Goal: Communication & Community: Answer question/provide support

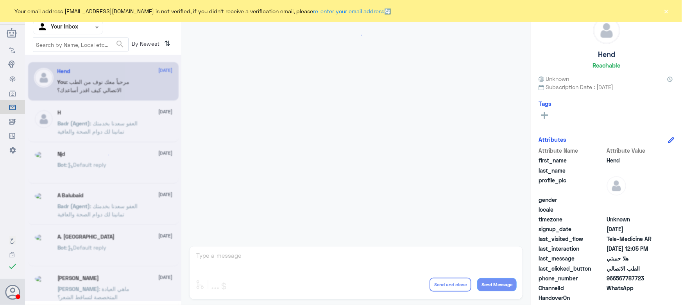
scroll to position [374, 0]
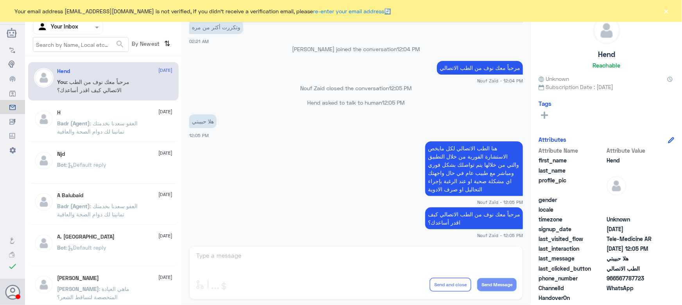
click at [72, 35] on nav "Channel WhatsApp Status × All Tags Agent Filter Your Inbox search By Newest ⇅" at bounding box center [103, 29] width 156 height 53
click at [74, 27] on input "text" at bounding box center [58, 27] width 43 height 9
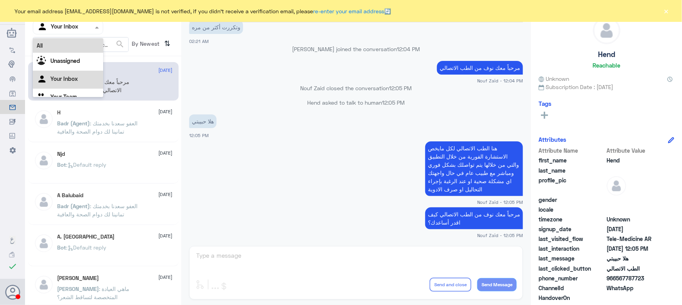
click at [74, 43] on div "All" at bounding box center [68, 45] width 70 height 14
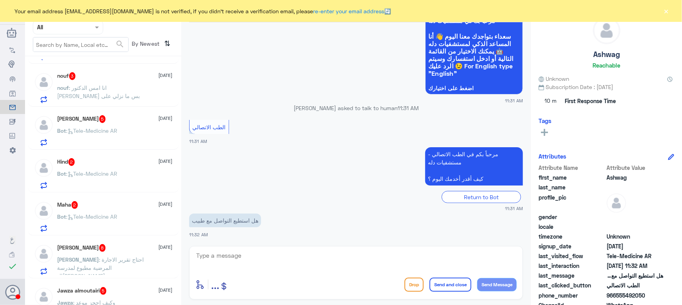
scroll to position [537, 0]
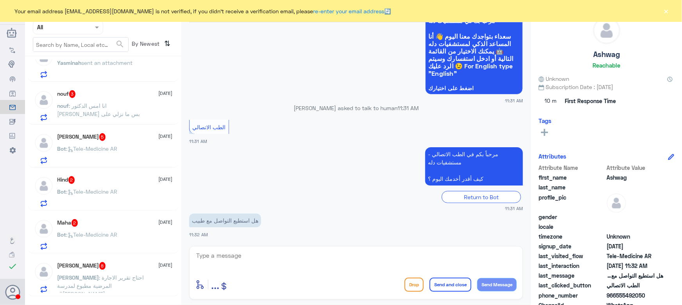
click at [110, 102] on span ": انا امس الدكتور [PERSON_NAME] بس ما نزلي على صحتي" at bounding box center [98, 113] width 83 height 23
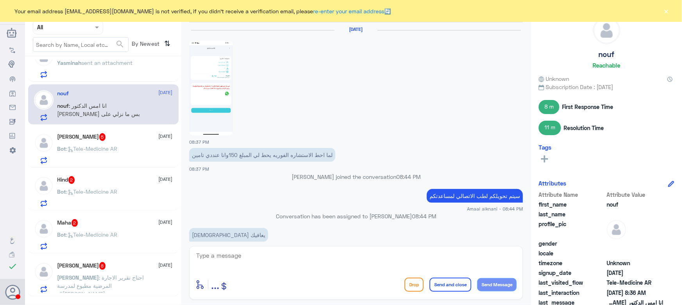
scroll to position [483, 0]
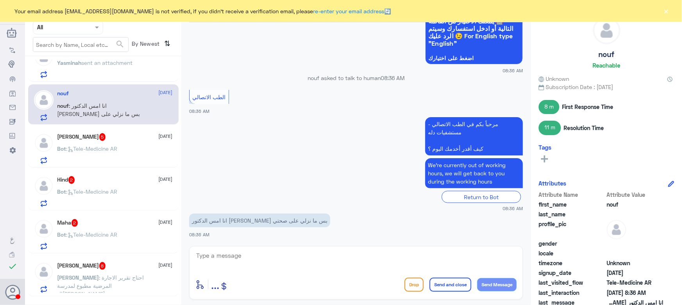
click at [270, 255] on textarea at bounding box center [355, 260] width 321 height 19
click at [340, 11] on button "×" at bounding box center [666, 11] width 8 height 8
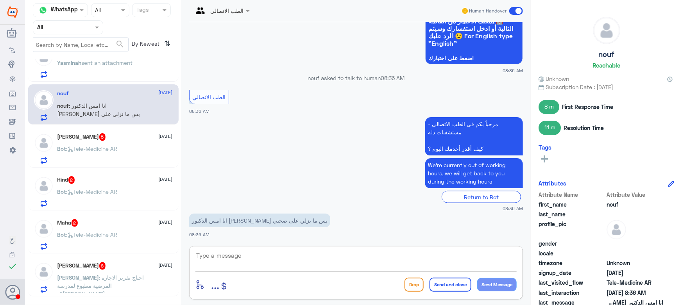
click at [276, 263] on textarea at bounding box center [355, 260] width 321 height 19
paste textarea "مرحباً معك نوف من الطب الاتصالي"
type textarea "مرحباً معك نوف من الطب الاتصالي"
click at [340, 277] on div "enter flow name ... Drop Send and close Send Message" at bounding box center [355, 285] width 321 height 18
click at [340, 278] on button "Send Message" at bounding box center [496, 284] width 39 height 13
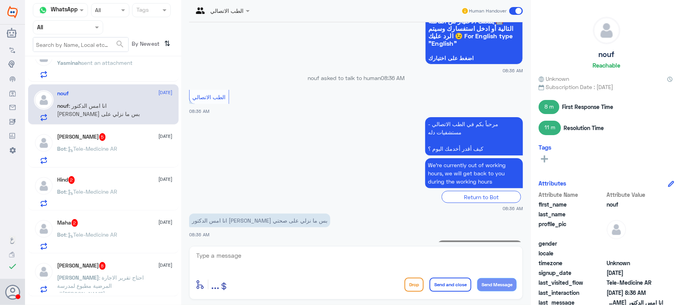
scroll to position [508, 0]
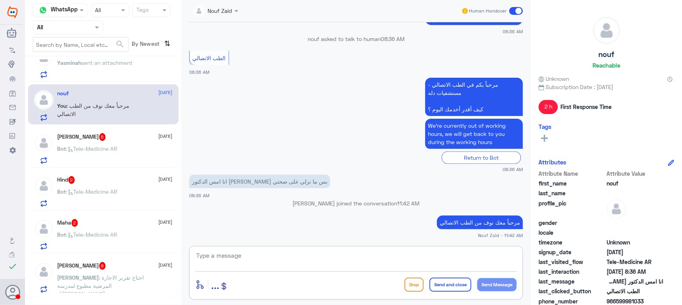
click at [269, 251] on textarea at bounding box center [355, 260] width 321 height 19
paste textarea "لرفع الإجازة المرضية على صحتي، يمكنك التواصل مع التقارير الطبية من خلال الرقم 0…"
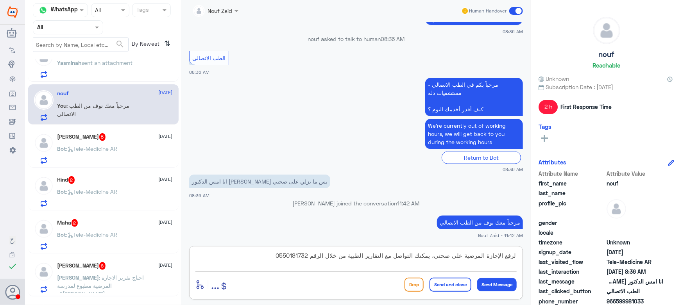
type textarea "لرفع الإجازة المرضية على صحتي، يمكنك التواصل مع التقارير الطبية من خلال الرقم 0…"
click at [340, 288] on button "Send and close" at bounding box center [451, 285] width 42 height 14
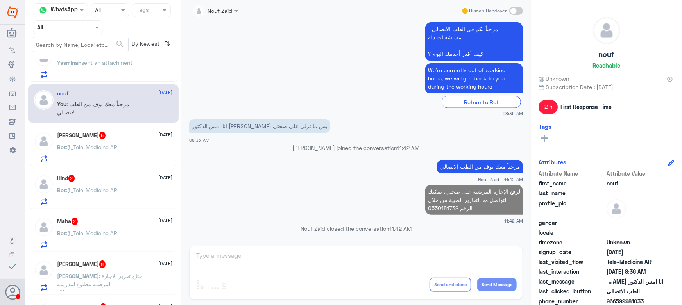
click at [126, 132] on div "Salma Aboubakr 5 13 October" at bounding box center [114, 136] width 115 height 8
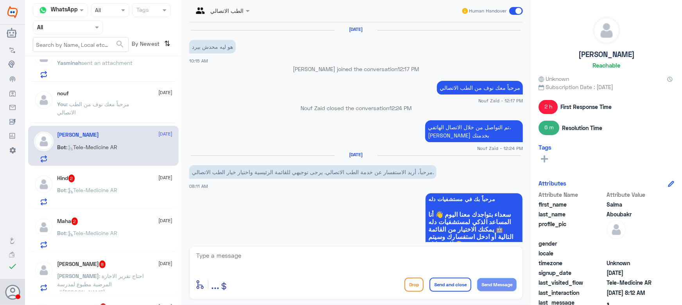
scroll to position [512, 0]
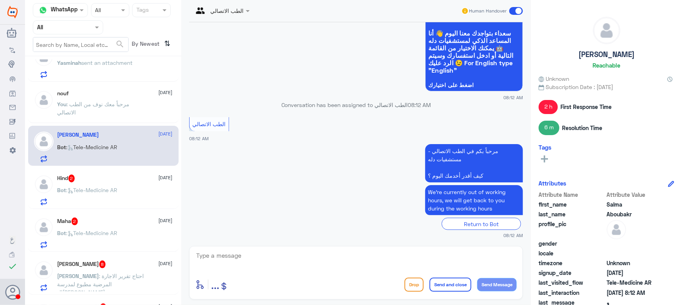
click at [319, 252] on textarea at bounding box center [355, 260] width 321 height 19
click at [340, 284] on button "Send Message" at bounding box center [496, 284] width 39 height 13
click at [340, 258] on textarea at bounding box center [355, 260] width 321 height 19
click at [292, 258] on textarea at bounding box center [355, 260] width 321 height 19
paste textarea "مرحباً معك نوف من الطب الاتصالي كيف اقدر أساعدك؟"
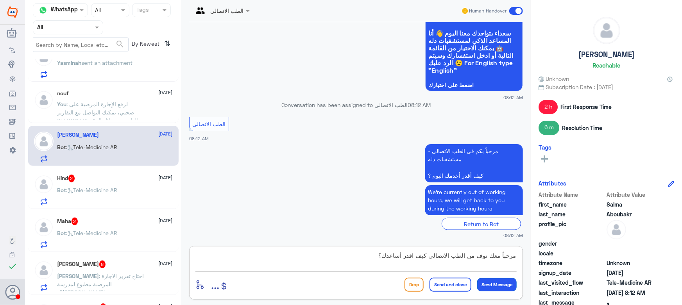
type textarea "مرحباً معك نوف من الطب الاتصالي كيف اقدر أساعدك؟"
click at [340, 279] on button "Send Message" at bounding box center [496, 284] width 39 height 13
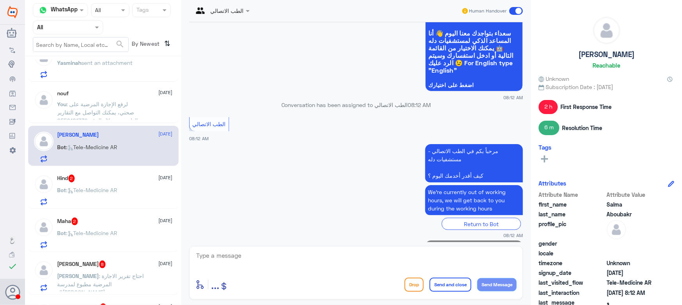
scroll to position [546, 0]
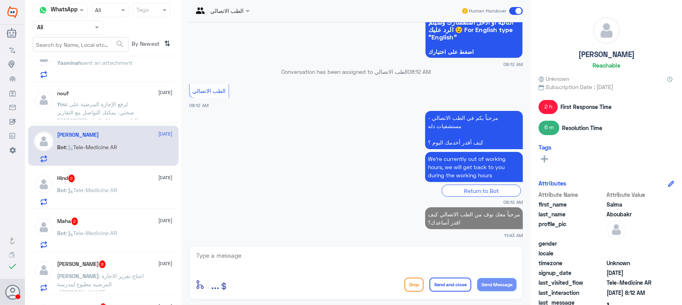
click at [90, 195] on p "Bot : Tele-Medicine AR" at bounding box center [87, 196] width 60 height 20
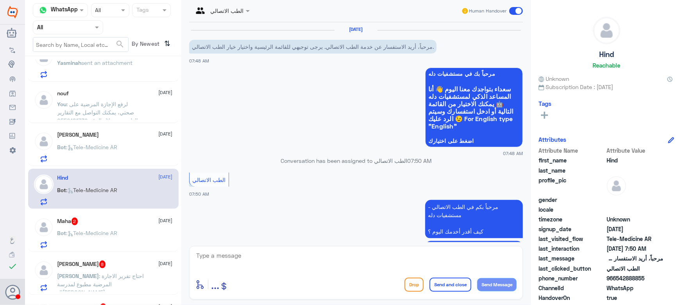
scroll to position [56, 0]
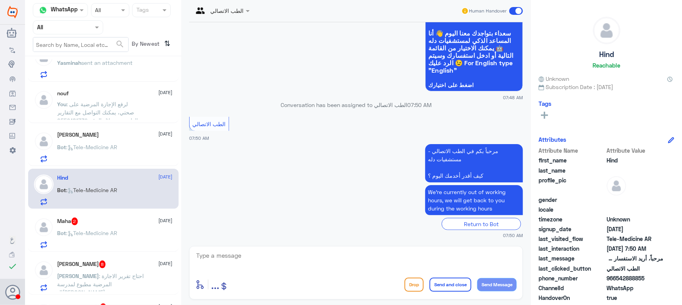
click at [303, 250] on div "enter flow name ... Drop Send and close Send Message" at bounding box center [356, 273] width 334 height 54
click at [297, 253] on textarea at bounding box center [355, 260] width 321 height 19
paste textarea "مرحباً معك نوف من الطب الاتصالي كيف اقدر أساعدك؟"
type textarea "مرحباً معك نوف من الطب الاتصالي كيف اقدر أساعدك؟"
click at [340, 286] on button "Send Message" at bounding box center [496, 284] width 39 height 13
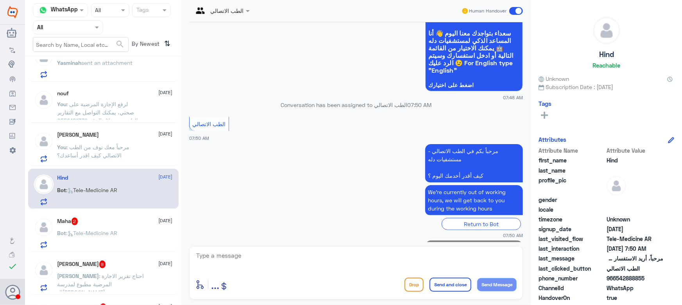
scroll to position [90, 0]
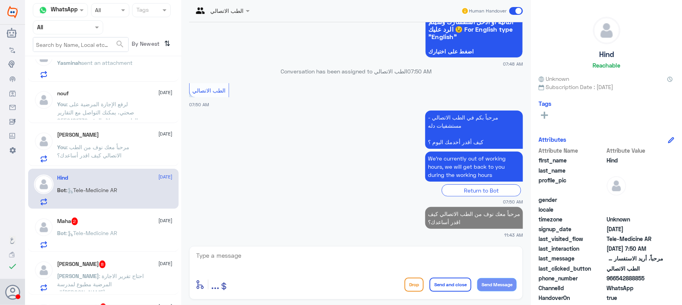
click at [155, 232] on div "Bot : Tele-Medicine AR" at bounding box center [114, 240] width 115 height 18
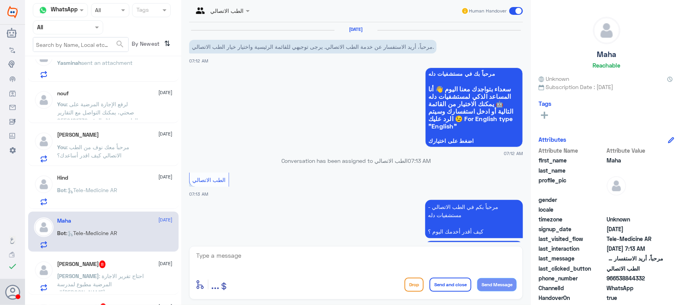
scroll to position [56, 0]
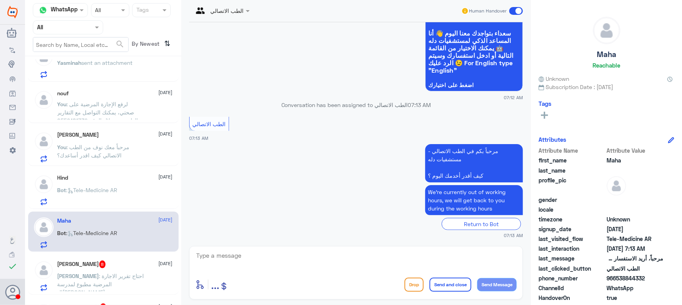
click at [262, 250] on div "enter flow name ... Drop Send and close Send Message" at bounding box center [356, 273] width 334 height 54
click at [340, 263] on textarea at bounding box center [355, 260] width 321 height 19
paste textarea "مرحباً معك نوف من الطب الاتصالي كيف اقدر أساعدك؟"
type textarea "مرحباً معك نوف من الطب الاتصالي كيف اقدر أساعدك؟"
click at [340, 282] on button "Send Message" at bounding box center [496, 284] width 39 height 13
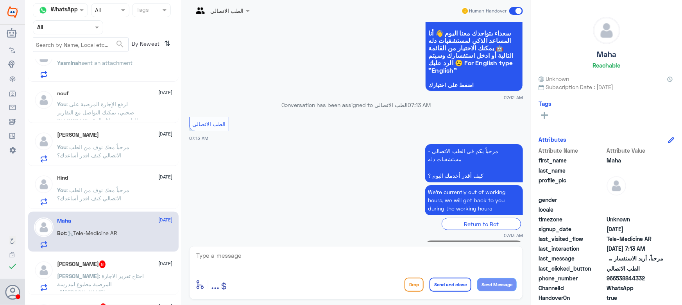
scroll to position [90, 0]
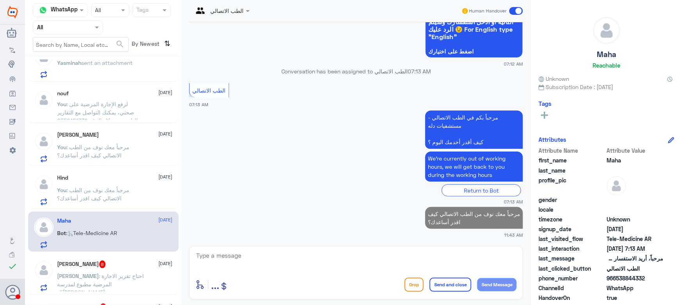
click at [124, 282] on span ": احتاج تقرير الاجارة المرضية مطبوع لمدرسة الابن عبدالعزيز." at bounding box center [100, 284] width 87 height 23
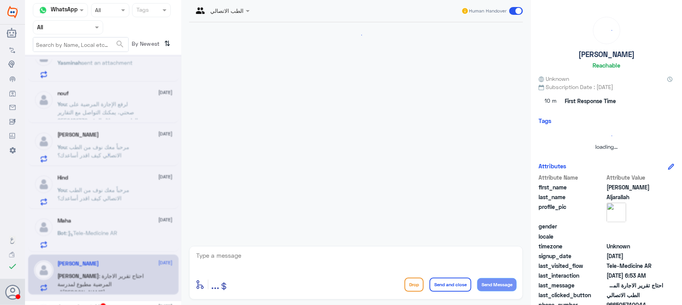
scroll to position [467, 0]
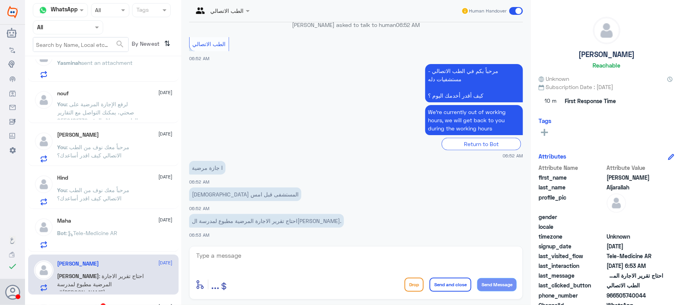
drag, startPoint x: 305, startPoint y: 249, endPoint x: 301, endPoint y: 255, distance: 7.4
click at [305, 251] on div "enter flow name ... Drop Send and close Send Message" at bounding box center [356, 273] width 334 height 54
click at [301, 255] on textarea at bounding box center [355, 260] width 321 height 19
paste textarea "مرحباً معك نوف من الطب الاتصالي"
type textarea "مرحباً معك نوف من الطب الاتصالي"
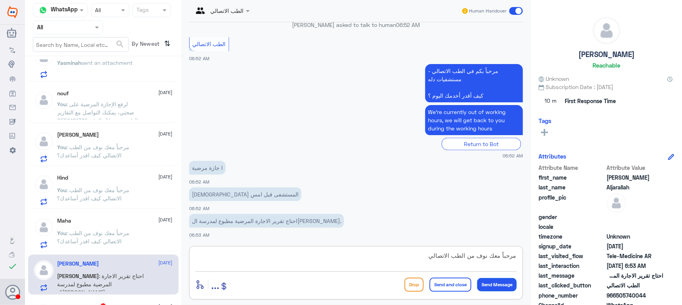
click at [340, 281] on button "Send Message" at bounding box center [496, 284] width 39 height 13
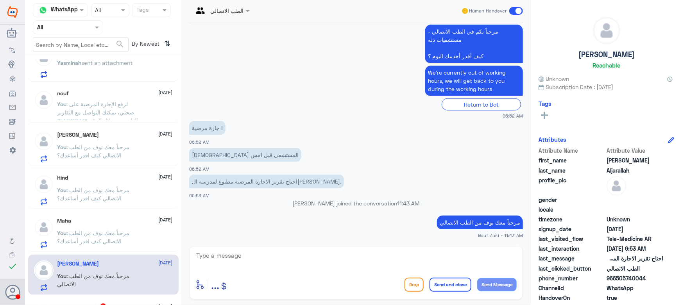
click at [281, 256] on textarea at bounding box center [355, 260] width 321 height 19
paste textarea "هنا الطب الاتصالي لكل مايخص الاستشارة الفورية من خلال التطبيق، يمكنك التواصل مع…"
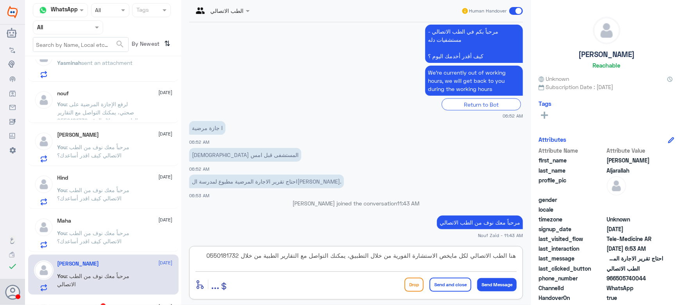
type textarea "هنا الطب الاتصالي لكل مايخص الاستشارة الفورية من خلال التطبيق، يمكنك التواصل مع…"
click at [340, 291] on button "Send and close" at bounding box center [451, 285] width 42 height 14
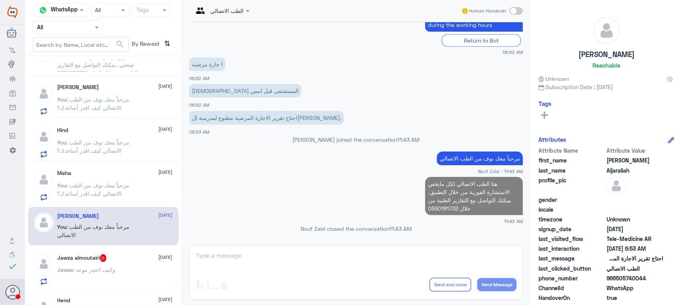
scroll to position [643, 0]
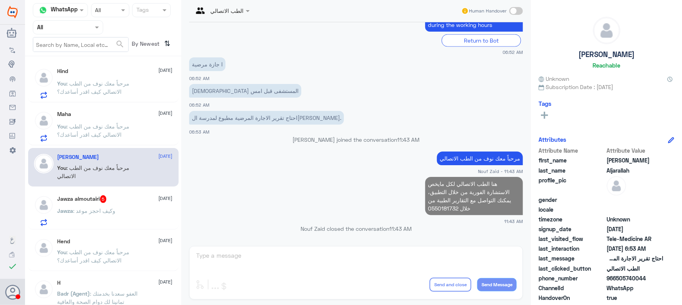
click at [106, 222] on p "Jawza : وكيف احجز موعد" at bounding box center [86, 217] width 58 height 20
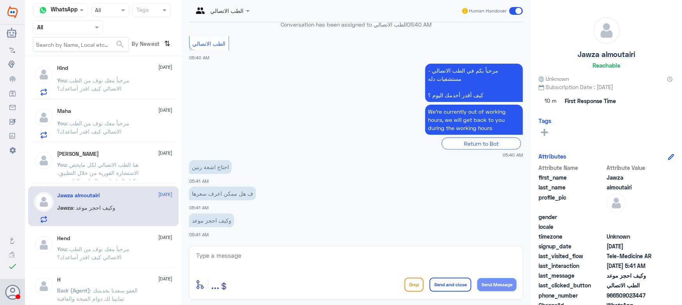
scroll to position [643, 0]
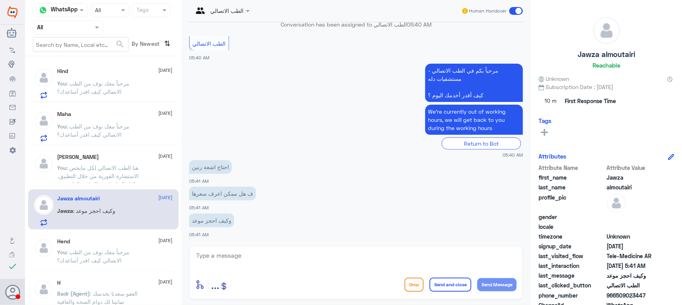
click at [264, 260] on textarea at bounding box center [355, 260] width 321 height 19
paste textarea "مرحباً معك نوف من الطب الاتصالي"
type textarea "مرحباً معك نوف من الطب الاتصالي"
click at [340, 285] on button "Send Message" at bounding box center [496, 284] width 39 height 13
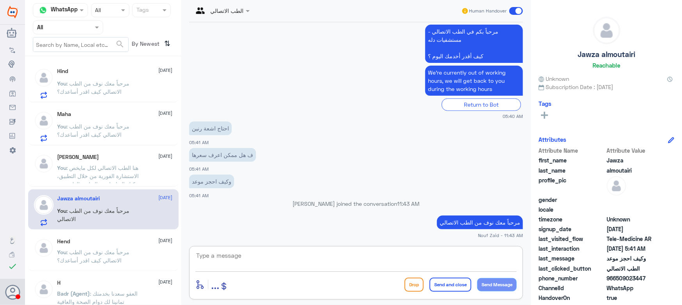
click at [286, 260] on textarea at bounding box center [355, 260] width 321 height 19
paste textarea "هنا الطب الاتصالي لكل مايخص الاستشارة الفورية من خلال التطبيق، يمكنك حجز الموعد…"
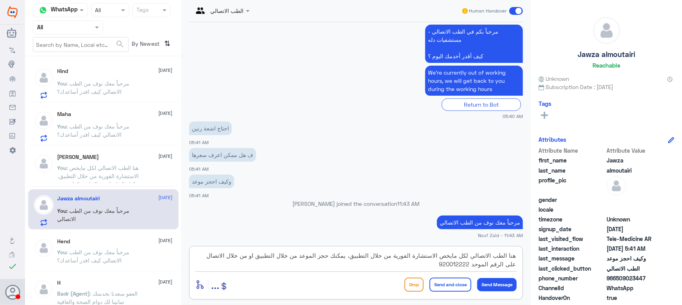
type textarea "هنا الطب الاتصالي لكل مايخص الاستشارة الفورية من خلال التطبيق، يمكنك حجز الموعد…"
click at [340, 286] on button "Send and close" at bounding box center [451, 285] width 42 height 14
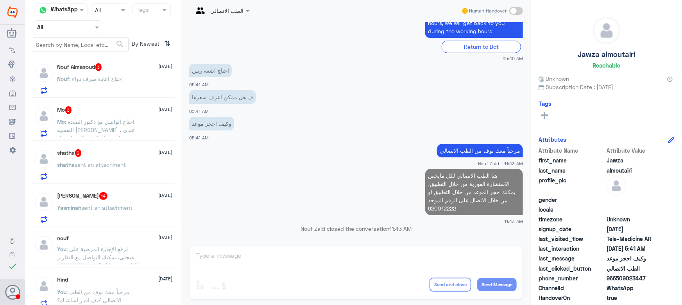
scroll to position [430, 0]
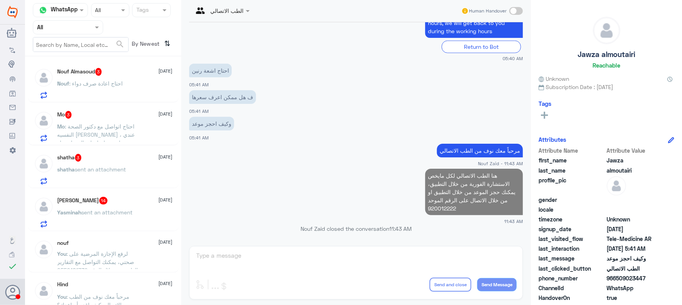
click at [131, 202] on div "Yasminah Alsadoon 14 13 October" at bounding box center [114, 201] width 115 height 8
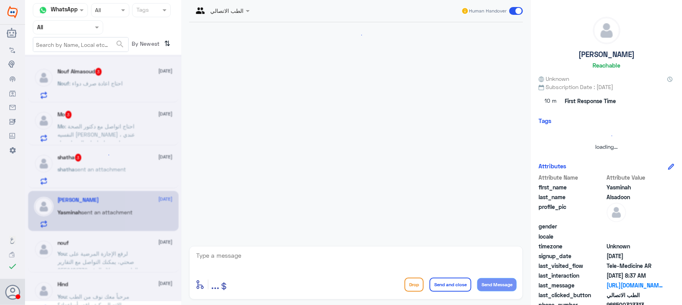
scroll to position [747, 0]
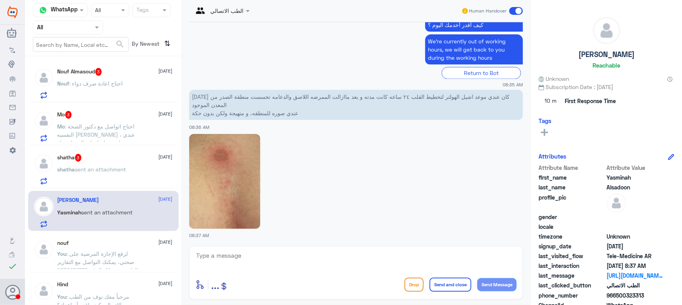
click at [136, 170] on div "shatha sent an attachment" at bounding box center [114, 176] width 115 height 18
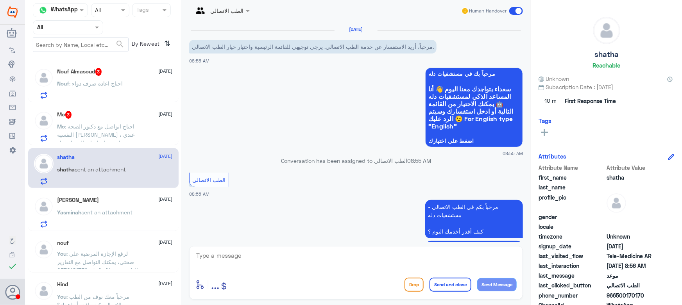
scroll to position [82, 0]
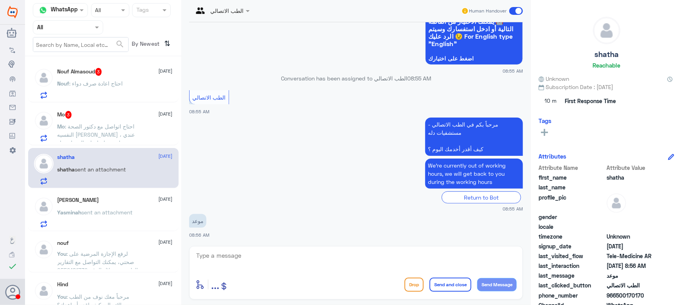
click at [238, 265] on textarea at bounding box center [355, 260] width 321 height 19
paste textarea "مرحباً معك نوف من الطب الاتصالي"
type textarea "مرحباً معك نوف من الطب الاتصالي"
click at [340, 289] on button "Send Message" at bounding box center [496, 284] width 39 height 13
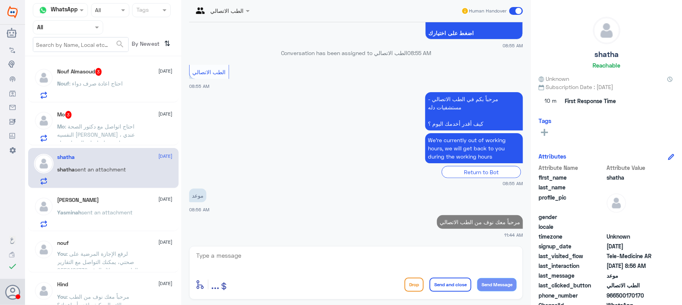
click at [340, 252] on textarea at bounding box center [355, 260] width 321 height 19
paste textarea "هنا الطب الاتصالي لكل مايخص الاستشارة الفورية من خلال التطبيق، يمكنك حجز الموعد…"
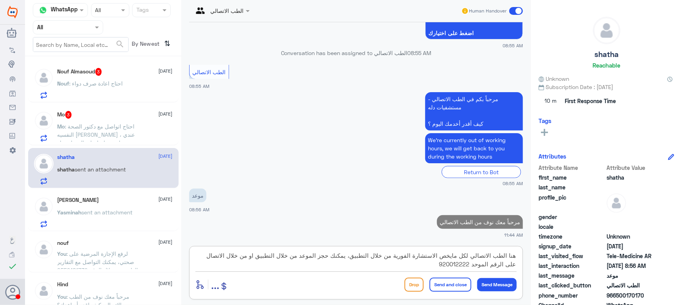
type textarea "هنا الطب الاتصالي لكل مايخص الاستشارة الفورية من خلال التطبيق، يمكنك حجز الموعد…"
click at [340, 285] on button "Send and close" at bounding box center [451, 285] width 42 height 14
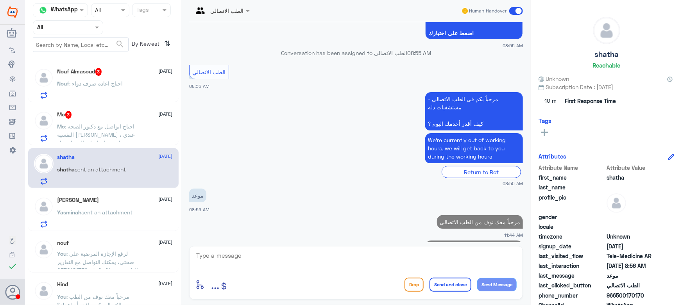
scroll to position [166, 0]
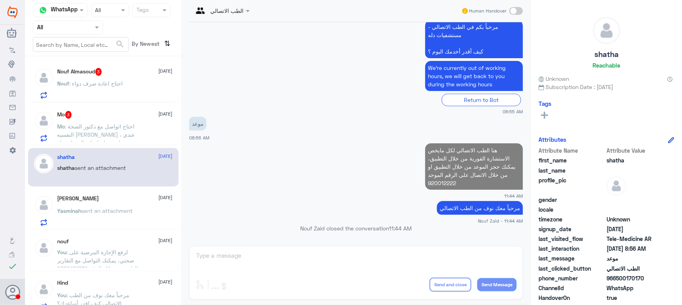
click at [149, 132] on div "Mo : احتاج اتواصل مع دكتور الصحة النفسيه ابراهيم بدر الحزيمي ، عندي مراجعه واحت…" at bounding box center [114, 133] width 115 height 18
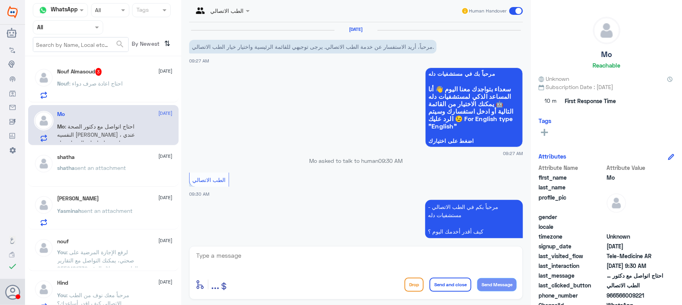
scroll to position [53, 0]
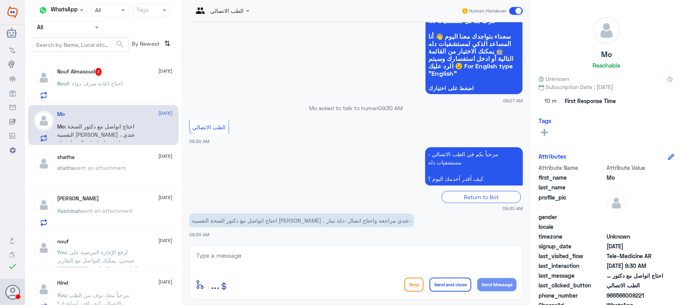
click at [291, 258] on textarea at bounding box center [355, 260] width 321 height 19
paste textarea "مرحباً معك نوف من الطب الاتصالي"
type textarea "مرحباً معك نوف من الطب الاتصالي"
click at [340, 286] on button "Send Message" at bounding box center [496, 284] width 39 height 13
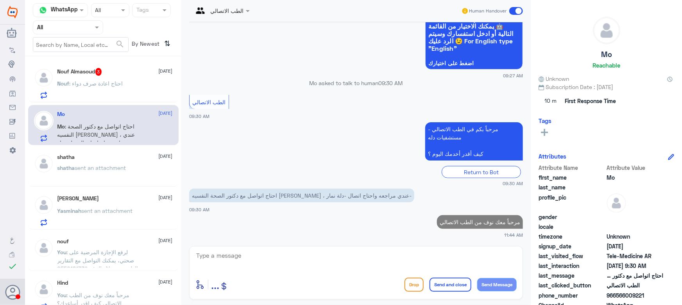
click at [340, 265] on textarea at bounding box center [355, 260] width 321 height 19
paste textarea "هنا الطب الاتصالي لكل مايخص الاستشارة الفورية من خلال التطبيق، يمكنك حجز الموعد…"
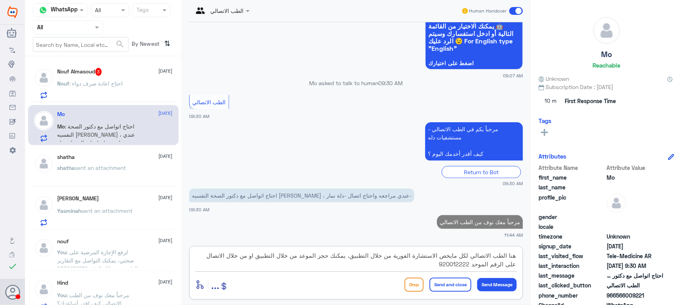
type textarea "هنا الطب الاتصالي لكل مايخص الاستشارة الفورية من خلال التطبيق، يمكنك حجز الموعد…"
click at [340, 278] on button "Send and close" at bounding box center [451, 285] width 42 height 14
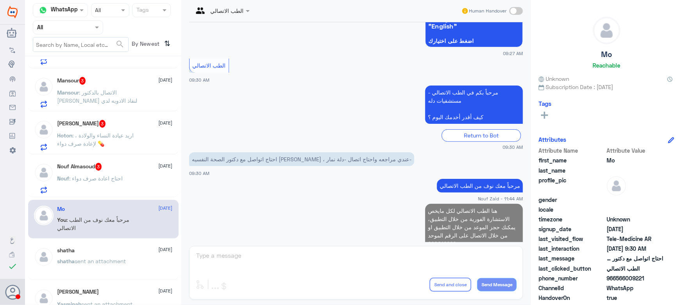
scroll to position [324, 0]
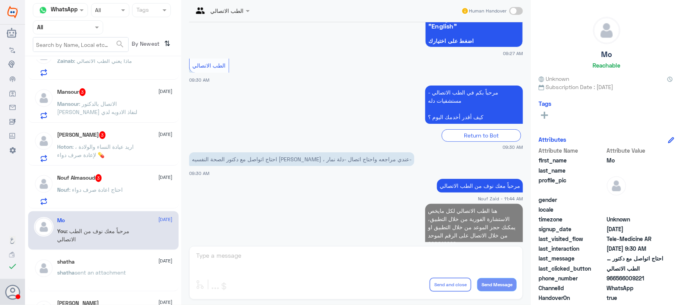
click at [128, 155] on p "Hoton : اريد عيادة النساء والولادة ، لإعادة صرف دواء 💊" at bounding box center [101, 153] width 88 height 20
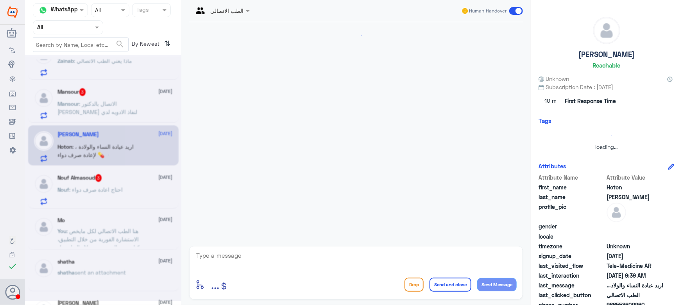
scroll to position [53, 0]
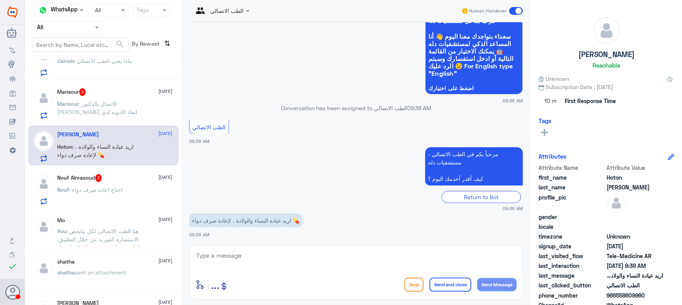
click at [271, 257] on textarea at bounding box center [355, 260] width 321 height 19
paste textarea "مرحباً معك نوف من الطب الاتصالي"
type textarea "مرحباً معك نوف من الطب الاتصالي"
click at [340, 290] on button "Send Message" at bounding box center [496, 284] width 39 height 13
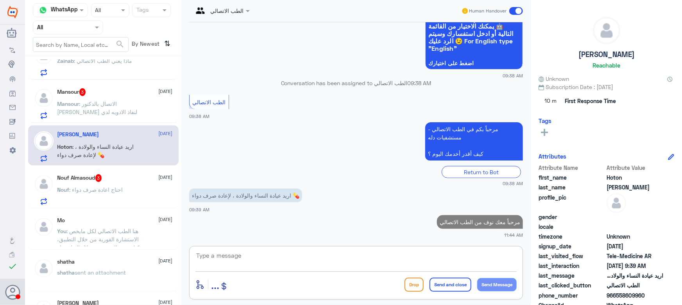
click at [340, 260] on textarea at bounding box center [355, 260] width 321 height 19
paste textarea "هنا الطب الاتصالي لكل مايخص الاستشارة الفورية من خلال التطبيق، يمكنك حجز الموعد…"
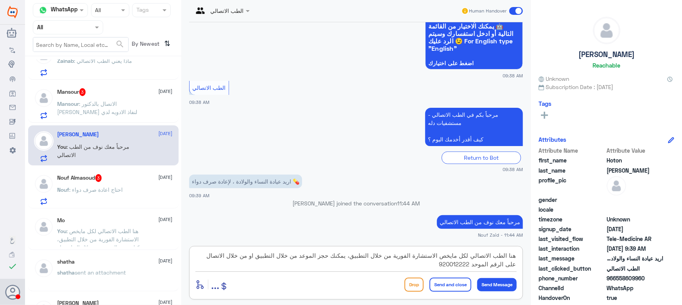
click at [340, 256] on textarea "هنا الطب الاتصالي لكل مايخص الاستشارة الفورية من خلال التطبيق، يمكنك حجز الموعد…" at bounding box center [355, 260] width 321 height 19
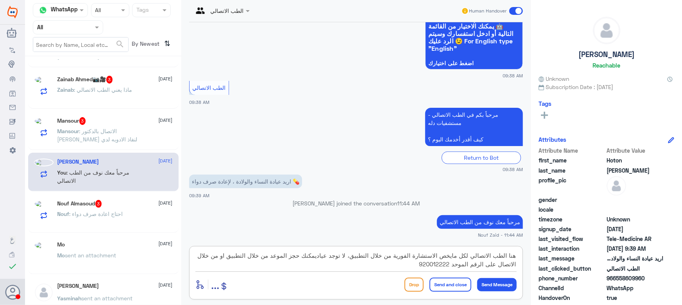
scroll to position [322, 0]
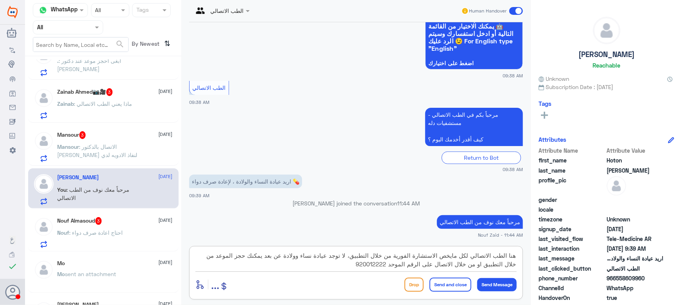
type textarea "هنا الطب الاتصالي لكل مايخص الاستشارة الفورية من خلال التطبيق، لا توجد عيادة نس…"
click at [340, 286] on button "Send and close" at bounding box center [451, 285] width 42 height 14
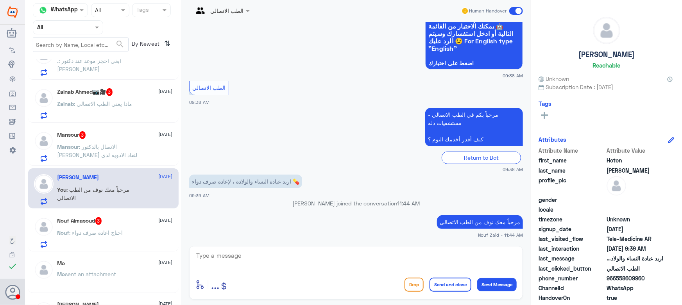
scroll to position [144, 0]
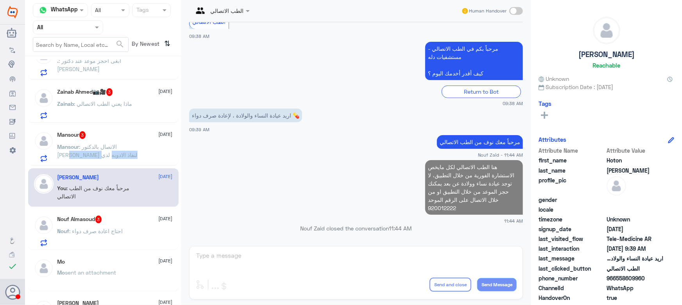
click at [142, 150] on p "Mansour : الاتصال بالدكتور محمد عرفه لنفاذ الادويه لدي" at bounding box center [101, 153] width 88 height 20
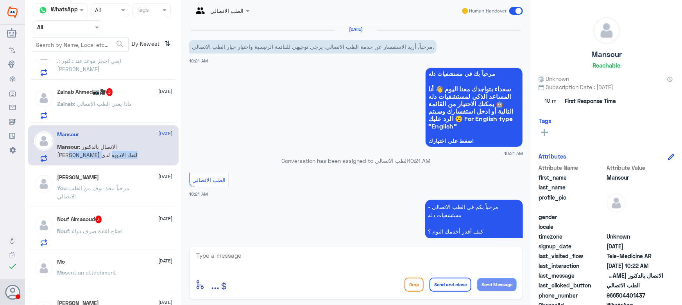
scroll to position [53, 0]
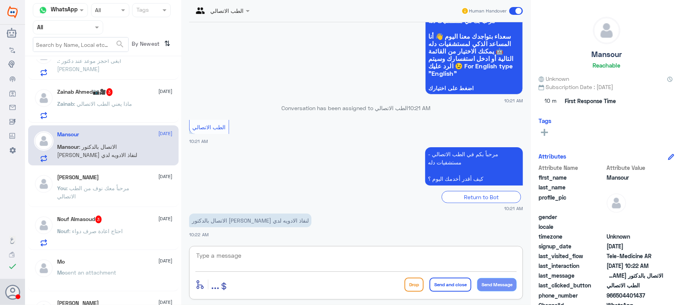
click at [281, 255] on textarea at bounding box center [355, 260] width 321 height 19
drag, startPoint x: 616, startPoint y: 295, endPoint x: 649, endPoint y: 297, distance: 33.2
click at [340, 297] on span "966504401437" at bounding box center [635, 296] width 57 height 8
copy span "504401437"
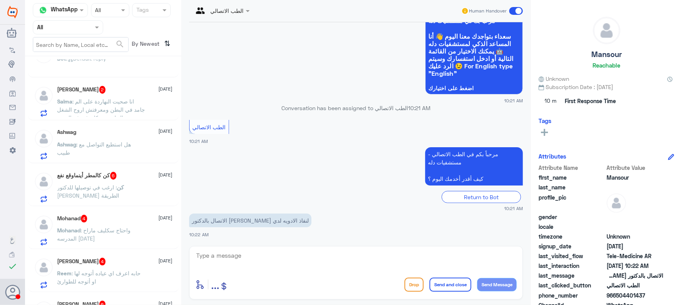
scroll to position [0, 0]
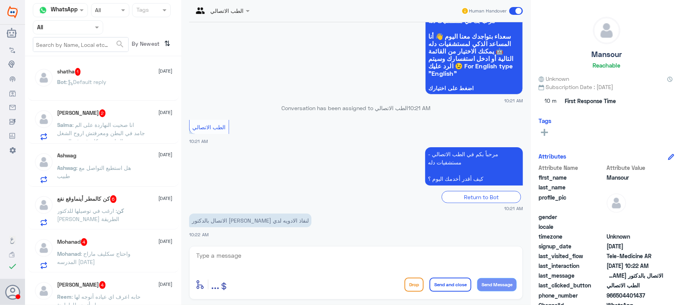
click at [90, 67] on div "shatha 1 13 October Bot : Default reply" at bounding box center [103, 81] width 150 height 39
click at [101, 106] on div "Salma Aboubakr 2 13 October Salma : انا صحيت النهاردة على الم جامد في البطن ومع…" at bounding box center [103, 124] width 150 height 40
click at [111, 92] on div "Bot : Default reply" at bounding box center [114, 89] width 115 height 18
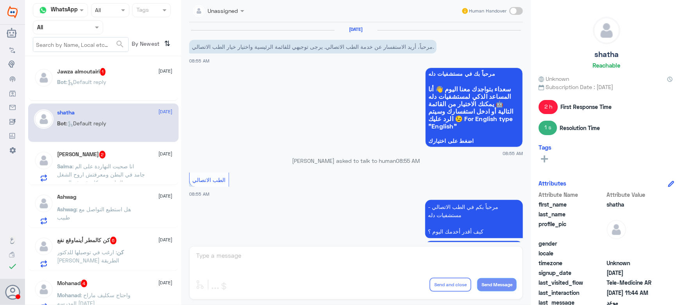
click at [117, 174] on span ": انا صحيت النهاردة على الم جامد في البطن ومعرفتش اروح الشغل النهارده هو كان في…" at bounding box center [101, 174] width 88 height 23
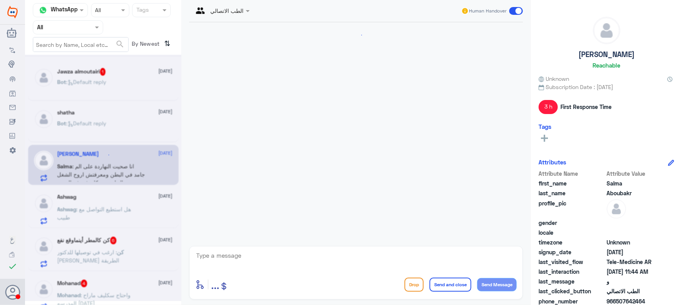
scroll to position [533, 0]
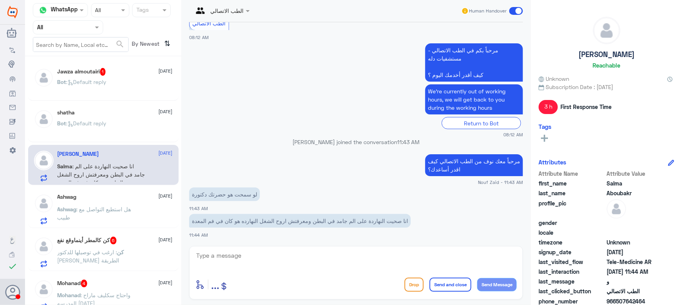
click at [159, 71] on span "13 October" at bounding box center [166, 71] width 14 height 7
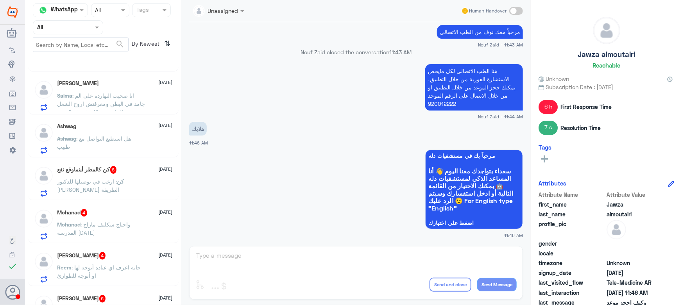
scroll to position [496, 0]
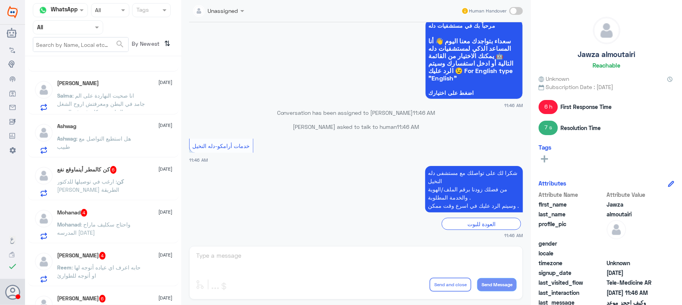
click at [116, 170] on h5 "كن كالمطر أينماوقع نفع 6" at bounding box center [86, 170] width 59 height 8
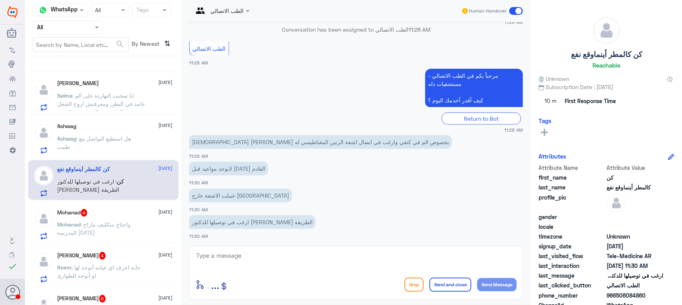
scroll to position [133, 0]
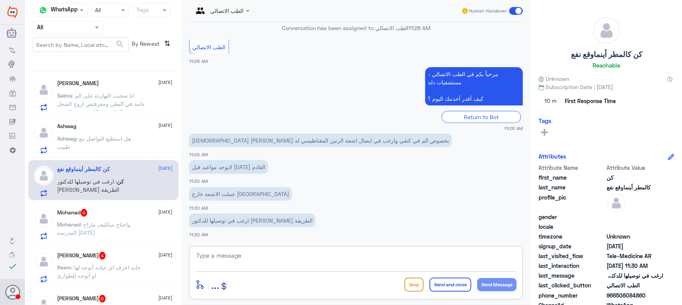
click at [285, 253] on textarea at bounding box center [355, 260] width 321 height 19
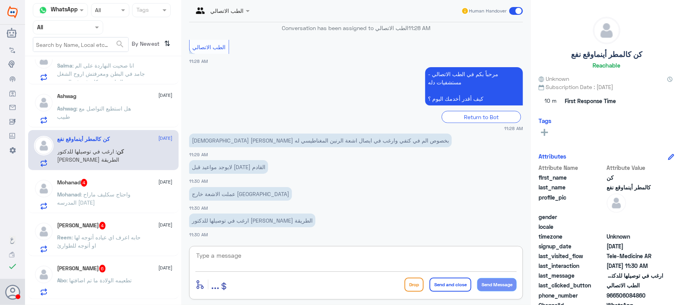
scroll to position [142, 0]
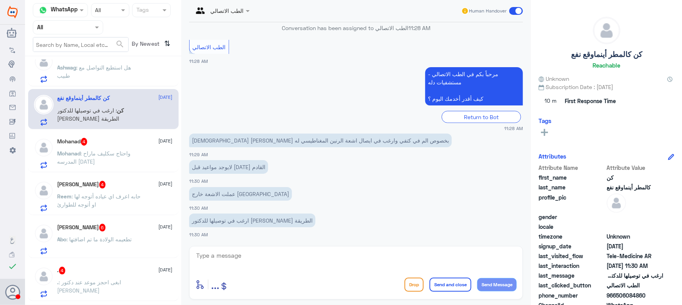
click at [129, 169] on div "Mohanad 4 13 October Mohanad : واحتاج سكليف ماراح المدرسه اليوم" at bounding box center [103, 152] width 150 height 40
click at [124, 157] on p "Mohanad : واحتاج سكليف ماراح المدرسه اليوم" at bounding box center [101, 159] width 88 height 20
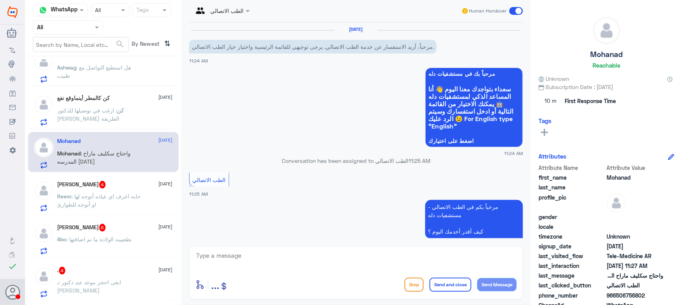
scroll to position [88, 0]
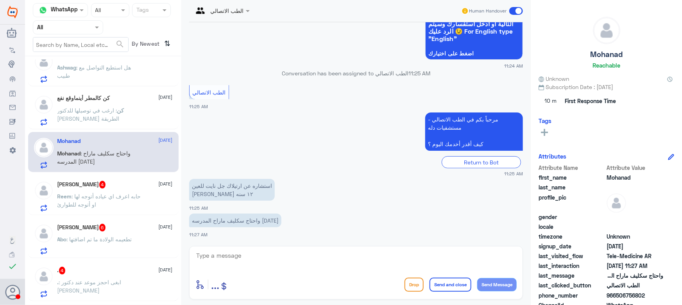
click at [120, 189] on div "Reem Alamri 4 13 October Reem : حابه اعرف اي عياده أتوجه لها او أتوجه للطوارئ" at bounding box center [114, 196] width 115 height 31
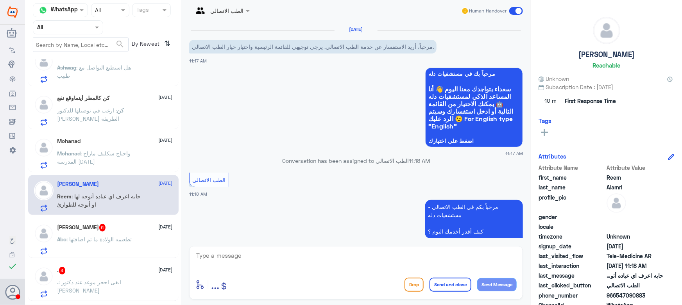
scroll to position [79, 0]
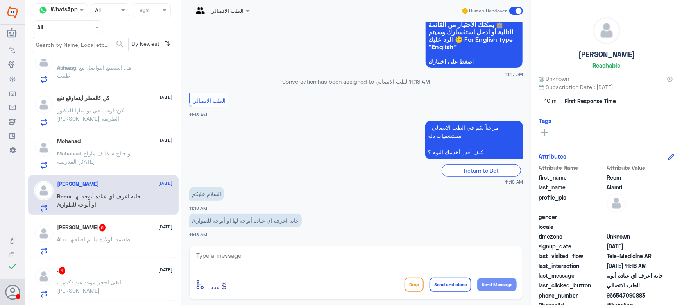
click at [132, 229] on div "Abo Jana 6 13 October" at bounding box center [114, 228] width 115 height 8
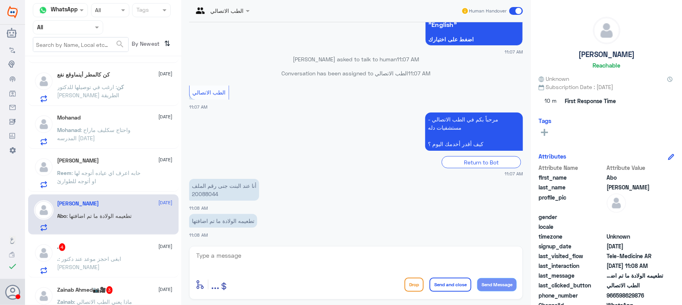
scroll to position [177, 0]
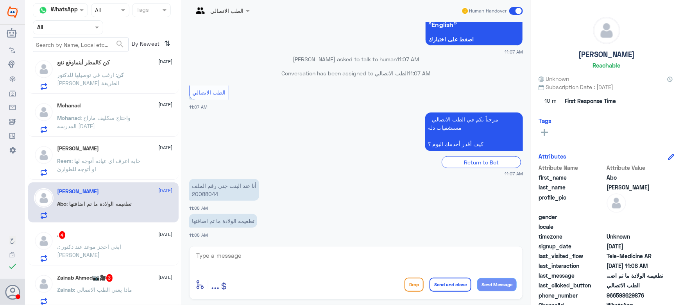
click at [131, 236] on div ". 4 13 October" at bounding box center [114, 235] width 115 height 8
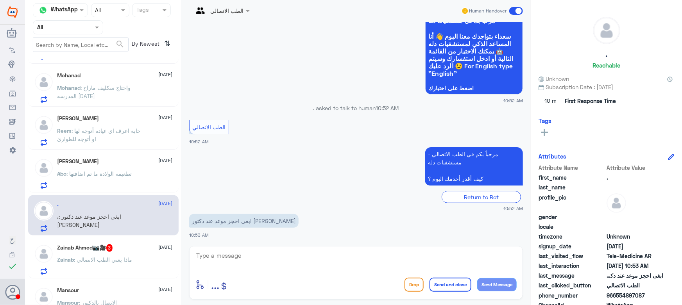
scroll to position [249, 0]
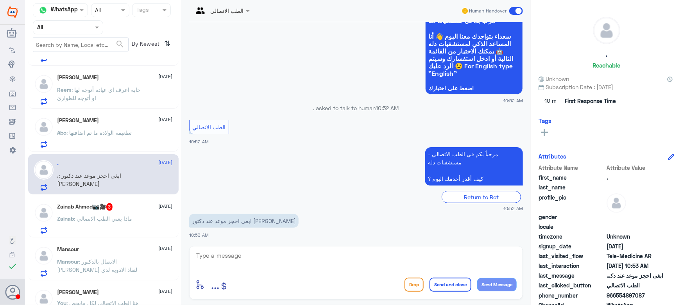
click at [130, 221] on p "Zainab : ماذا يعني الطب الاتصالي" at bounding box center [94, 225] width 75 height 20
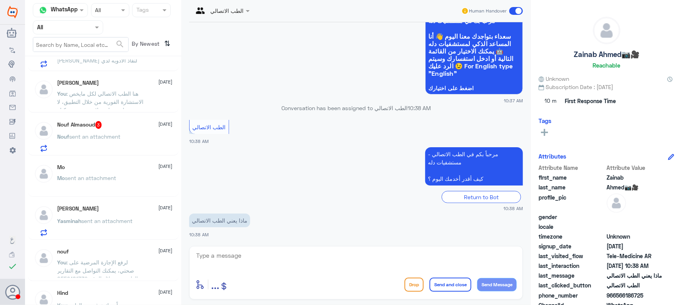
scroll to position [462, 0]
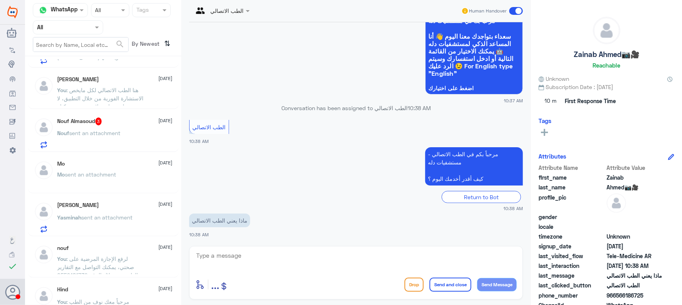
click at [104, 118] on div "Nouf Almasoud 3 13 October" at bounding box center [114, 122] width 115 height 8
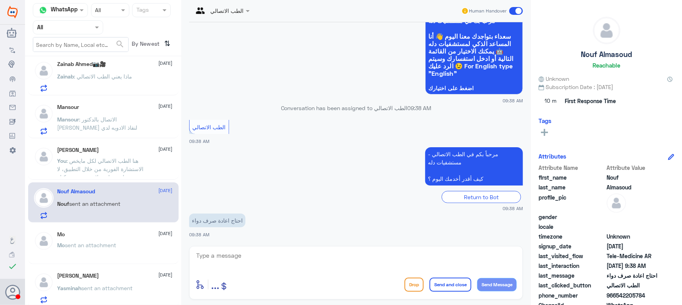
click at [106, 110] on div "Mansour 13 October Mansour : الاتصال بالدكتور محمد عرفه لنفاذ الادويه لدي" at bounding box center [114, 119] width 115 height 31
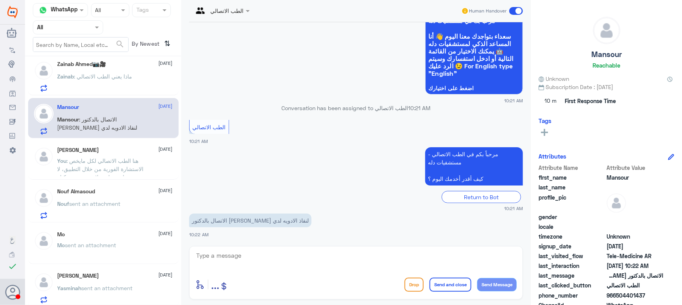
click at [119, 82] on p "Zainab : ماذا يعني الطب الاتصالي" at bounding box center [94, 82] width 75 height 20
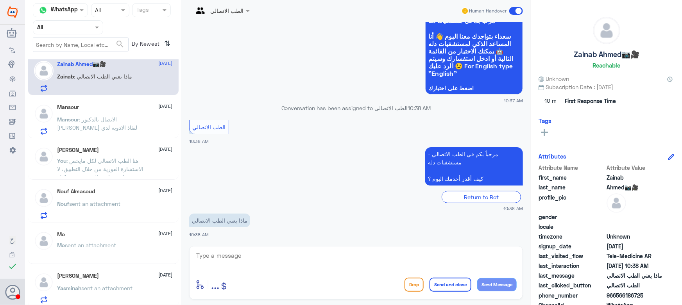
click at [298, 245] on div "الطب الاتصالي Human Handover 13 Oct 2025 السلام عليكم ورحمة 10:37 AM مرحباً بك …" at bounding box center [355, 154] width 349 height 308
click at [297, 251] on textarea at bounding box center [355, 260] width 321 height 19
paste textarea "مرحباً معك نوف من الطب الاتصالي"
type textarea "مرحباً معك نوف من الطب الاتصالي"
click at [340, 283] on button "Send Message" at bounding box center [496, 284] width 39 height 13
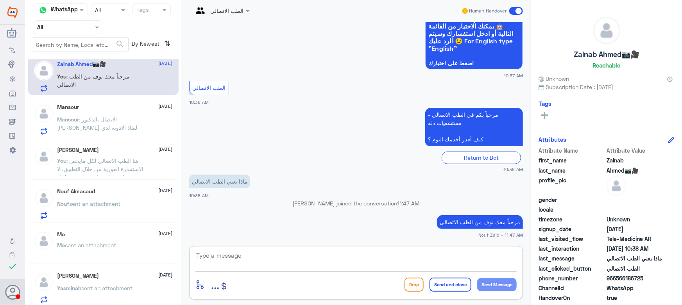
click at [300, 258] on textarea at bounding box center [355, 260] width 321 height 19
paste textarea "هنا الطب الاتصالي لكل مايخص الاستشارة الفورية من خلال التطبيق والتي من خلالها ي…"
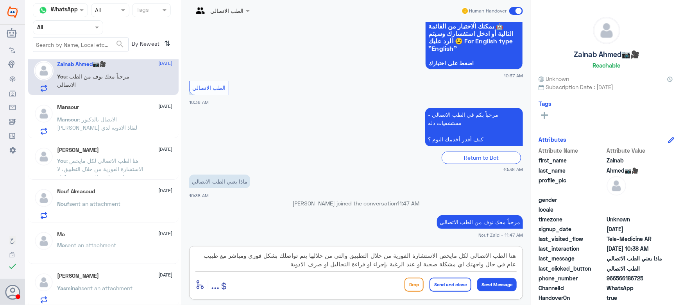
type textarea "هنا الطب الاتصالي لكل مايخص الاستشارة الفورية من خلال التطبيق والتي من خلالها ي…"
click at [340, 284] on button "Send and close" at bounding box center [451, 285] width 42 height 14
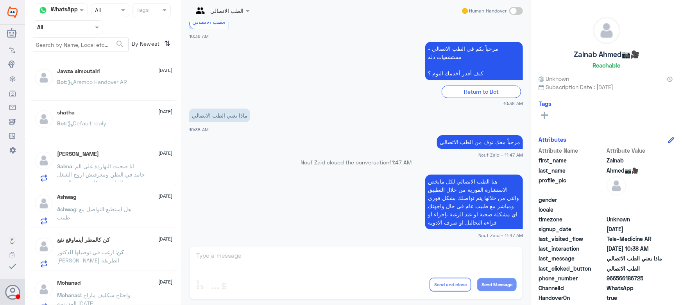
click at [69, 87] on p "Bot : Aramco Handover AR" at bounding box center [92, 88] width 70 height 20
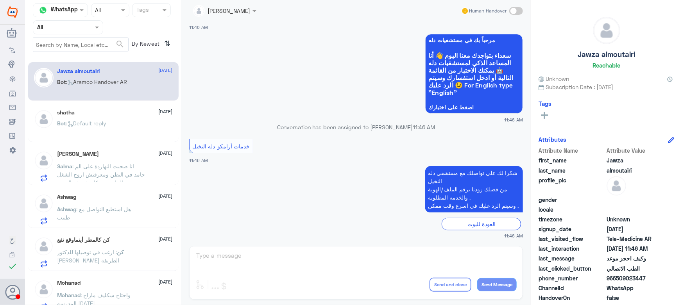
click at [72, 122] on icon at bounding box center [71, 124] width 6 height 6
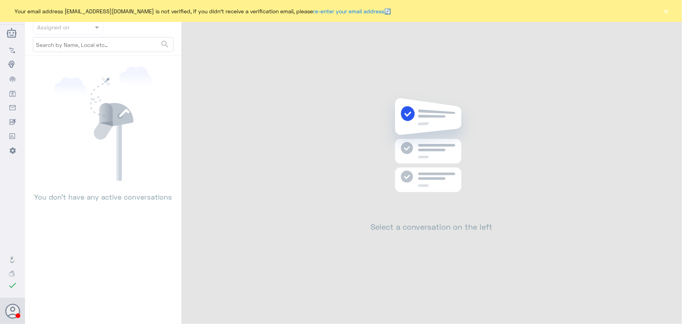
click at [664, 12] on button "×" at bounding box center [666, 11] width 8 height 8
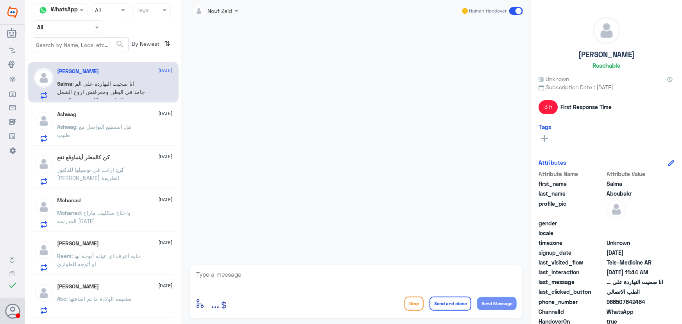
click at [105, 123] on span ": هل استطيع التواصل مع طبيب" at bounding box center [94, 130] width 74 height 15
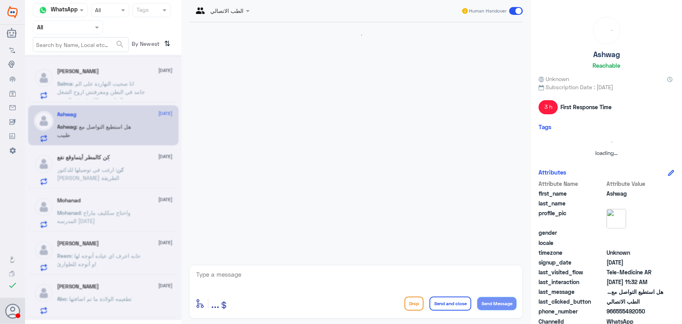
scroll to position [34, 0]
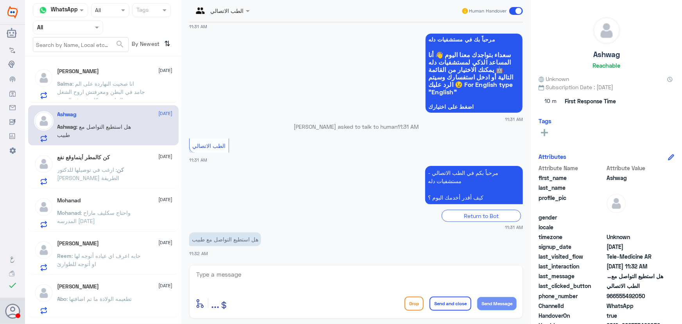
click at [129, 93] on span ": انا صحيت النهاردة على الم جامد في البطن ومعرفتش اروح الشغل النهارده هو كان في…" at bounding box center [101, 91] width 88 height 23
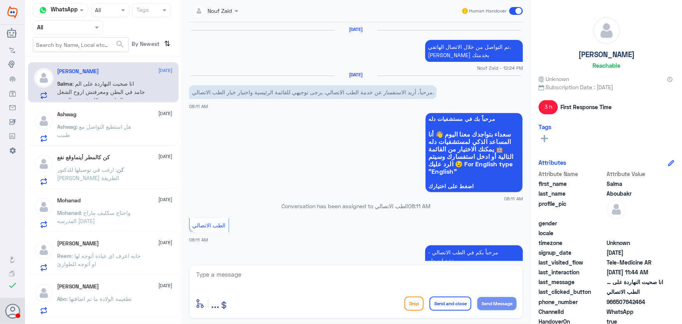
scroll to position [515, 0]
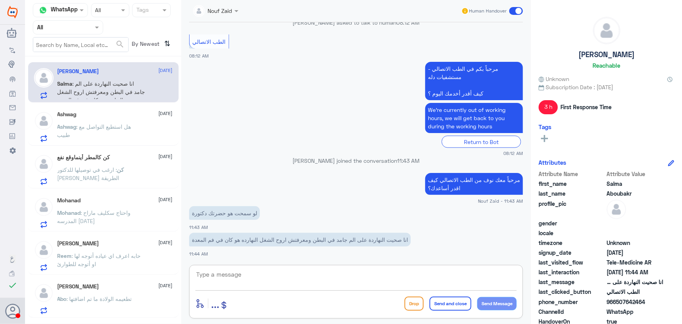
click at [265, 278] on textarea at bounding box center [355, 278] width 321 height 19
paste textarea "مرحباً معك نوف من الطب الاتصالي"
type textarea "مرحباً معك نوف من الطب الاتصالي"
click at [496, 305] on button "Send Message" at bounding box center [496, 303] width 39 height 13
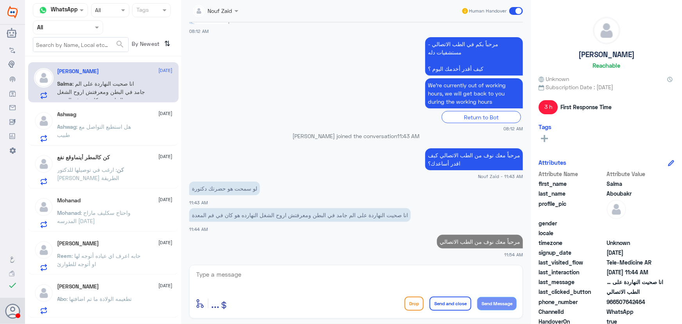
click at [433, 272] on textarea at bounding box center [355, 278] width 321 height 19
paste textarea "هنا الطب الاتصالي لكل مايخص الاستشارة الفورية من خلال التطبيق والتي من خلالها ي…"
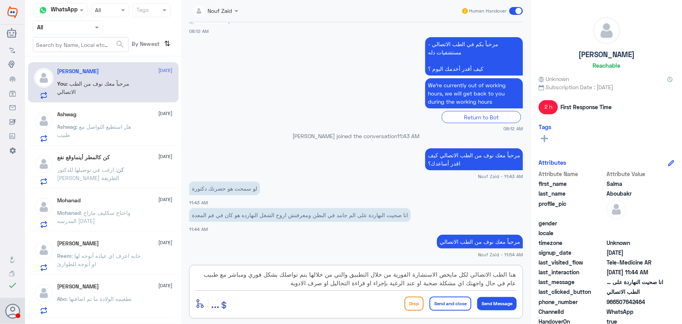
drag, startPoint x: 440, startPoint y: 276, endPoint x: 517, endPoint y: 272, distance: 77.8
click at [517, 272] on div "هنا الطب الاتصالي لكل مايخص الاستشارة الفورية من خلال التطبيق والتي من خلالها ي…" at bounding box center [356, 292] width 334 height 54
type textarea "يمكنك التواصل مع الطبيب عبر الاستشارة الفورية من خلال التطبيق والتي من خلالها ي…"
click at [460, 300] on button "Send and close" at bounding box center [451, 303] width 42 height 14
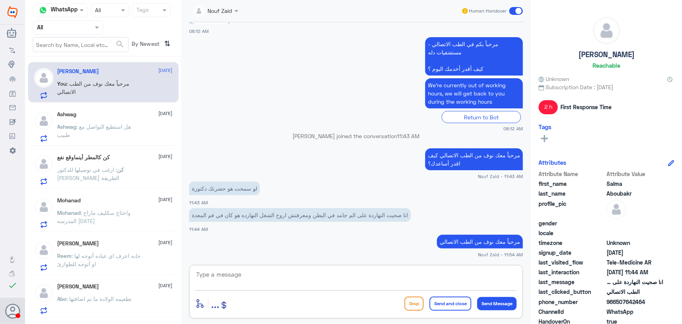
scroll to position [606, 0]
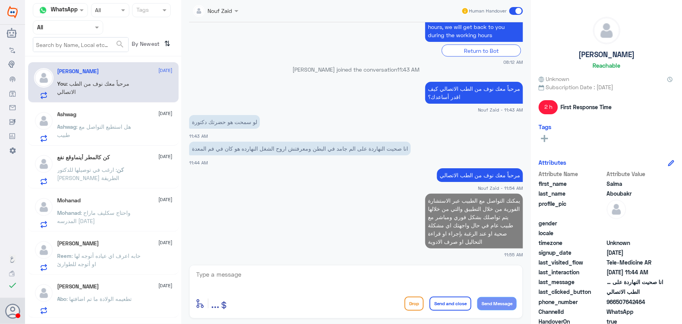
click at [507, 215] on p "يمكنك التواصل مع الطبيب عبر الاستشارة الفورية من خلال التطبيق والتي من خلالها ي…" at bounding box center [474, 220] width 98 height 55
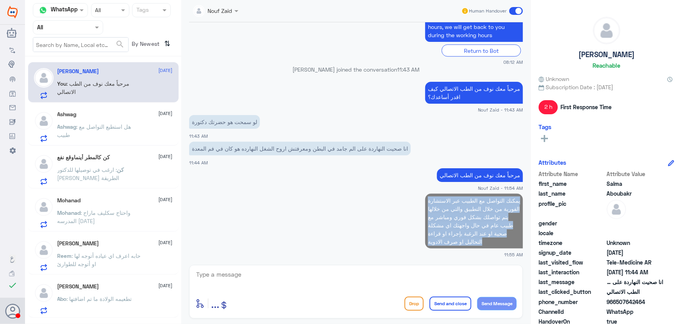
click at [507, 215] on p "يمكنك التواصل مع الطبيب عبر الاستشارة الفورية من خلال التطبيق والتي من خلالها ي…" at bounding box center [474, 220] width 98 height 55
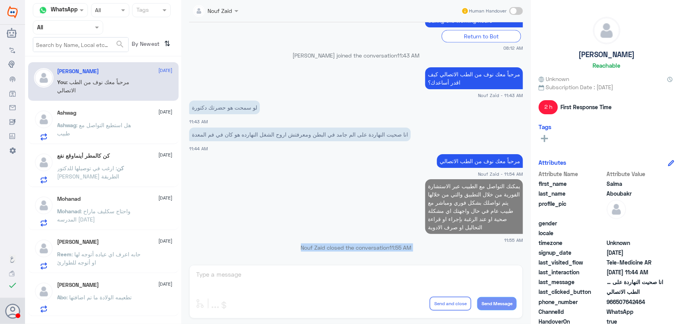
copy p "يمكنك التواصل مع الطبيب عبر الاستشارة الفورية من خلال التطبيق والتي من خلالها ي…"
click at [124, 130] on p "Ashwag : هل استطيع التواصل مع طبيب" at bounding box center [101, 131] width 88 height 20
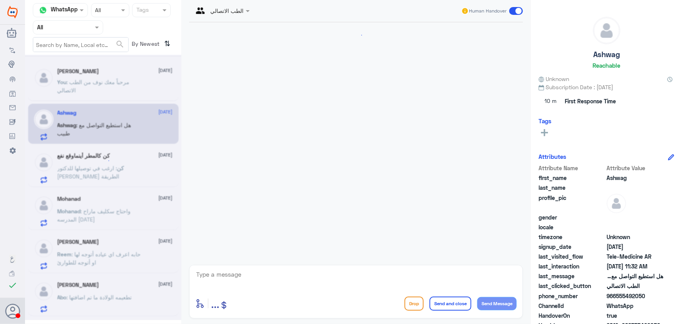
scroll to position [34, 0]
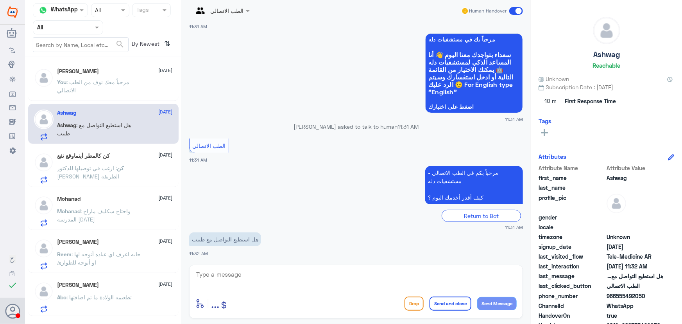
click at [270, 280] on textarea at bounding box center [355, 278] width 321 height 19
paste textarea "Nouf Zaid closed the conversation 11:55 AM"
paste textarea "مرحباً معك نوف من الطب الاتصالي"
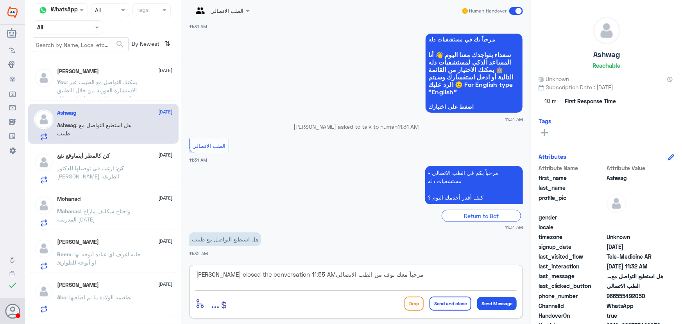
type textarea "Nouf Zaid closed the conversation 11:55 AMمرحباً معك نوف من الطب الاتصالي"
click at [481, 305] on button "Send Message" at bounding box center [496, 303] width 39 height 13
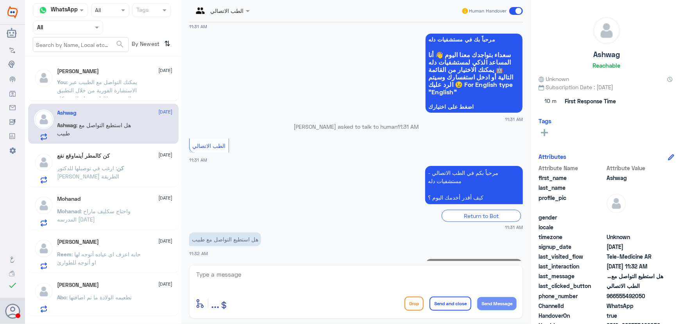
scroll to position [75, 0]
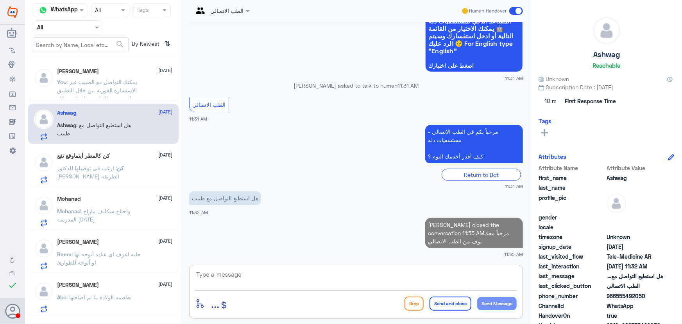
click at [442, 275] on textarea at bounding box center [355, 278] width 321 height 19
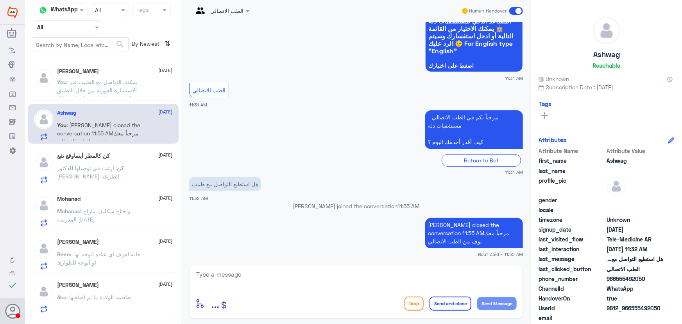
click at [491, 242] on p "Nouf Zaid closed the conversation 11:55 AMمرحباً معك نوف من الطب الاتصالي" at bounding box center [474, 233] width 98 height 30
drag, startPoint x: 459, startPoint y: 222, endPoint x: 432, endPoint y: 224, distance: 27.0
click at [432, 224] on p "Nouf Zaid closed the conversation 11:55 AMمرحباً معك نوف من الطب الاتصالي" at bounding box center [474, 233] width 98 height 30
click at [313, 279] on textarea at bounding box center [355, 278] width 321 height 19
paste textarea "هنا الطب الاتصالي لكل مايخص الاستشارة الفورية من خلال التطبيق، يمكنك حجز الموعد…"
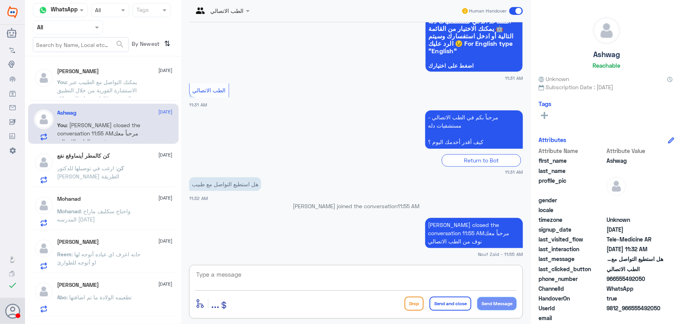
type textarea "هنا الطب الاتصالي لكل مايخص الاستشارة الفورية من خلال التطبيق، يمكنك حجز الموعد…"
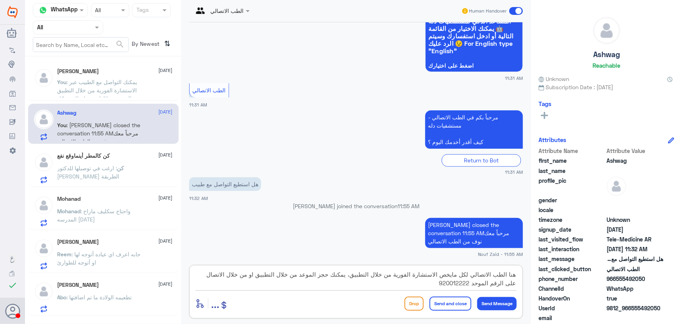
drag, startPoint x: 443, startPoint y: 283, endPoint x: 575, endPoint y: 271, distance: 132.3
click at [575, 271] on div "Channel WhatsApp Status × All Tags Agent Filter All search By Newest ⇅ Salma Ab…" at bounding box center [353, 163] width 657 height 326
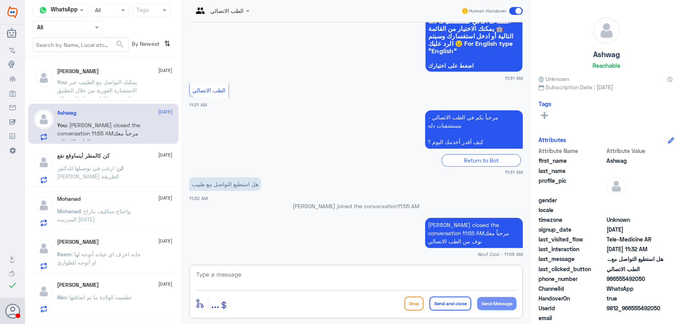
click at [157, 88] on div "You : يمكنك التواصل مع الطبيب عبر الاستشارة الفورية من خلال التطبيق والتي من خل…" at bounding box center [114, 89] width 115 height 18
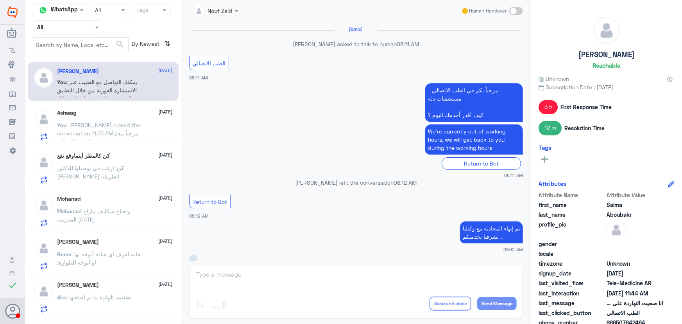
scroll to position [458, 0]
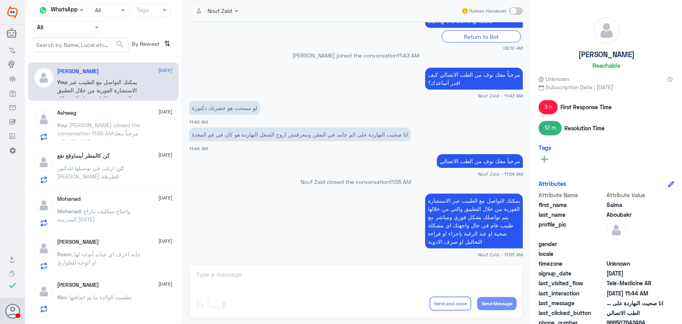
click at [446, 215] on p "يمكنك التواصل مع الطبيب عبر الاستشارة الفورية من خلال التطبيق والتي من خلالها ي…" at bounding box center [474, 220] width 98 height 55
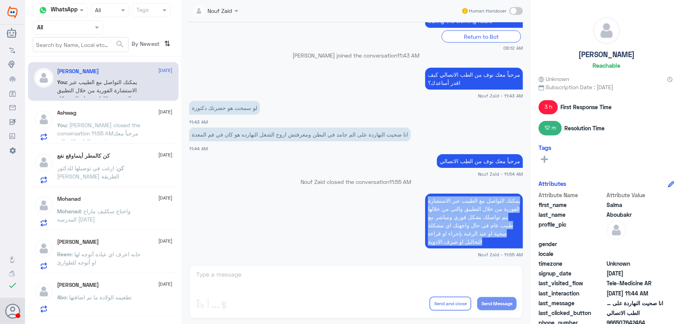
click at [447, 217] on p "يمكنك التواصل مع الطبيب عبر الاستشارة الفورية من خلال التطبيق والتي من خلالها ي…" at bounding box center [474, 220] width 98 height 55
copy div "يمكنك التواصل مع الطبيب عبر الاستشارة الفورية من خلال التطبيق والتي من خلالها ي…"
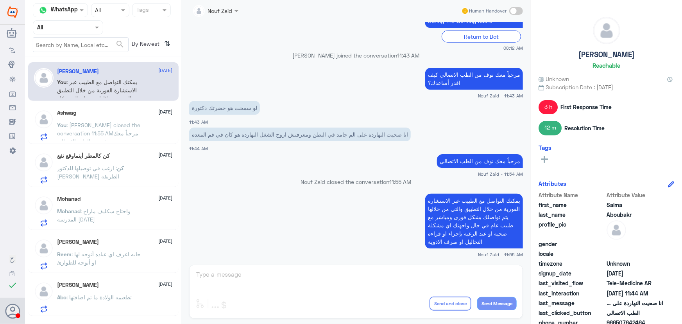
click at [146, 124] on div "You : Nouf Zaid closed the conversation 11:55 AMمرحباً معك نوف من الطب الاتصالي" at bounding box center [114, 132] width 115 height 18
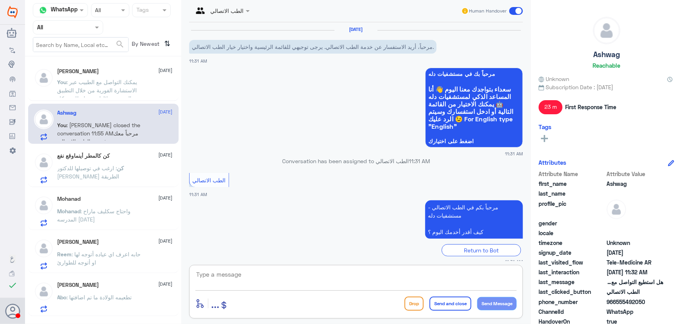
scroll to position [90, 0]
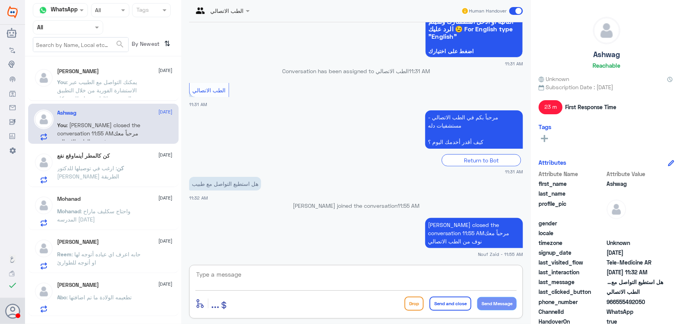
drag, startPoint x: 292, startPoint y: 277, endPoint x: 292, endPoint y: 273, distance: 4.3
click at [292, 276] on textarea at bounding box center [355, 278] width 321 height 19
paste textarea "يمكنك التواصل مع الطبيب عبر الاستشارة الفورية من خلال التطبيق والتي من خلالها ي…"
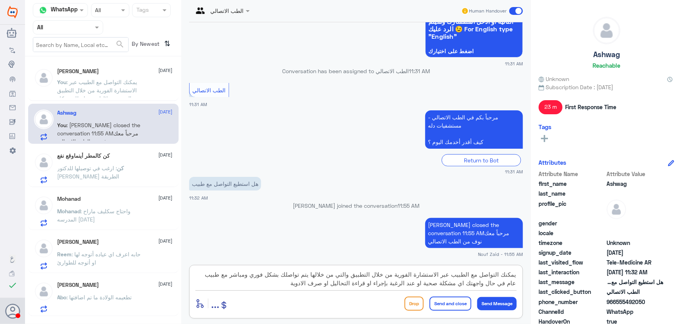
scroll to position [0, 0]
type textarea "يمكنك التواصل مع الطبيب عبر الاستشارة الفورية من خلال التطبيق والتي من خلالها ي…"
click at [453, 299] on button "Send and close" at bounding box center [451, 303] width 42 height 14
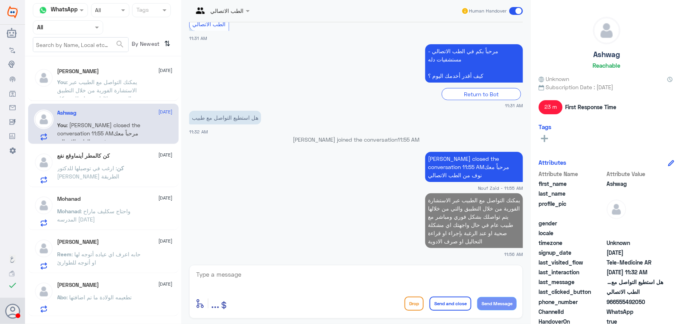
scroll to position [156, 0]
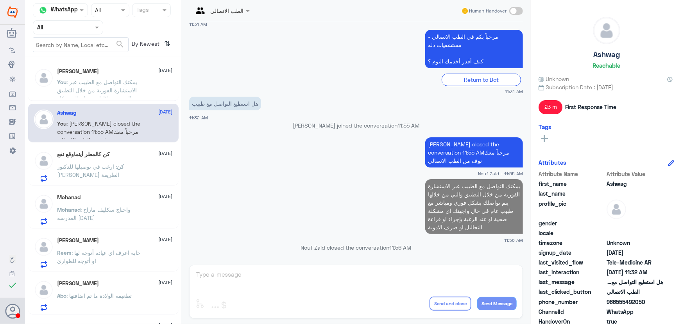
click at [83, 163] on span ": ارغب في توصيلها للدكتور [PERSON_NAME] الطريقة" at bounding box center [88, 170] width 62 height 15
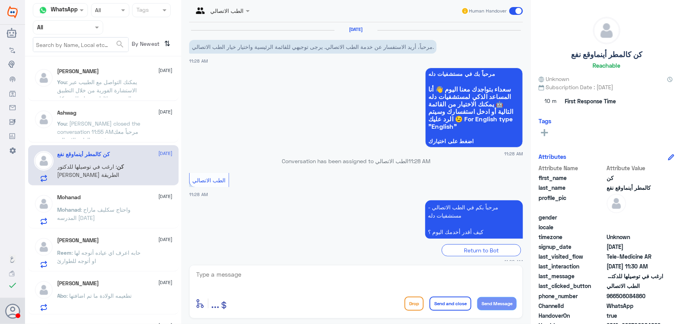
scroll to position [114, 0]
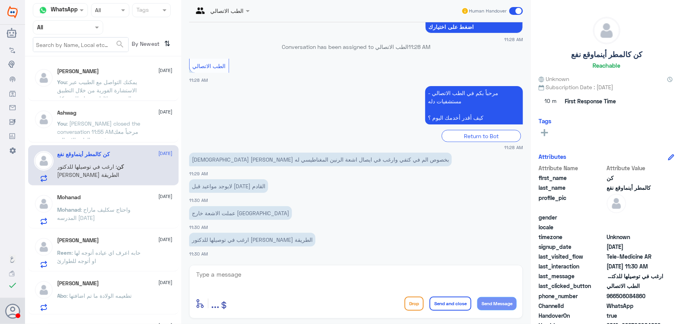
click at [339, 271] on textarea at bounding box center [355, 278] width 321 height 19
paste textarea "مرحباً معك نوف من الطب الاتصالي"
type textarea "مرحباً معك نوف من الطب الاتصالي"
click at [501, 302] on button "Send Message" at bounding box center [496, 303] width 39 height 13
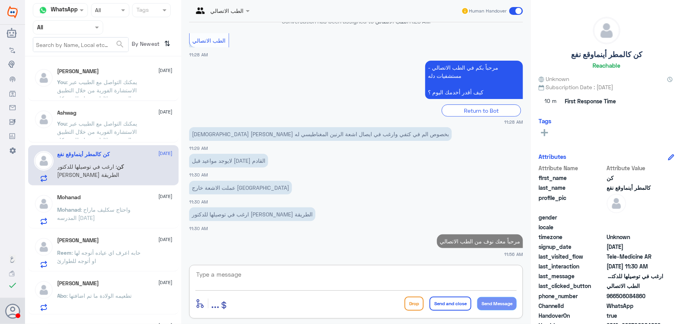
click at [396, 270] on textarea at bounding box center [355, 278] width 321 height 19
paste textarea "هنا الطب الاتصالي لكل مايخص الاستشارة الفورية من خلال التطبيق والتي من خلالها ي…"
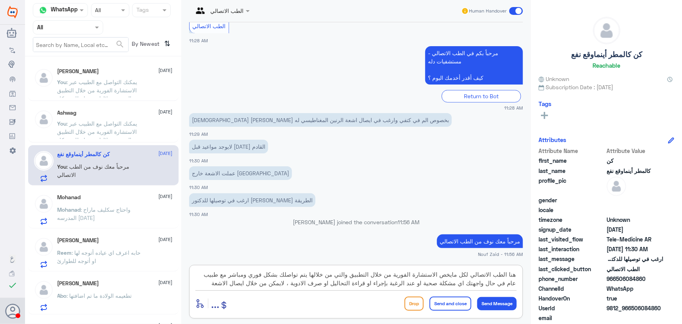
scroll to position [7, 0]
type textarea "هنا الطب الاتصالي لكل مايخص الاستشارة الفورية من خلال التطبيق والتي من خلالها ي…"
click at [454, 301] on button "Send and close" at bounding box center [451, 303] width 42 height 14
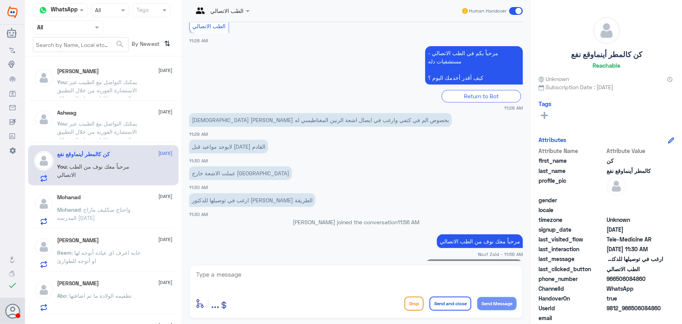
scroll to position [222, 0]
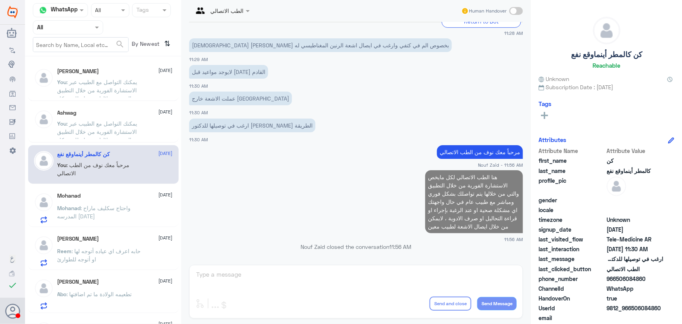
click at [143, 210] on p "Mohanad : واحتاج سكليف ماراح المدرسه اليوم" at bounding box center [101, 214] width 88 height 20
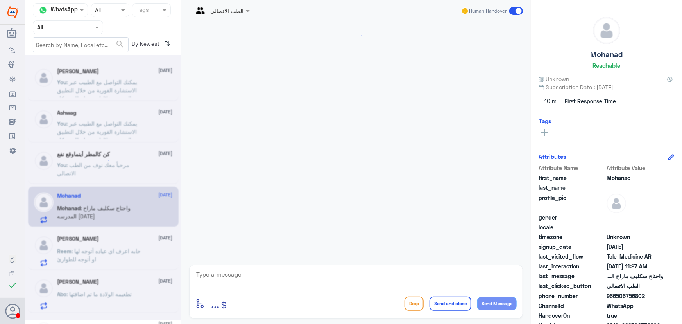
scroll to position [69, 0]
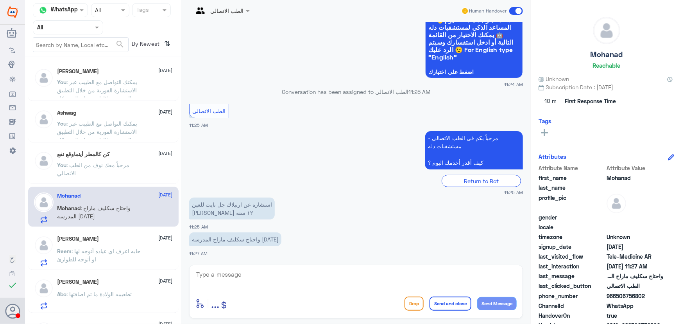
click at [243, 273] on textarea at bounding box center [355, 278] width 321 height 19
click at [194, 247] on div "واحتاج سكليف ماراح المدرسه اليوم 11:27 AM" at bounding box center [356, 243] width 334 height 27
click at [258, 282] on textarea at bounding box center [355, 278] width 321 height 19
paste textarea "مرحباً معك نوف من الطب الاتصالي"
type textarea "مرحباً معك نوف من الطب الاتصالي"
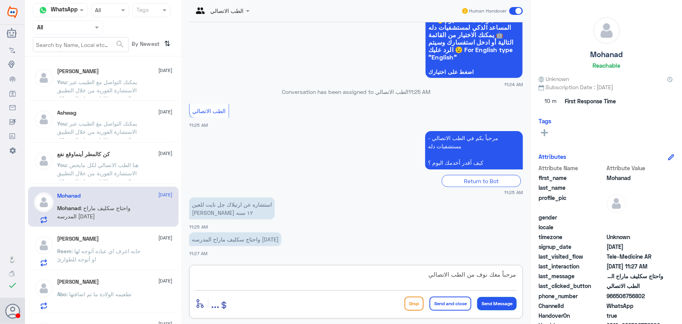
click at [514, 301] on button "Send Message" at bounding box center [496, 303] width 39 height 13
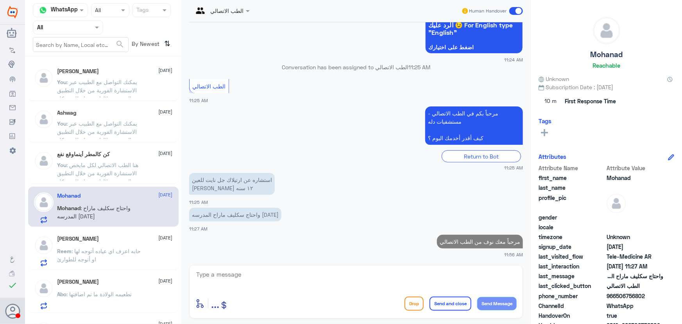
click at [460, 278] on textarea at bounding box center [355, 278] width 321 height 19
paste textarea "يمكنك التواصل مع الطبيب عبر الاستشارة الفورية من خلال التطبيق والتي من خلالها ي…"
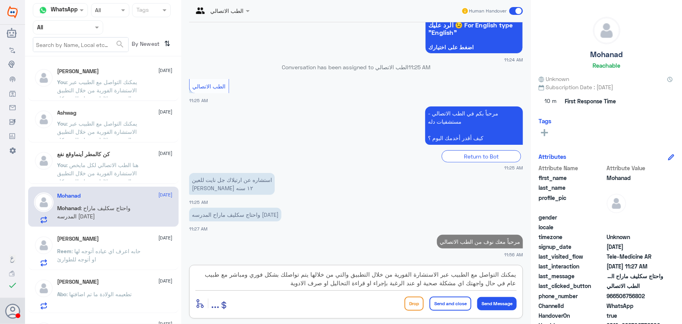
scroll to position [0, 0]
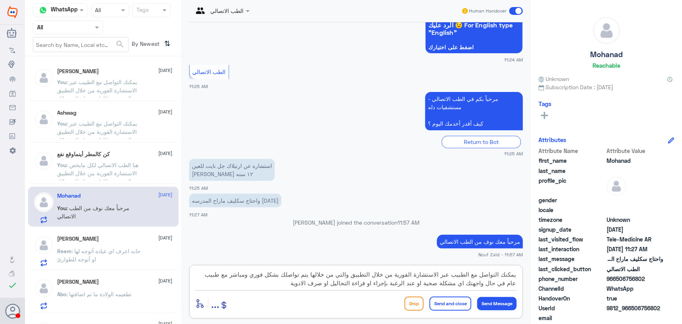
type textarea "يمكنك التواصل مع الطبيب عبر الاستشارة الفورية من خلال التطبيق والتي من خلالها ي…"
click at [440, 301] on button "Send and close" at bounding box center [451, 303] width 42 height 14
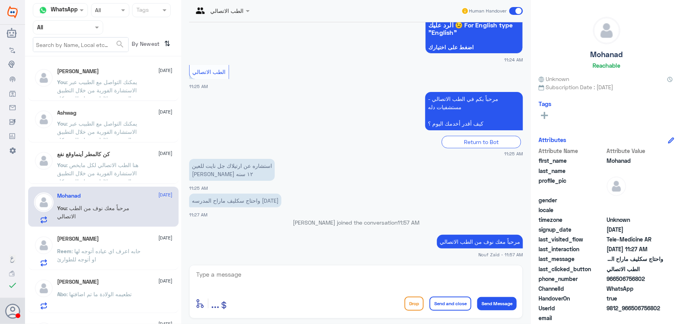
scroll to position [160, 0]
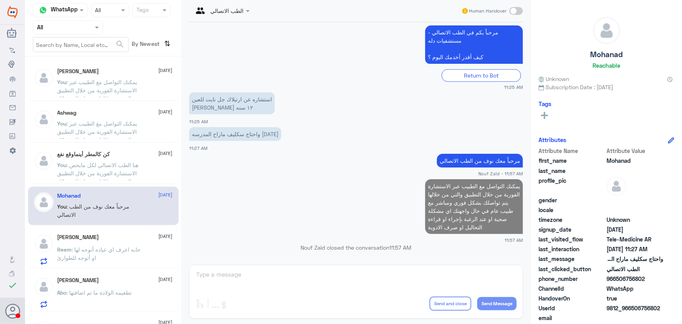
click at [123, 243] on div "Reem Alamri 13 October Reem : حابه اعرف اي عياده أتوجه لها او أتوجه للطوارئ" at bounding box center [114, 249] width 115 height 31
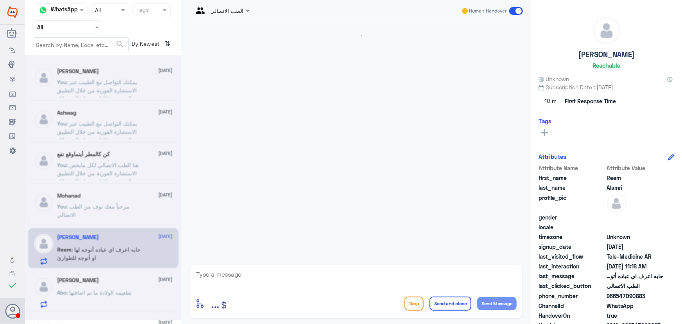
scroll to position [61, 0]
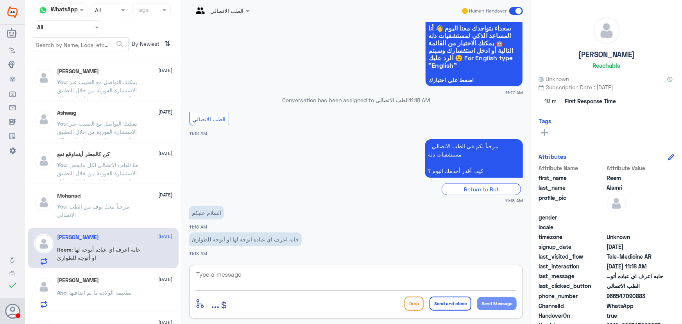
click at [274, 275] on textarea at bounding box center [355, 278] width 321 height 19
click at [276, 267] on div "enter flow name ... Drop Send and close Send Message" at bounding box center [356, 292] width 334 height 54
click at [280, 274] on textarea at bounding box center [355, 278] width 321 height 19
paste textarea "مرحباً معك نوف من الطب الاتصالي"
type textarea "مرحباً معك نوف من الطب الاتصالي"
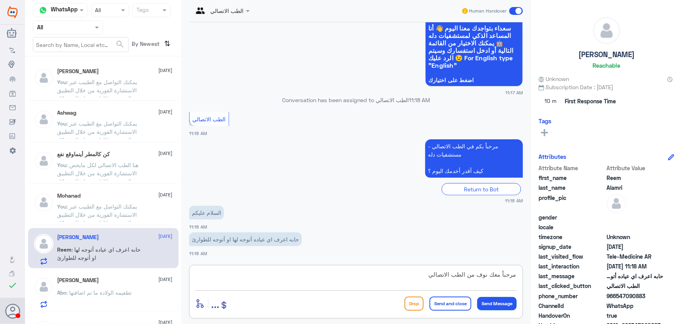
click at [509, 305] on button "Send Message" at bounding box center [496, 303] width 39 height 13
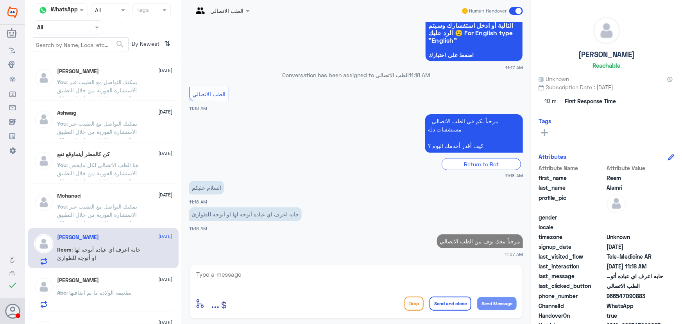
click at [426, 279] on textarea at bounding box center [355, 278] width 321 height 19
paste textarea "يمكنك التواصل مع الطبيب عبر الاستشارة الفورية من خلال التطبيق والتي من خلالها ي…"
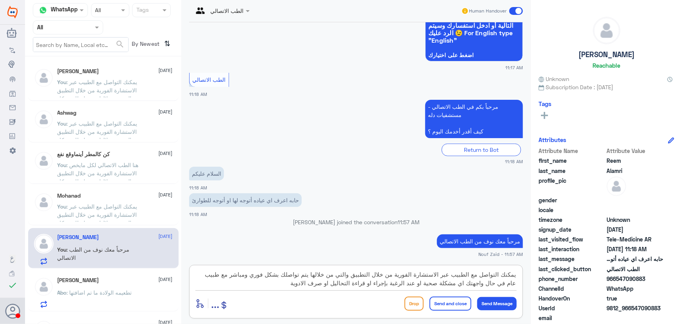
scroll to position [0, 0]
type textarea "يمكنك التواصل مع الطبيب عبر الاستشارة الفورية من خلال التطبيق والتي من خلالها ي…"
drag, startPoint x: 444, startPoint y: 306, endPoint x: 414, endPoint y: 292, distance: 33.2
click at [440, 299] on button "Send and close" at bounding box center [451, 303] width 42 height 14
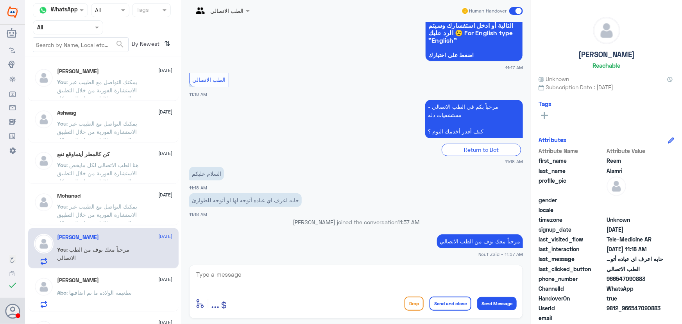
scroll to position [152, 0]
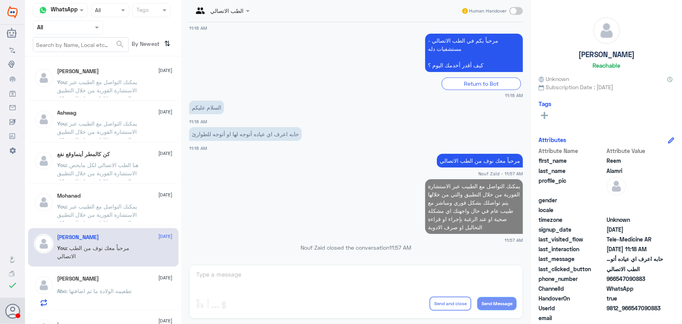
click at [130, 276] on div "Abo Jana 13 October" at bounding box center [114, 278] width 115 height 7
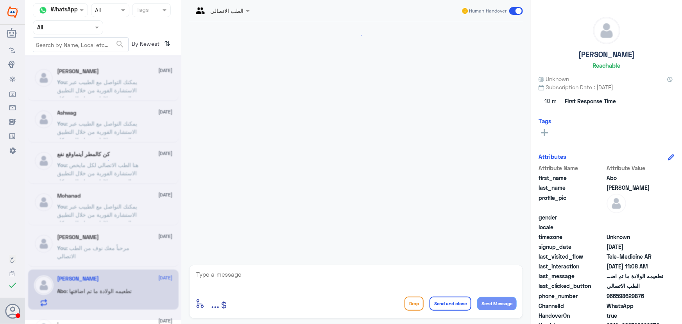
scroll to position [328, 0]
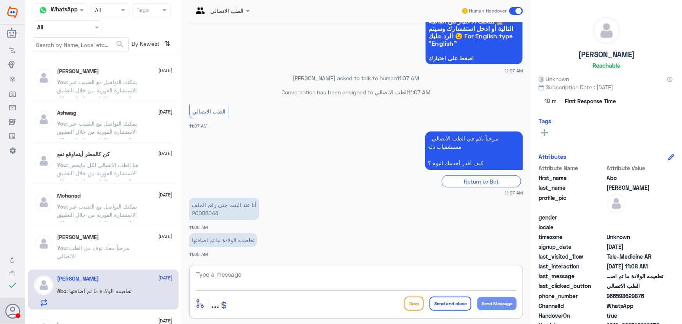
click at [270, 284] on textarea at bounding box center [355, 278] width 321 height 19
paste textarea "مرحباً معك نوف من الطب الاتصالي"
type textarea "مرحباً معك نوف من الطب الاتصالي"
click at [520, 305] on div "مرحباً معك نوف من الطب الاتصالي enter flow name ... Drop Send and close Send Me…" at bounding box center [356, 292] width 334 height 54
drag, startPoint x: 496, startPoint y: 301, endPoint x: 488, endPoint y: 292, distance: 11.6
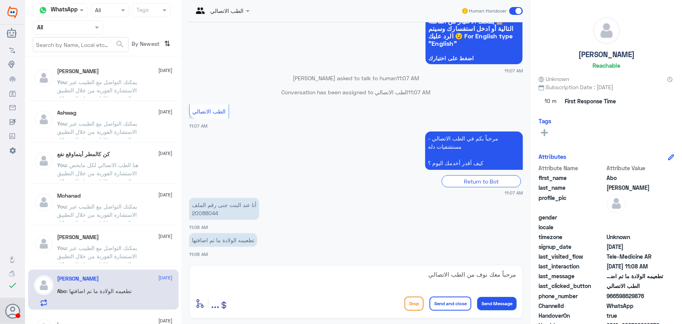
click at [495, 301] on button "Send Message" at bounding box center [496, 303] width 39 height 13
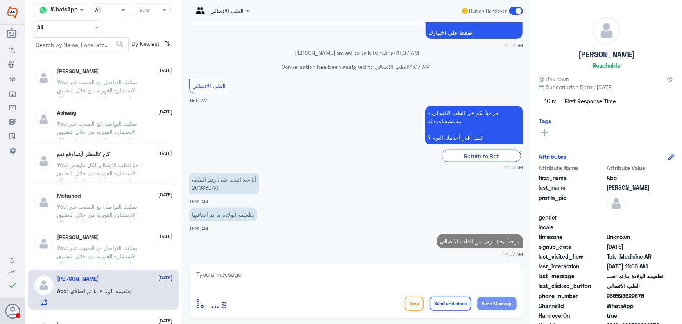
click at [463, 276] on textarea at bounding box center [355, 278] width 321 height 19
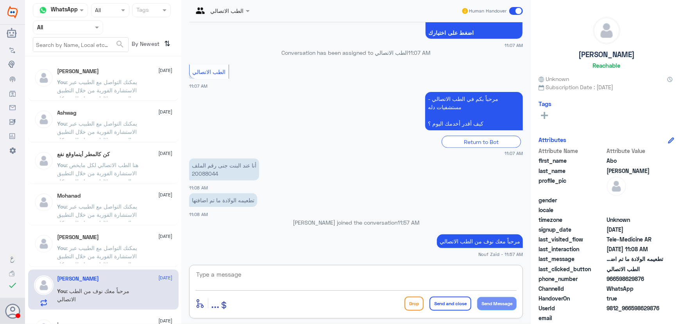
paste textarea "هنا الطب الاتصالي لكل مايخص الاستشارة الفورية من خلال التطبيق، يمكنك التواصل مع…"
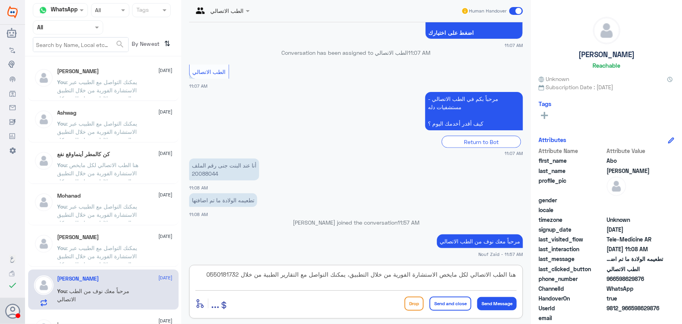
type textarea "هنا الطب الاتصالي لكل مايخص الاستشارة الفورية من خلال التطبيق، يمكنك التواصل مع…"
click at [452, 302] on button "Send and close" at bounding box center [451, 303] width 42 height 14
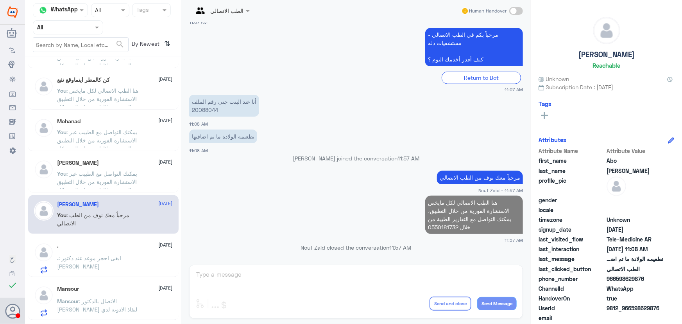
scroll to position [106, 0]
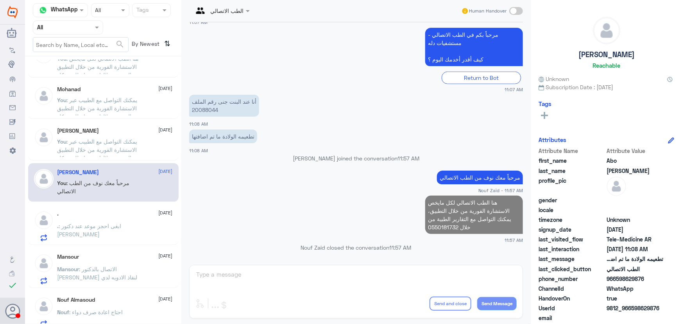
click at [122, 227] on span ": ابغى احجز موعد عند دكتور احمد طه" at bounding box center [89, 229] width 64 height 15
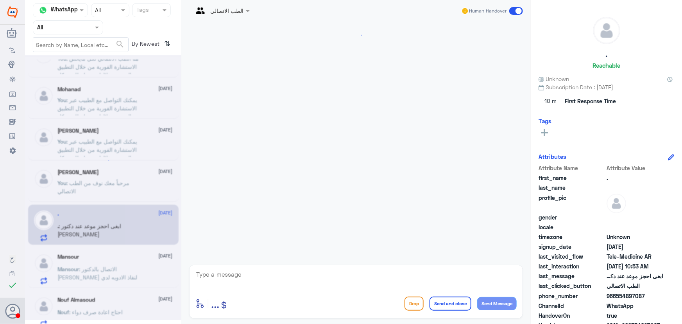
scroll to position [152, 0]
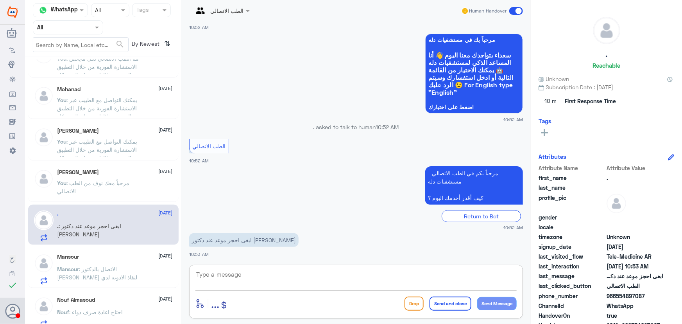
click at [279, 283] on textarea at bounding box center [355, 278] width 321 height 19
paste textarea "مرحباً معك نوف من الطب الاتصالي"
type textarea "مرحباً معك نوف من الطب الاتصالي"
click at [507, 303] on button "Send Message" at bounding box center [496, 303] width 39 height 13
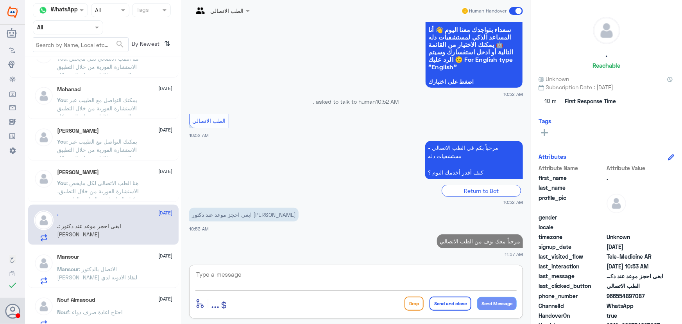
drag, startPoint x: 489, startPoint y: 281, endPoint x: 471, endPoint y: 274, distance: 19.3
click at [485, 277] on textarea at bounding box center [355, 278] width 321 height 19
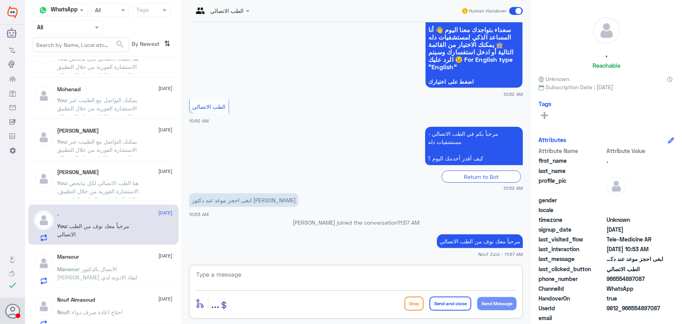
paste textarea "هنا الطب الاتصالي لكل مايخص الاستشارة الفورية من خلال التطبيق، يمكنك حجز الموعد…"
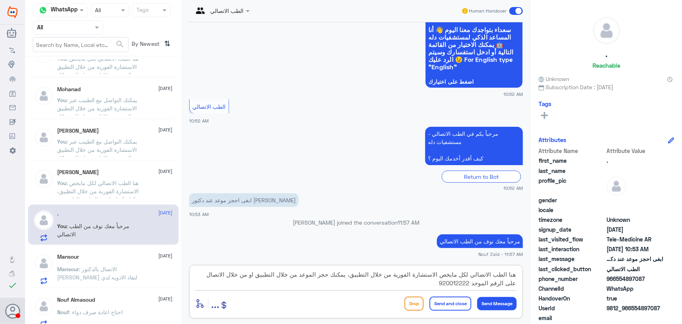
type textarea "هنا الطب الاتصالي لكل مايخص الاستشارة الفورية من خلال التطبيق، يمكنك حجز الموعد…"
click at [445, 299] on button "Send and close" at bounding box center [451, 303] width 42 height 14
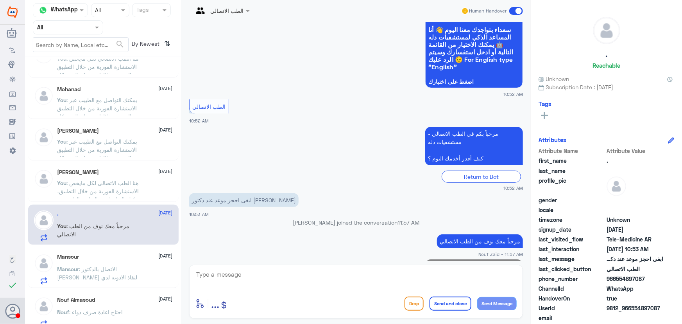
scroll to position [236, 0]
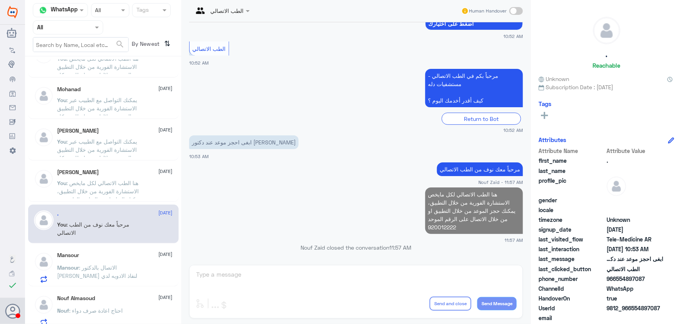
click at [125, 265] on span ": الاتصال بالدكتور محمد عرفه لنفاذ الادويه لدي" at bounding box center [97, 271] width 80 height 15
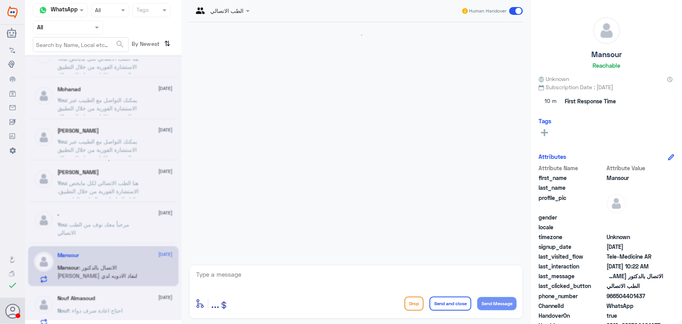
scroll to position [34, 0]
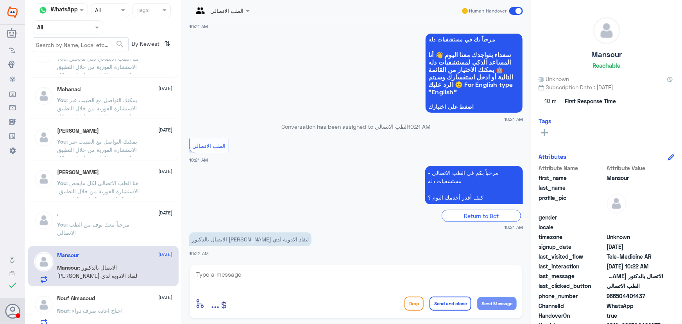
click at [335, 277] on textarea at bounding box center [355, 278] width 321 height 19
paste textarea "مرحباً معك نوف من الطب الاتصالي"
type textarea "مرحباً معك نوف من الطب الاتصالي"
click at [508, 305] on button "Send Message" at bounding box center [496, 303] width 39 height 13
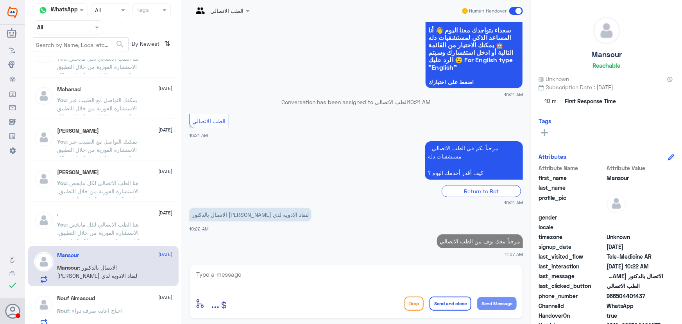
click at [471, 280] on textarea at bounding box center [355, 278] width 321 height 19
paste textarea "هنا الطب الاتصالي لكل مايخص الاستشارة الفورية من خلال التطبيق والتي من خلالها ي…"
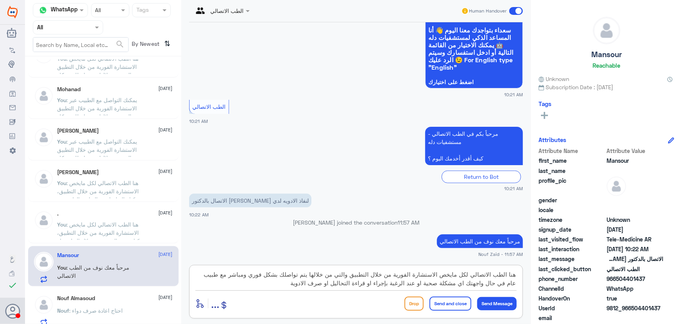
scroll to position [7, 0]
type textarea "هنا الطب الاتصالي لكل مايخص الاستشارة الفورية من خلال التطبيق والتي من خلالها ي…"
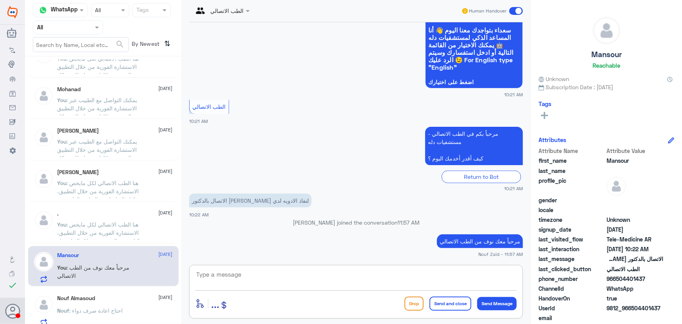
scroll to position [125, 0]
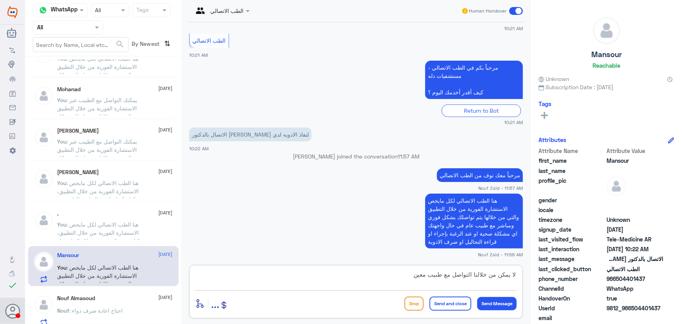
type textarea "لا يمكن من خلالنا التواصل مع طبيب معين"
click at [447, 304] on button "Send and close" at bounding box center [451, 303] width 42 height 14
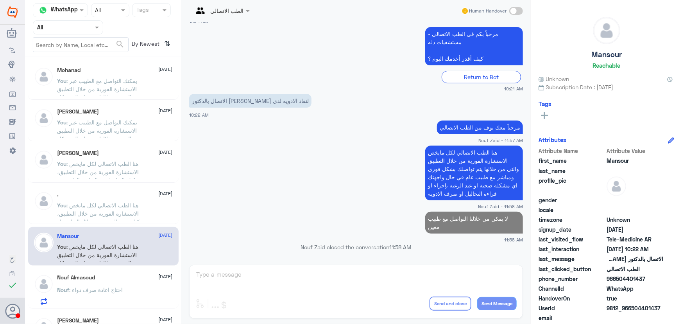
scroll to position [142, 0]
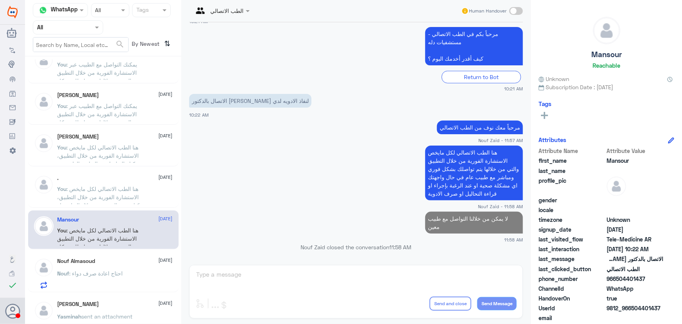
click at [82, 278] on p "Nouf : احتاج اعادة صرف دواء" at bounding box center [90, 279] width 66 height 20
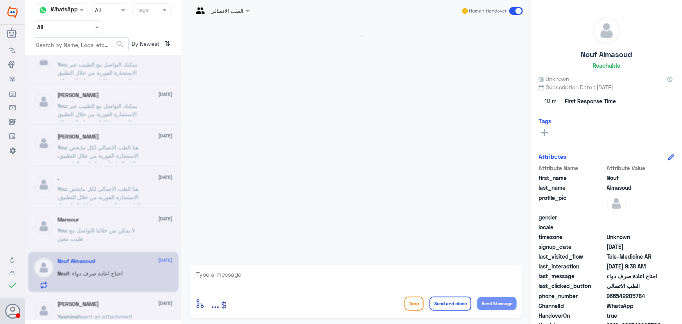
scroll to position [34, 0]
click at [240, 268] on div "enter flow name ... Drop Send and close Send Message" at bounding box center [356, 292] width 334 height 54
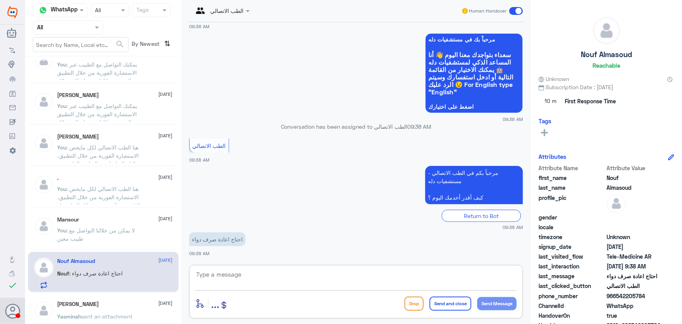
click at [240, 274] on textarea at bounding box center [355, 278] width 321 height 19
click at [618, 296] on span "966542205784" at bounding box center [635, 296] width 57 height 8
drag, startPoint x: 618, startPoint y: 296, endPoint x: 648, endPoint y: 297, distance: 30.1
click at [648, 297] on span "966542205784" at bounding box center [635, 296] width 57 height 8
copy span "966542205784"
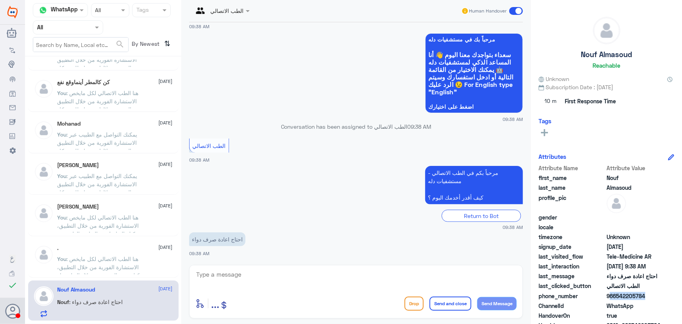
scroll to position [284, 0]
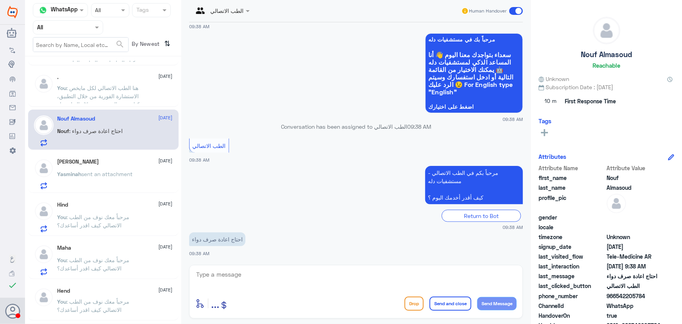
click at [290, 279] on textarea at bounding box center [355, 278] width 321 height 19
click at [371, 277] on textarea at bounding box center [355, 278] width 321 height 19
paste textarea "مرحباً معك نوف من الطب الاتصالي"
type textarea "مرحباً معك نوف من الطب الاتصالي"
click at [494, 305] on button "Send Message" at bounding box center [496, 303] width 39 height 13
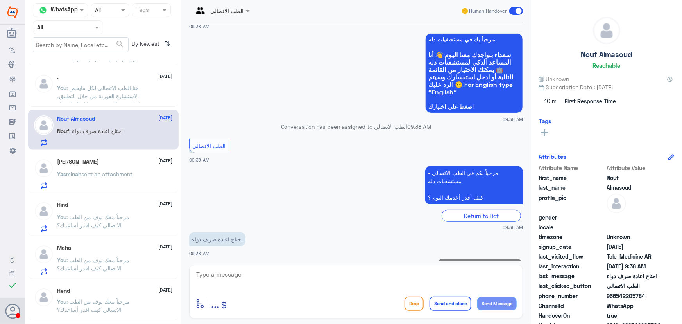
scroll to position [59, 0]
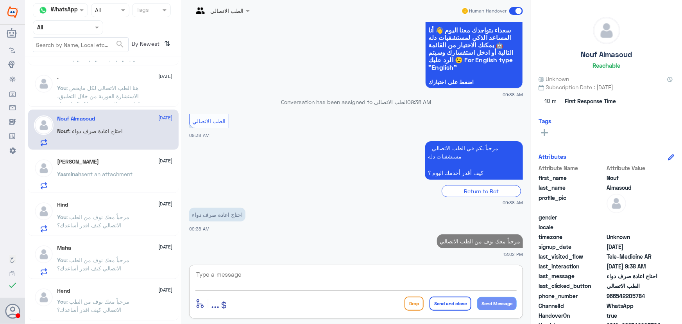
click at [408, 271] on textarea at bounding box center [355, 278] width 321 height 19
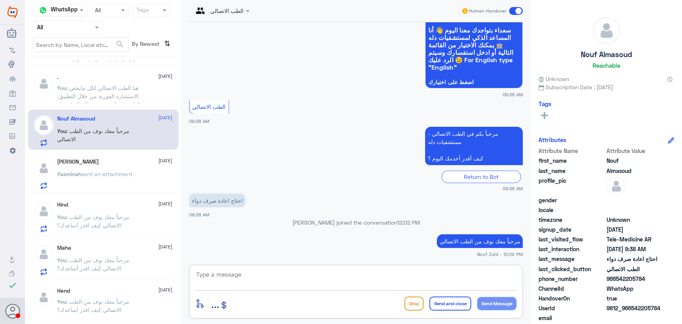
paste textarea "لإعادة الصرف يمكنك الاستفادة من خدمة الاستشارة الفورية من خلال التطبيق بحيث يتم…"
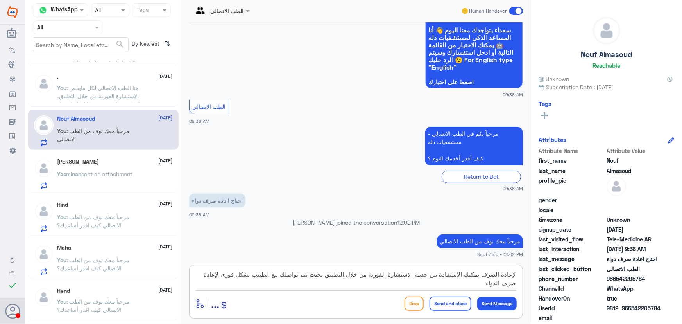
type textarea "لإعادة الصرف يمكنك الاستفادة من خدمة الاستشارة الفورية من خلال التطبيق بحيث يتم…"
click at [442, 305] on button "Send and close" at bounding box center [451, 303] width 42 height 14
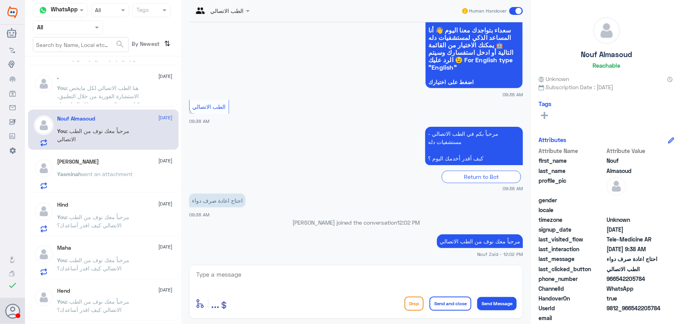
scroll to position [109, 0]
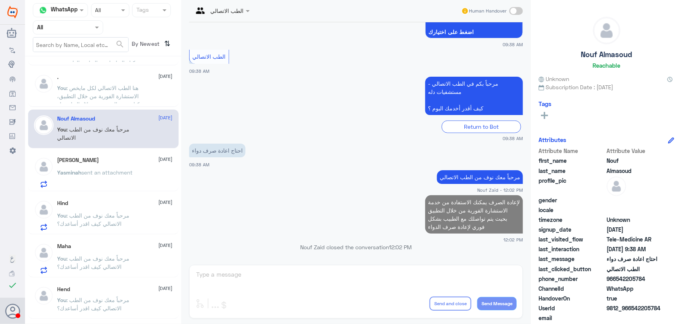
click at [98, 171] on span "sent an attachment" at bounding box center [107, 172] width 51 height 7
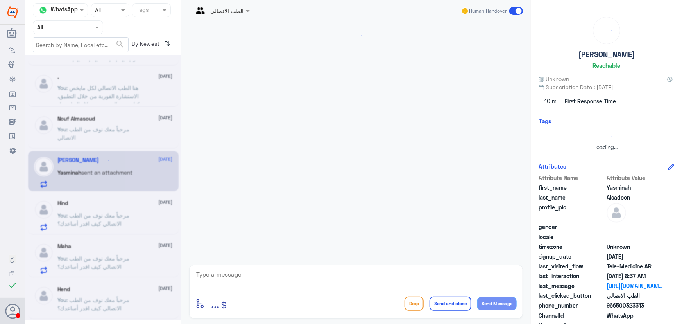
scroll to position [728, 0]
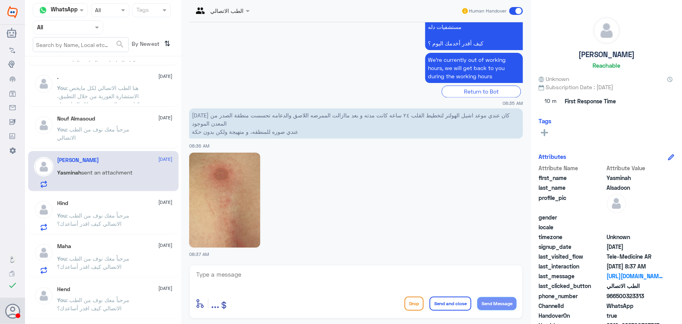
click at [256, 275] on textarea at bounding box center [355, 278] width 321 height 19
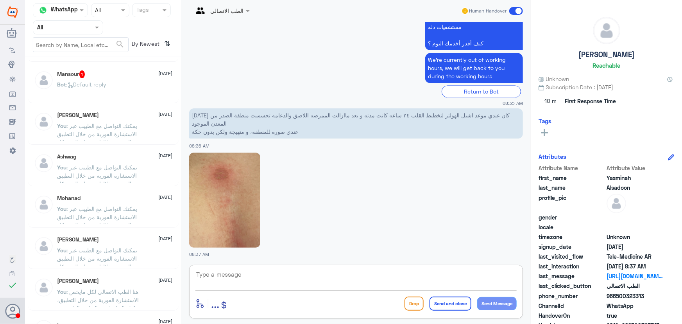
scroll to position [0, 0]
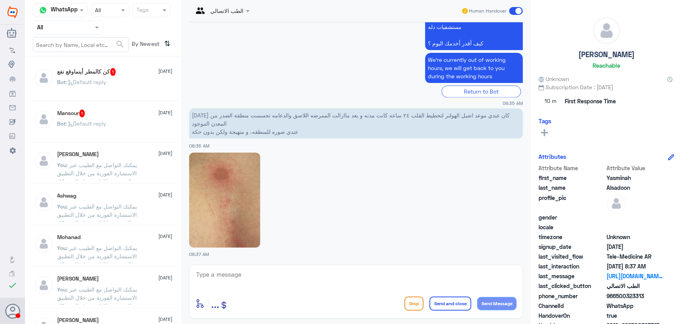
drag, startPoint x: 110, startPoint y: 112, endPoint x: 113, endPoint y: 108, distance: 4.8
click at [113, 108] on div "Mansour 1 13 October Bot : Default reply" at bounding box center [103, 123] width 150 height 39
click at [129, 86] on div "Bot : Default reply" at bounding box center [114, 89] width 115 height 18
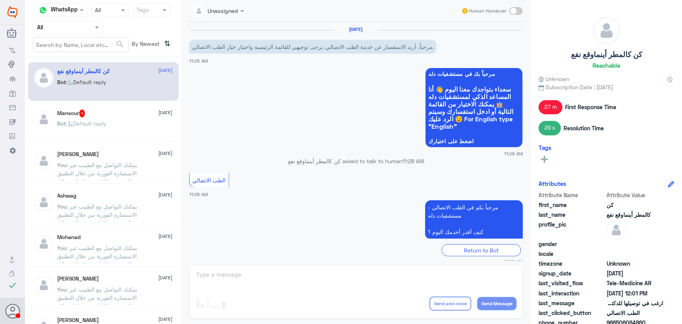
scroll to position [377, 0]
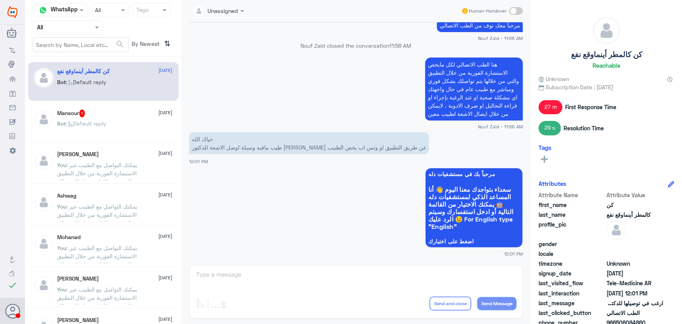
click at [130, 118] on div "Mansour 1 13 October Bot : Default reply" at bounding box center [114, 123] width 115 height 29
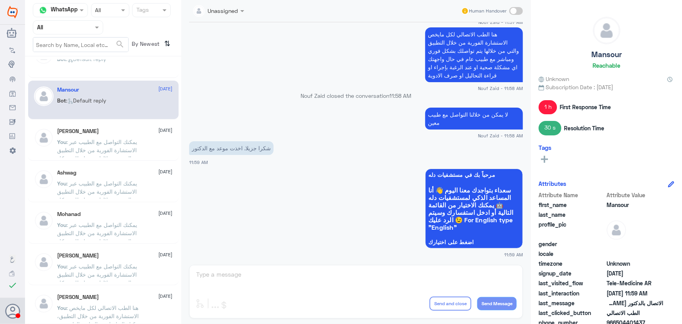
scroll to position [35, 0]
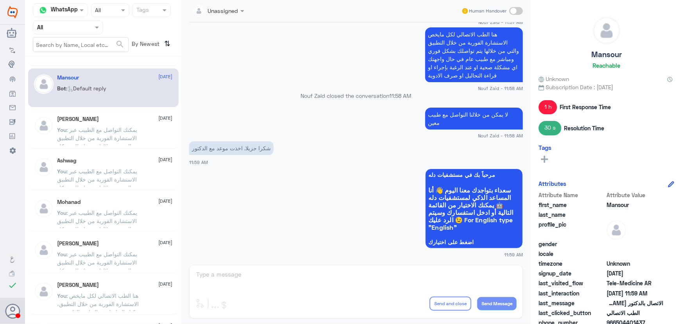
click at [131, 134] on span ": يمكنك التواصل مع الطبيب عبر الاستشارة الفورية من خلال التطبيق والتي من خلالها…" at bounding box center [100, 154] width 86 height 56
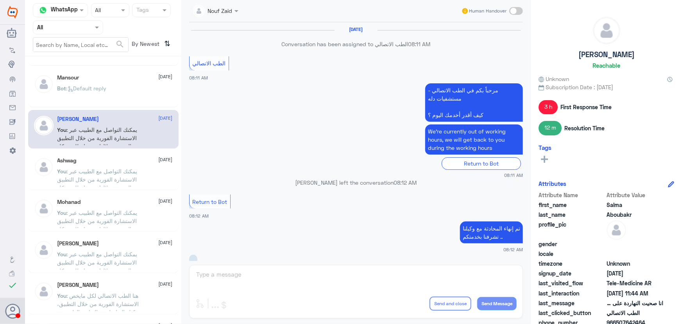
scroll to position [458, 0]
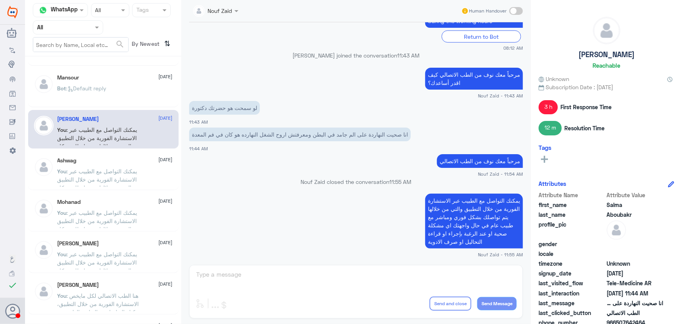
click at [132, 167] on p "You : يمكنك التواصل مع الطبيب عبر الاستشارة الفورية من خلال التطبيق والتي من خل…" at bounding box center [101, 177] width 88 height 20
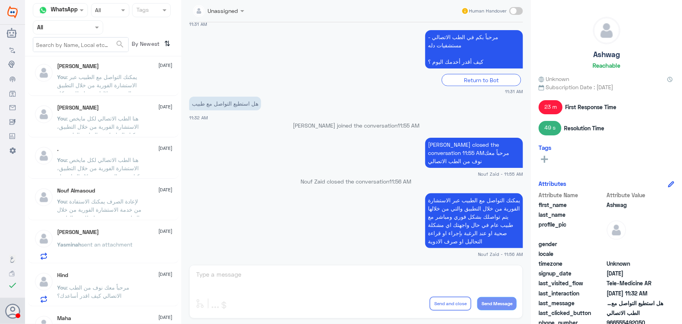
scroll to position [213, 0]
click at [485, 213] on p "يمكنك التواصل مع الطبيب عبر الاستشارة الفورية من خلال التطبيق والتي من خلالها ي…" at bounding box center [474, 220] width 98 height 55
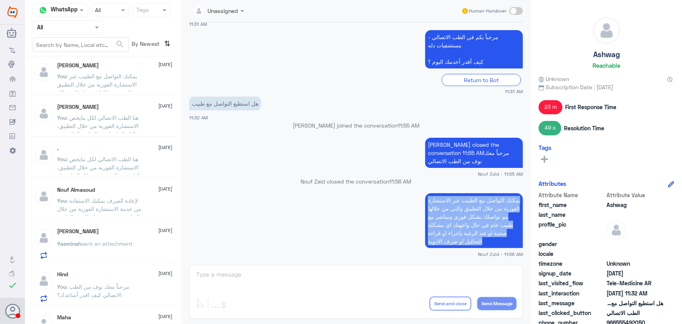
click at [485, 213] on p "يمكنك التواصل مع الطبيب عبر الاستشارة الفورية من خلال التطبيق والتي من خلالها ي…" at bounding box center [474, 220] width 98 height 55
copy div "يمكنك التواصل مع الطبيب عبر الاستشارة الفورية من خلال التطبيق والتي من خلالها ي…"
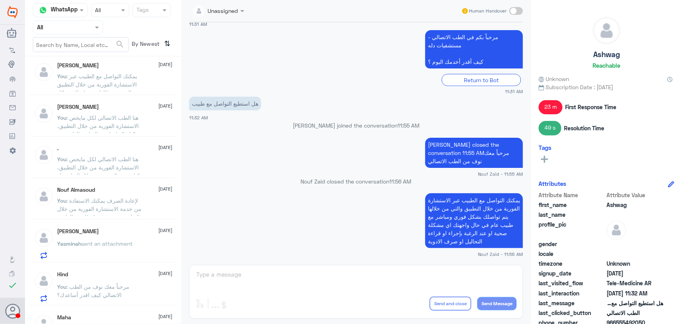
click at [84, 229] on h5 "Yasminah Alsadoon" at bounding box center [78, 231] width 42 height 7
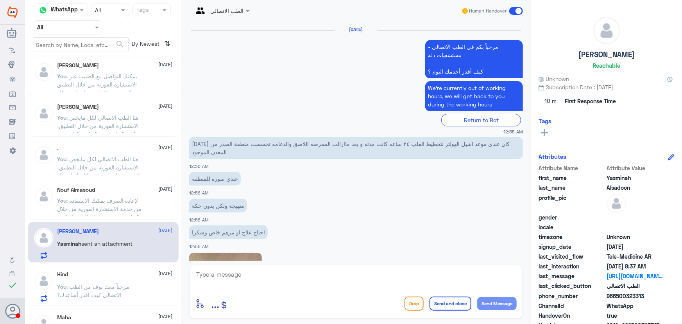
scroll to position [728, 0]
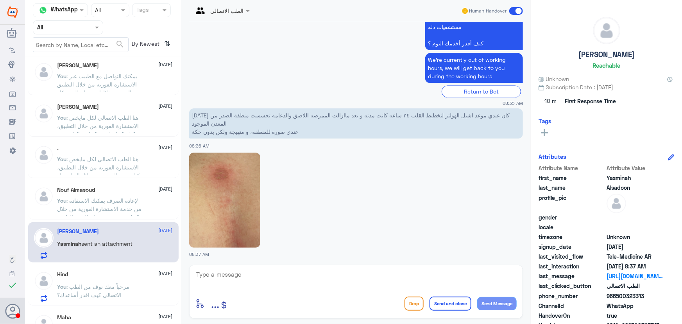
click at [269, 274] on textarea at bounding box center [355, 278] width 321 height 19
paste textarea "مرحباً معك نوف من الطب الاتصالي"
type textarea "مرحباً معك نوف من الطب الاتصالي"
click at [491, 300] on button "Send Message" at bounding box center [496, 303] width 39 height 13
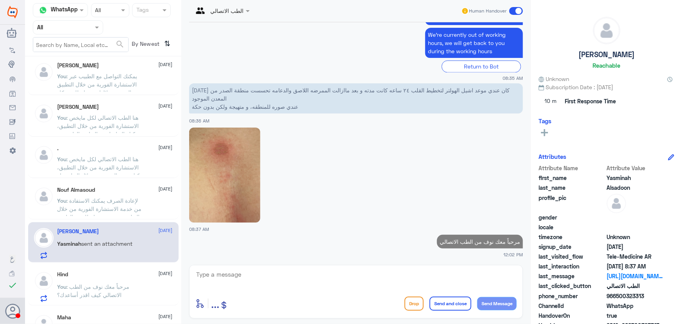
click at [442, 279] on textarea at bounding box center [355, 278] width 321 height 19
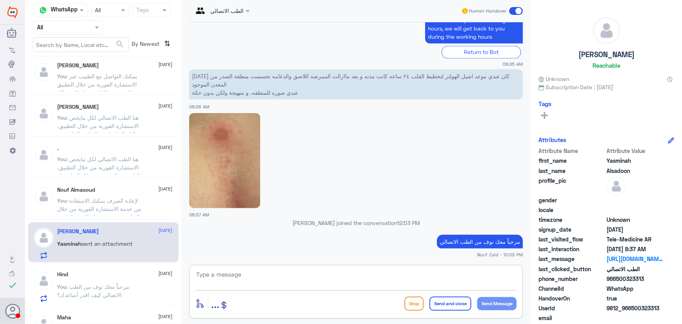
paste textarea "يمكنك التواصل مع الطبيب عبر الاستشارة الفورية من خلال التطبيق والتي من خلالها ي…"
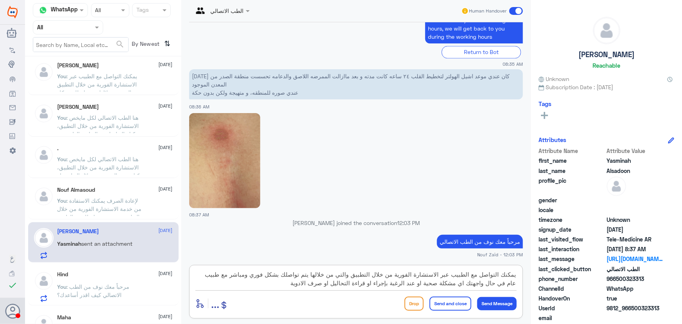
scroll to position [0, 0]
type textarea "يمكنك التواصل مع الطبيب عبر الاستشارة الفورية من خلال التطبيق والتي من خلالها ي…"
drag, startPoint x: 631, startPoint y: 306, endPoint x: 666, endPoint y: 305, distance: 34.8
click at [666, 305] on div "UserId 9812_966500323313" at bounding box center [607, 309] width 136 height 10
copy span "500323313"
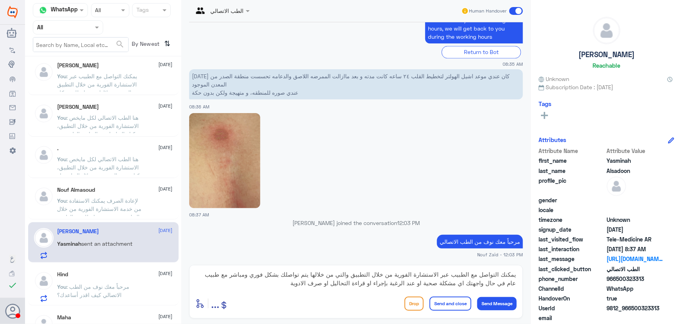
click at [455, 305] on button "Send and close" at bounding box center [451, 303] width 42 height 14
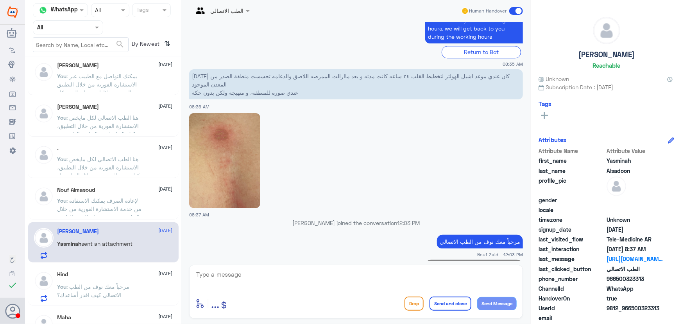
scroll to position [820, 0]
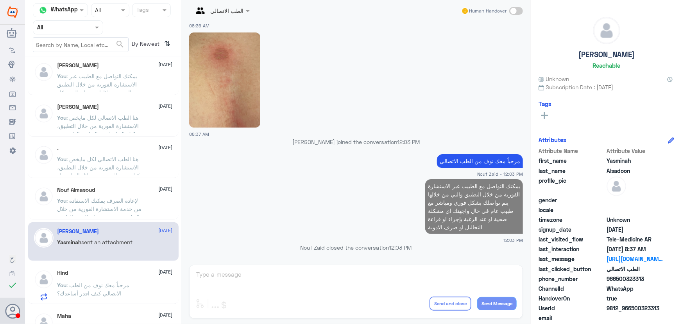
click at [116, 291] on span ": مرحباً معك نوف من الطب الاتصالي كيف اقدر أساعدك؟" at bounding box center [93, 288] width 72 height 15
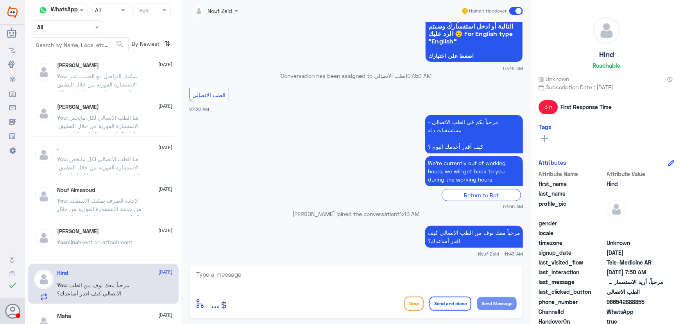
scroll to position [355, 0]
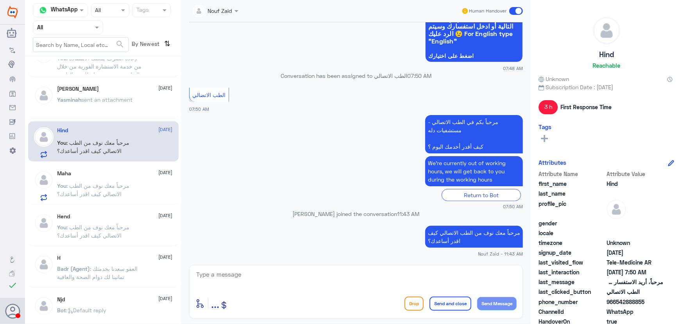
click at [516, 12] on span at bounding box center [516, 11] width 14 height 8
click at [0, 0] on input "checkbox" at bounding box center [0, 0] width 0 height 0
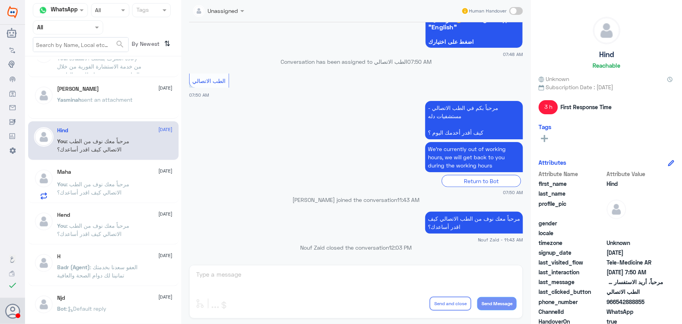
click at [83, 185] on span ": مرحباً معك نوف من الطب الاتصالي كيف اقدر أساعدك؟" at bounding box center [93, 188] width 72 height 15
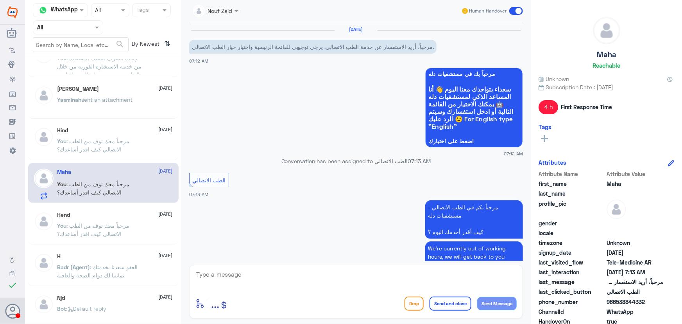
scroll to position [85, 0]
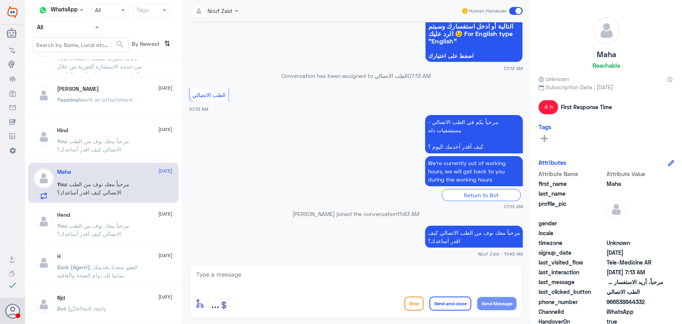
click at [499, 16] on div "Human Handover" at bounding box center [492, 11] width 62 height 14
click at [512, 13] on span at bounding box center [516, 11] width 14 height 8
click at [0, 0] on input "checkbox" at bounding box center [0, 0] width 0 height 0
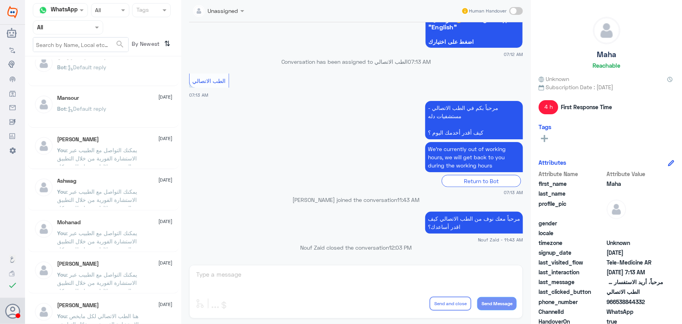
scroll to position [0, 0]
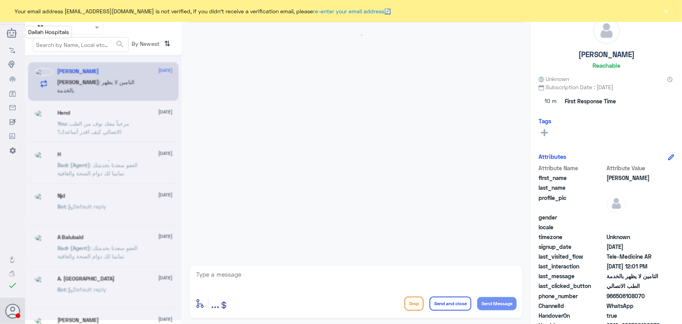
scroll to position [34, 0]
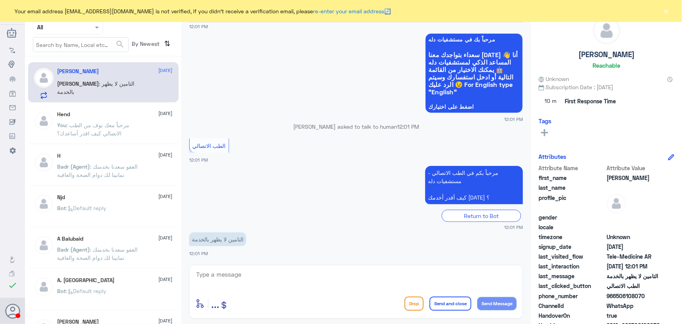
click at [248, 272] on textarea at bounding box center [355, 278] width 321 height 19
paste textarea "مرحباً معك نوف من الطب الاتصالي"
type textarea "مرحباً معك نوف من الطب الاتصالي"
click at [480, 301] on button "Send Message" at bounding box center [496, 303] width 39 height 13
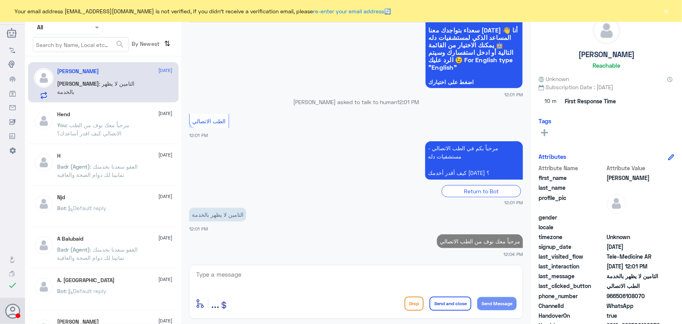
click at [418, 263] on div "الطب الاتصالي Human Handover 13 Oct 2025 السلام عليكم 12:01 PM مرحباً بك في مست…" at bounding box center [355, 163] width 349 height 326
drag, startPoint x: 415, startPoint y: 274, endPoint x: 419, endPoint y: 274, distance: 4.0
click at [415, 275] on textarea at bounding box center [355, 278] width 321 height 19
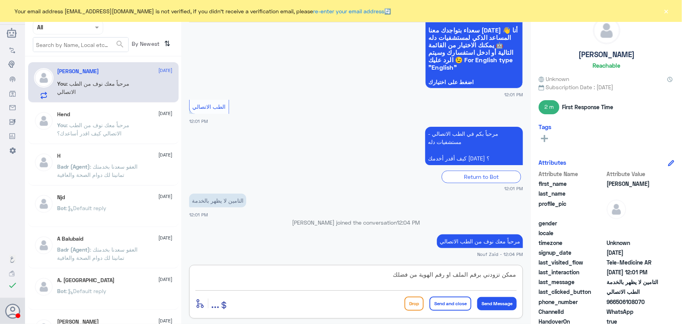
type textarea "ممكن تزودني برقم الملف او رقم الهوية من فضلك"
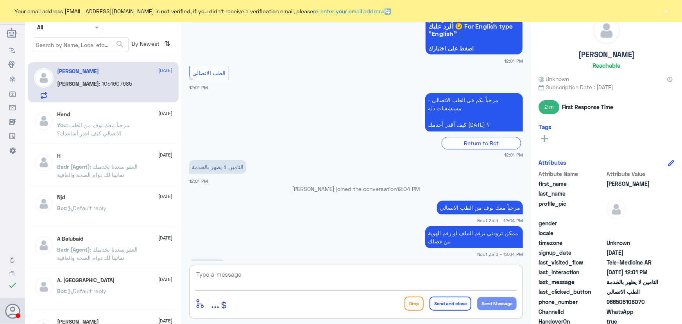
scroll to position [119, 0]
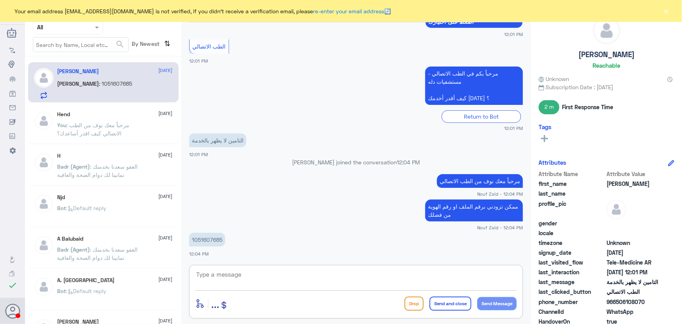
click at [211, 240] on p "1051607685" at bounding box center [207, 240] width 36 height 14
copy p "1051607685"
click at [417, 277] on textarea at bounding box center [355, 278] width 321 height 19
type textarea "تم تحديث التأمين الخاص بك يمكنك الان الاستفادة من الخدمة"
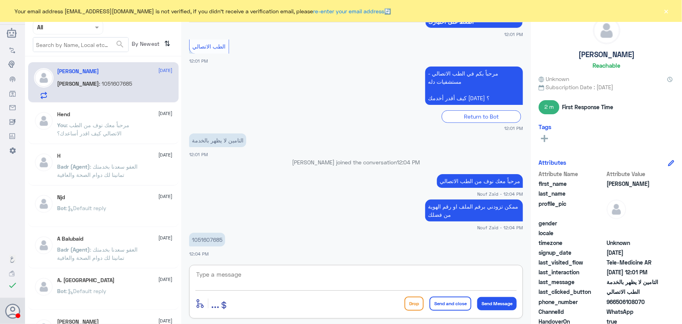
scroll to position [152, 0]
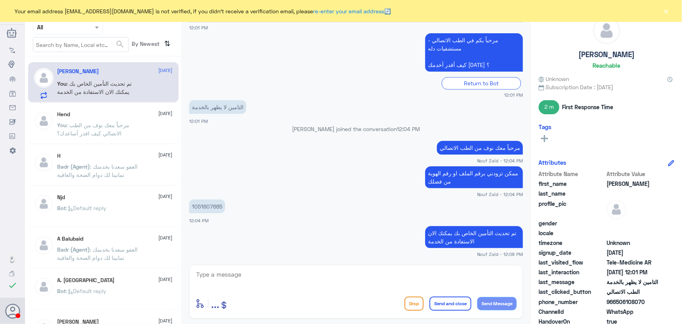
click at [387, 216] on div "1051607685 12:04 PM" at bounding box center [356, 210] width 334 height 27
click at [672, 9] on div "Your email address n_zaid@DallahHealth.com is not verified, if you didn't recei…" at bounding box center [341, 11] width 682 height 22
click at [664, 11] on button "×" at bounding box center [666, 11] width 8 height 8
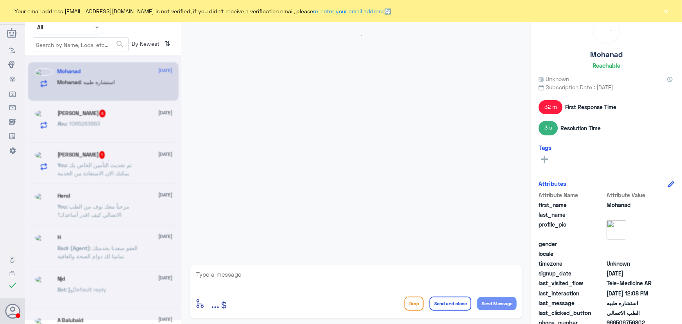
scroll to position [533, 0]
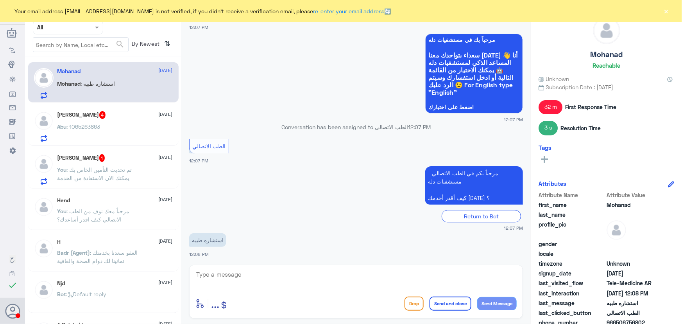
click at [291, 251] on div "استشاره طبيه 12:08 PM" at bounding box center [356, 244] width 334 height 27
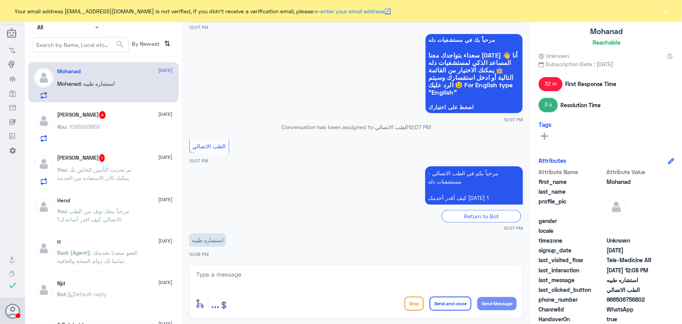
scroll to position [35, 0]
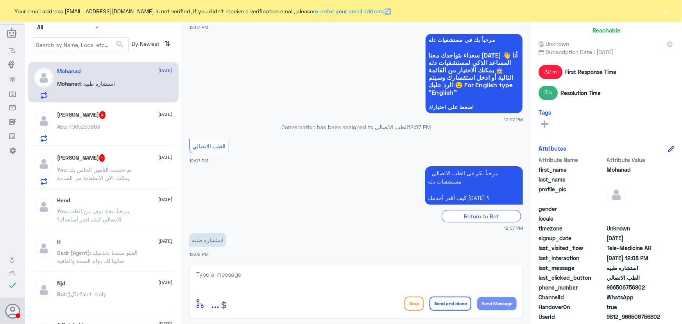
drag, startPoint x: 616, startPoint y: 289, endPoint x: 652, endPoint y: 285, distance: 35.4
click at [652, 285] on span "966506756802" at bounding box center [635, 287] width 57 height 8
copy span "506756802"
drag, startPoint x: 281, startPoint y: 261, endPoint x: 277, endPoint y: 271, distance: 10.9
click at [281, 261] on div "الطب الاتصالي Human Handover 13 Oct 2025 مرحباً بك في مستشفيات دله سعداء بتواجد…" at bounding box center [355, 163] width 349 height 326
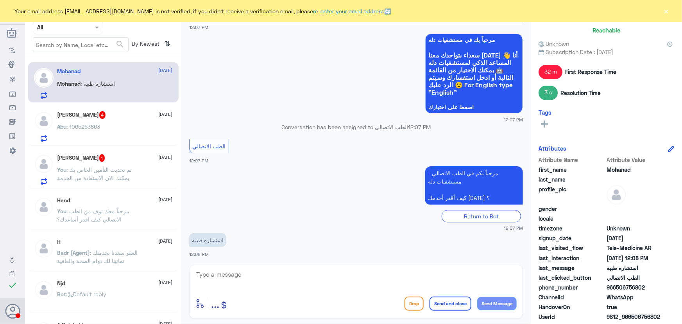
click at [277, 274] on textarea at bounding box center [355, 278] width 321 height 19
click at [107, 113] on div "Abu Mashary 4 13 October" at bounding box center [114, 115] width 115 height 8
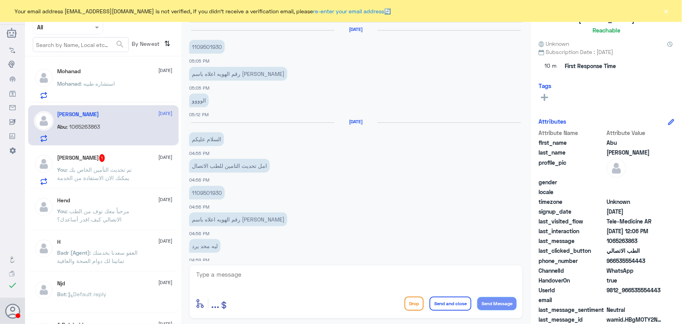
scroll to position [380, 0]
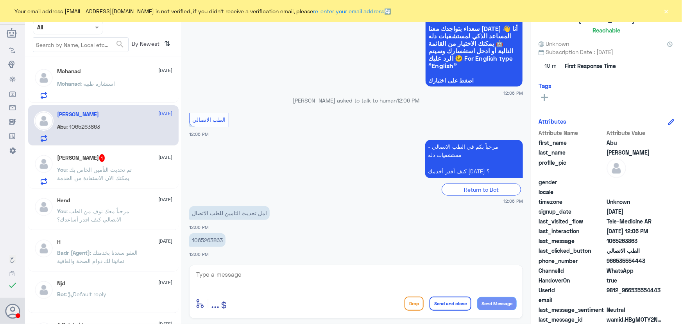
click at [246, 280] on textarea at bounding box center [355, 278] width 321 height 19
paste textarea "مرحباً معك نوف من الطب الاتصالي"
type textarea "مرحباً معك نوف من الطب الاتصالي"
click at [119, 166] on span ": تم تحديث التأمين الخاص بك يمكنك الان الاستفادة من الخدمة" at bounding box center [94, 173] width 75 height 15
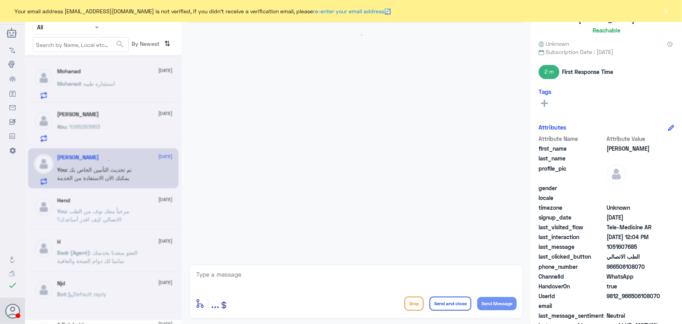
scroll to position [167, 0]
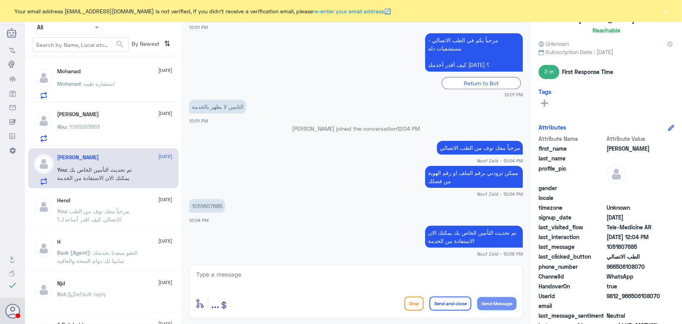
click at [668, 14] on button "×" at bounding box center [666, 11] width 8 height 8
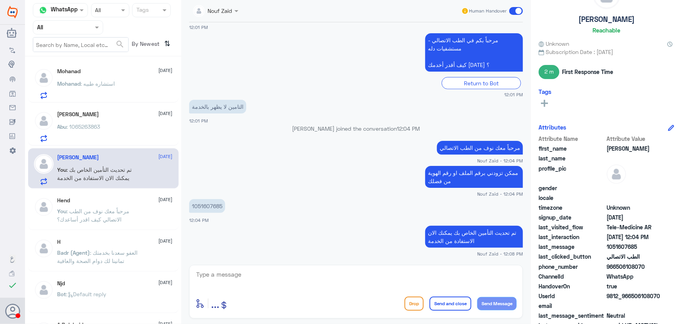
click at [511, 10] on span at bounding box center [516, 11] width 14 height 8
click at [0, 0] on input "checkbox" at bounding box center [0, 0] width 0 height 0
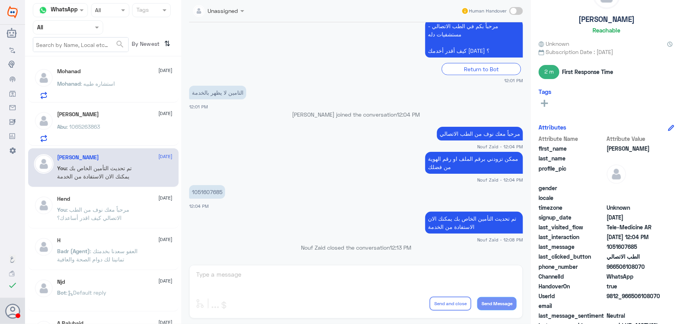
drag, startPoint x: 118, startPoint y: 102, endPoint x: 119, endPoint y: 109, distance: 7.0
click at [118, 105] on div "Mohanad 13 October Mohanad : استشاره طبيه Abu Mashary 13 October Abu : 10652638…" at bounding box center [103, 192] width 156 height 267
click at [120, 115] on div "Abu Mashary 13 October" at bounding box center [114, 114] width 115 height 7
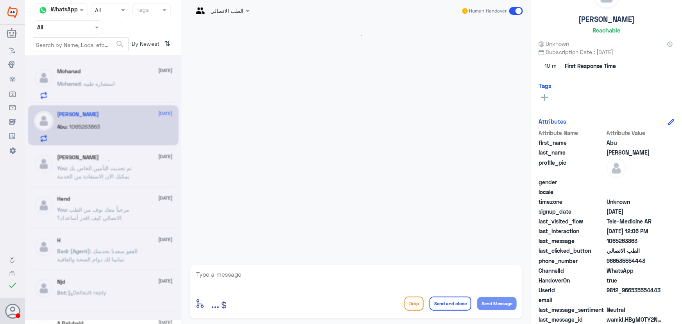
scroll to position [380, 0]
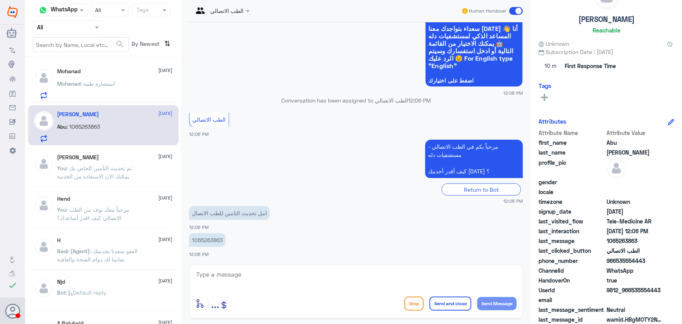
click at [256, 281] on textarea at bounding box center [355, 278] width 321 height 19
paste textarea "مرحباً معك نوف من الطب الاتصالي"
type textarea "مرحباً معك نوف من الطب الاتصالي"
click at [486, 301] on button "Send Message" at bounding box center [496, 303] width 39 height 13
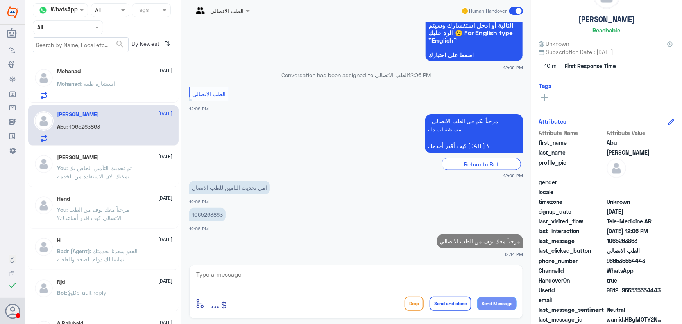
click at [213, 219] on p "1065263863" at bounding box center [207, 215] width 36 height 14
click at [215, 212] on p "1065263863" at bounding box center [207, 215] width 36 height 14
copy p "1065263863"
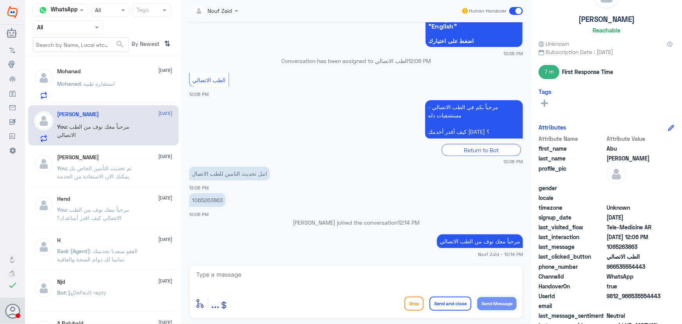
drag, startPoint x: 241, startPoint y: 204, endPoint x: 215, endPoint y: 195, distance: 27.4
click at [229, 199] on app-msgs-text "1065263863" at bounding box center [356, 200] width 334 height 14
click at [215, 195] on p "1065263863" at bounding box center [207, 200] width 36 height 14
click at [215, 197] on p "1065263863" at bounding box center [207, 200] width 36 height 14
click at [215, 198] on p "1065263863" at bounding box center [207, 200] width 36 height 14
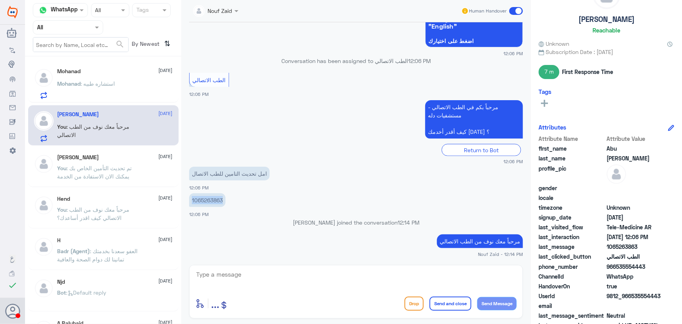
click at [215, 199] on p "1065263863" at bounding box center [207, 200] width 36 height 14
copy p "1065263863"
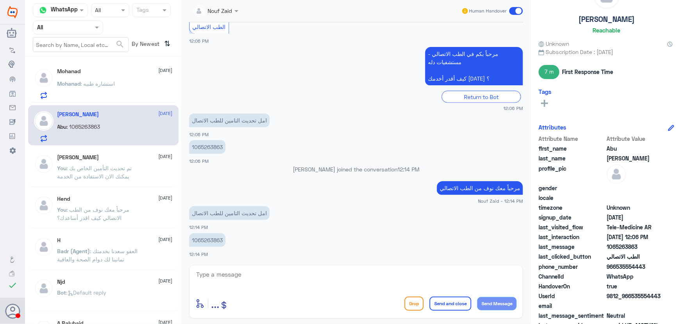
click at [300, 277] on textarea at bounding box center [355, 278] width 321 height 19
type textarea "ممكن تزوديني بشركة التأمين من فضلك"
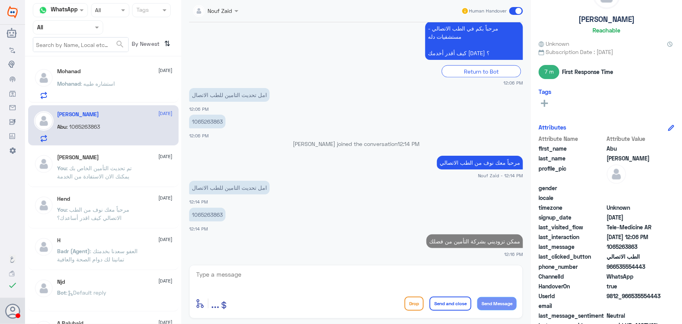
click at [117, 74] on div "Mohanad 13 October" at bounding box center [114, 71] width 115 height 7
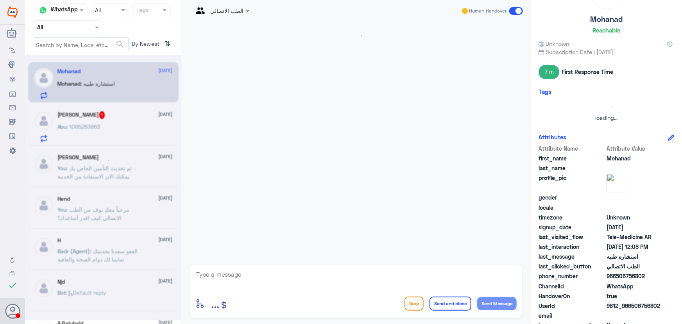
scroll to position [533, 0]
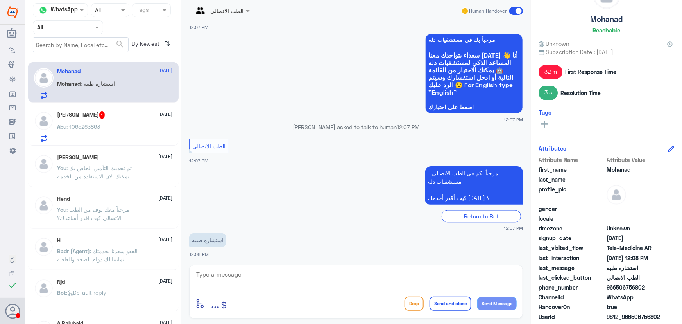
click at [109, 119] on div "Abu Mashary 1 13 October Abu : 1065263863" at bounding box center [114, 126] width 115 height 31
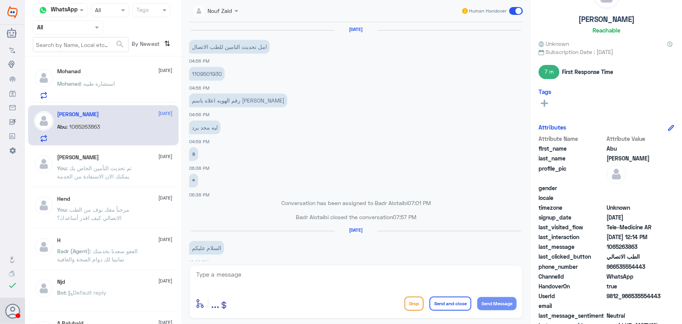
scroll to position [354, 0]
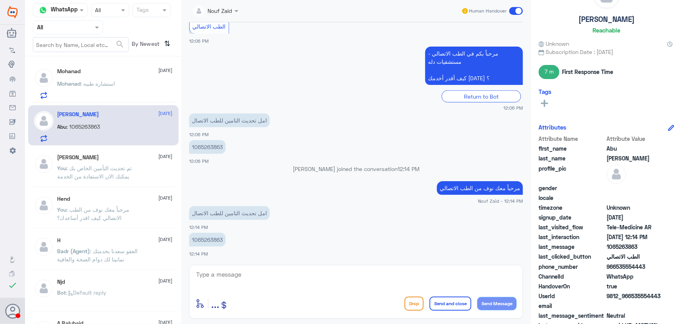
click at [126, 79] on div "Mohanad 13 October Mohanad : استشاره طبيه" at bounding box center [114, 83] width 115 height 31
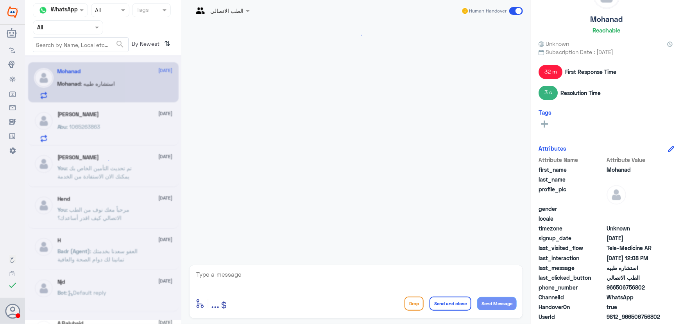
scroll to position [533, 0]
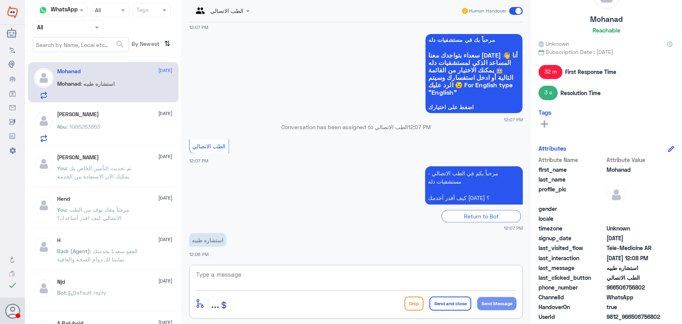
click at [248, 277] on textarea at bounding box center [355, 278] width 321 height 19
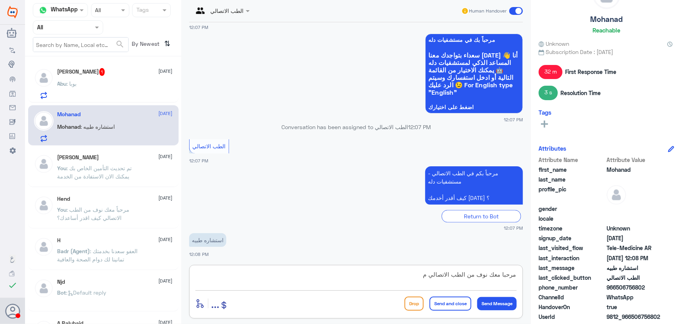
type textarea "مرحبا معك نوف من الطب الاتصالي"
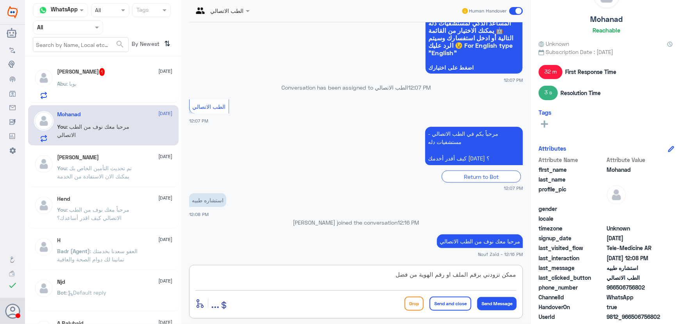
type textarea "ممكن تزودني برقم الملف او رقم الهوية من فضلك"
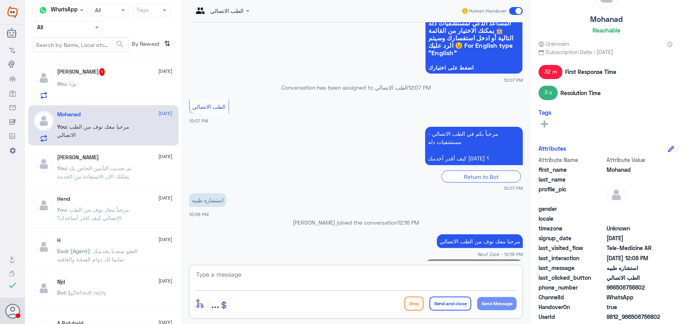
scroll to position [592, 0]
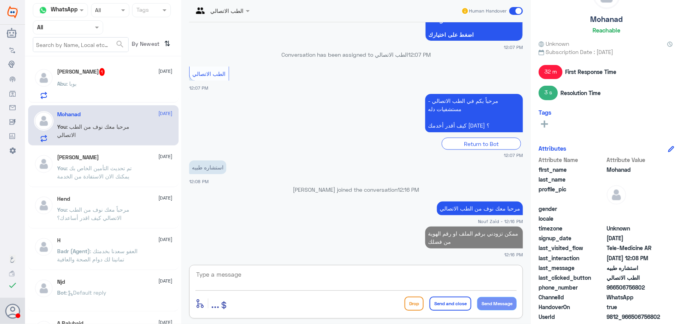
click at [120, 75] on div "Abu Mashary 1 13 October" at bounding box center [114, 72] width 115 height 8
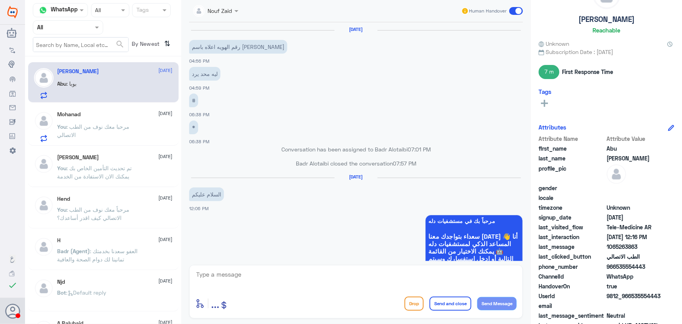
scroll to position [352, 0]
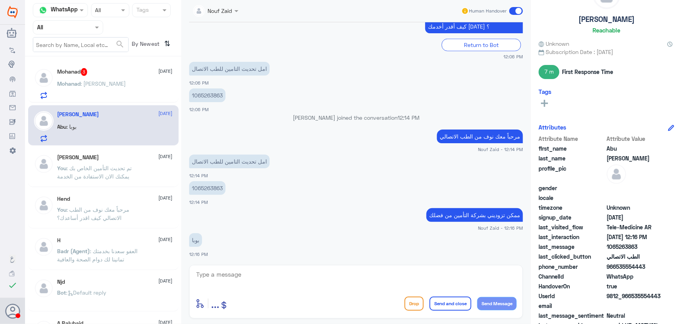
click at [124, 122] on div "Abu Mashary 13 October Abu : بوبا" at bounding box center [114, 126] width 115 height 31
click at [304, 274] on textarea at bounding box center [355, 278] width 321 height 19
type textarea "تم تحديث التأمين يمكنك الان الاستفادة من الخدمة"
click at [458, 304] on button "Send and close" at bounding box center [451, 303] width 42 height 14
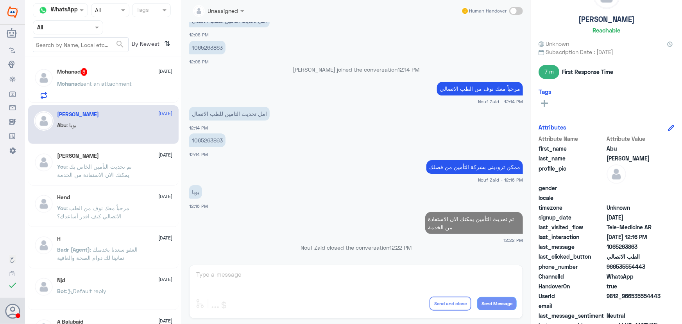
click at [115, 79] on p "Mohanad sent an attachment" at bounding box center [94, 89] width 75 height 20
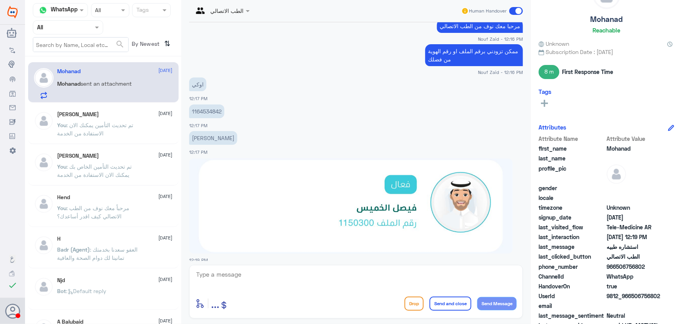
scroll to position [554, 0]
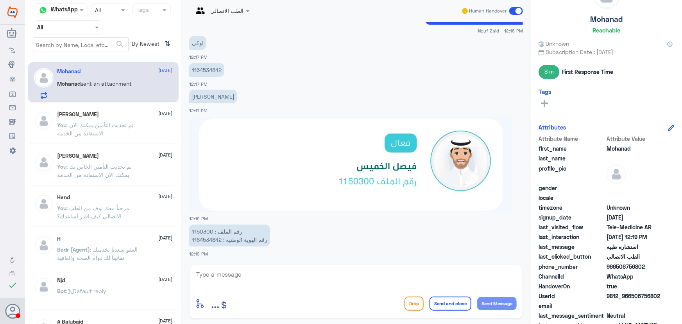
click at [205, 230] on p "رقم الملف : 1150300 رقم الهوية الوطنيه : 1164534842" at bounding box center [229, 235] width 81 height 22
copy p "1150300"
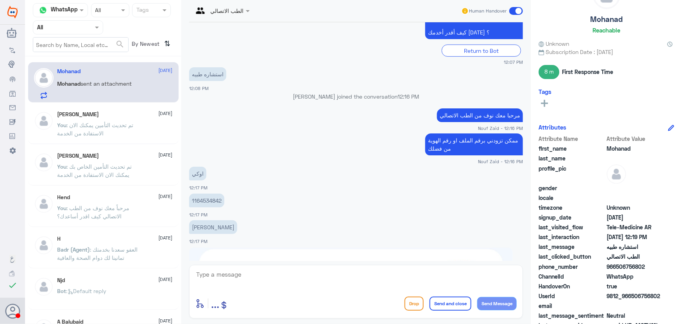
scroll to position [518, 0]
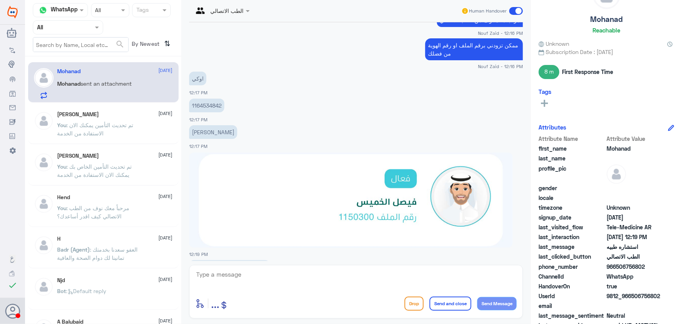
copy p "1150300"
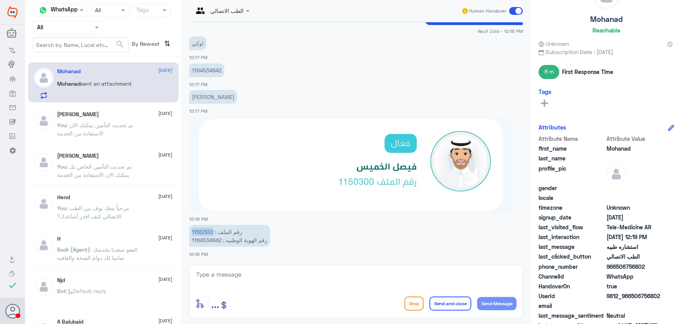
scroll to position [554, 0]
click at [329, 243] on app-msgs-text "رقم الملف : 1150300 رقم الهوية الوطنيه : 1164534842" at bounding box center [356, 235] width 334 height 23
click at [287, 281] on textarea at bounding box center [355, 278] width 321 height 19
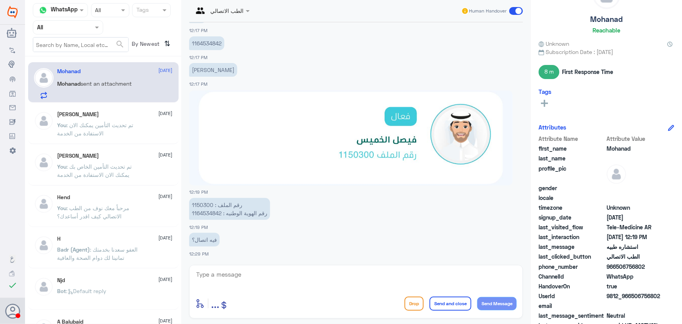
drag, startPoint x: 631, startPoint y: 296, endPoint x: 667, endPoint y: 295, distance: 36.0
click at [667, 295] on div "UserId 9812_966506756802" at bounding box center [607, 297] width 136 height 10
drag, startPoint x: 370, startPoint y: 264, endPoint x: 367, endPoint y: 268, distance: 4.7
click at [369, 265] on div "الطب الاتصالي Human Handover 13 Oct 2025 مرحباً معك نوف من الطب الاتصالي Nouf Z…" at bounding box center [355, 163] width 349 height 326
click at [365, 271] on textarea at bounding box center [355, 278] width 321 height 19
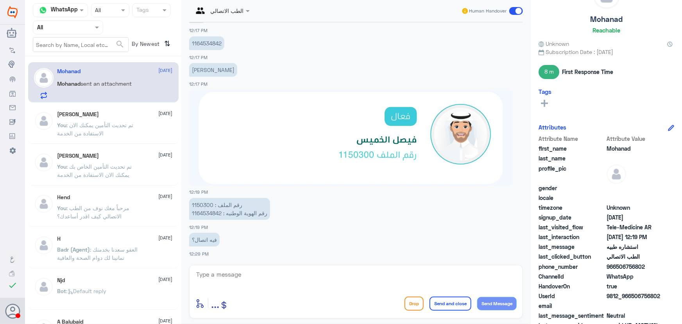
drag, startPoint x: 632, startPoint y: 296, endPoint x: 677, endPoint y: 300, distance: 44.7
click at [677, 300] on div "Mohanad Reachable Unknown Subscription Date : 10/13/2025 8 m First Response Tim…" at bounding box center [606, 163] width 151 height 326
copy span "506756802"
click at [309, 270] on textarea at bounding box center [355, 278] width 321 height 19
click at [450, 274] on textarea "تم التواصل من خلال الاتصال سعدنا بخدمتك" at bounding box center [355, 278] width 321 height 19
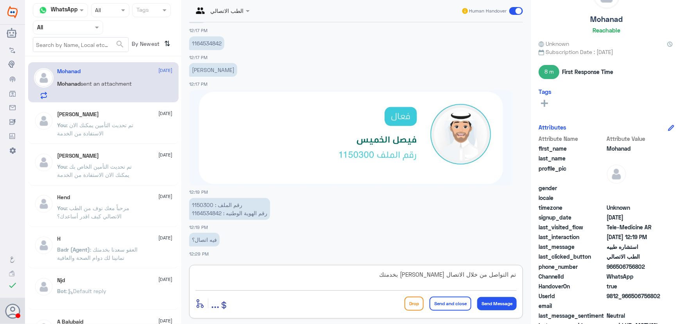
click at [447, 276] on textarea "تم التواصل من خلال الاتصال سعدنا بخدمتك" at bounding box center [355, 278] width 321 height 19
type textarea "تم التواصل من خلال الاتصال، سعدنا بخدمتك"
drag, startPoint x: 452, startPoint y: 303, endPoint x: 444, endPoint y: 304, distance: 7.8
click at [452, 304] on button "Send and close" at bounding box center [451, 303] width 42 height 14
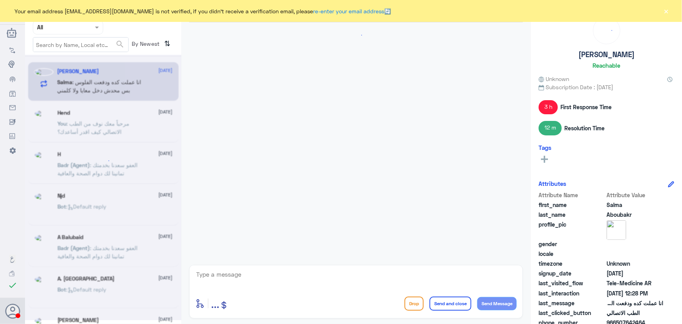
scroll to position [617, 0]
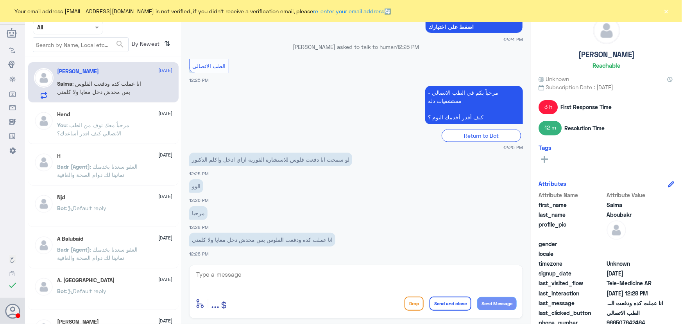
click at [281, 277] on textarea at bounding box center [355, 278] width 321 height 19
click at [493, 275] on textarea "مرحبا مع نوف من الطب االاتصالي" at bounding box center [355, 278] width 321 height 19
type textarea "مرحبا معك نوف من الطب االاتصالي"
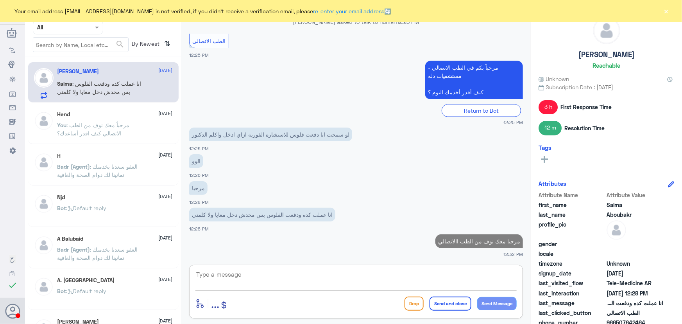
click at [451, 272] on textarea at bounding box center [355, 278] width 321 height 19
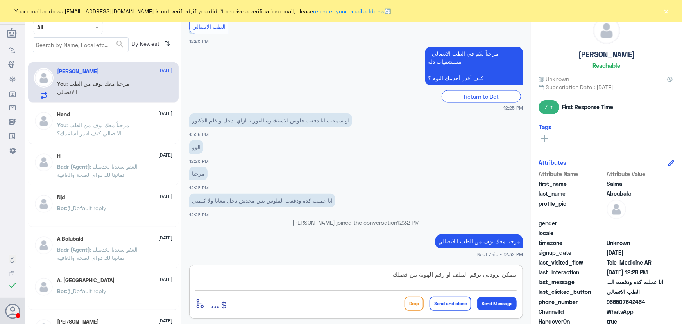
type textarea "ممكن تزودني برقم الملف او رقم الهوية من فضلك"
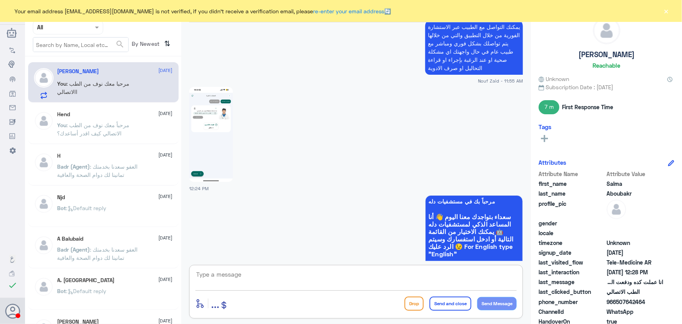
scroll to position [142, 0]
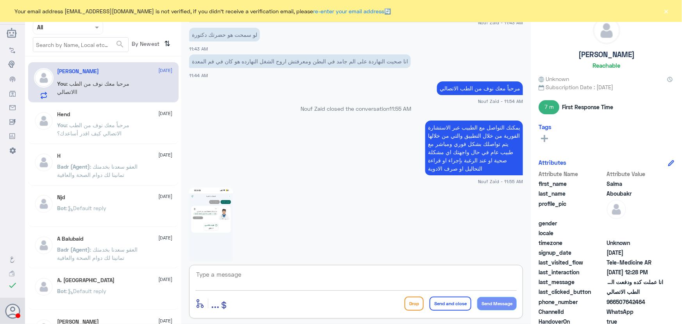
click at [200, 214] on img at bounding box center [211, 234] width 44 height 95
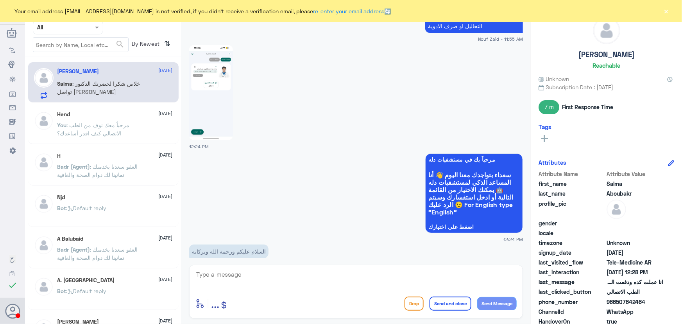
scroll to position [702, 0]
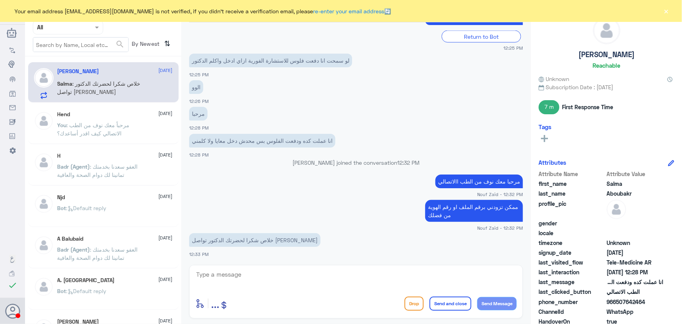
click at [267, 279] on textarea at bounding box center [355, 278] width 321 height 19
type textarea "سعدنا بخدمتك"
click at [441, 308] on button "Send and close" at bounding box center [451, 303] width 42 height 14
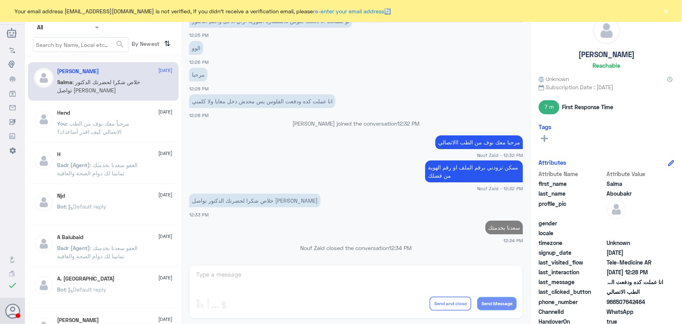
click at [666, 11] on button "×" at bounding box center [666, 11] width 8 height 8
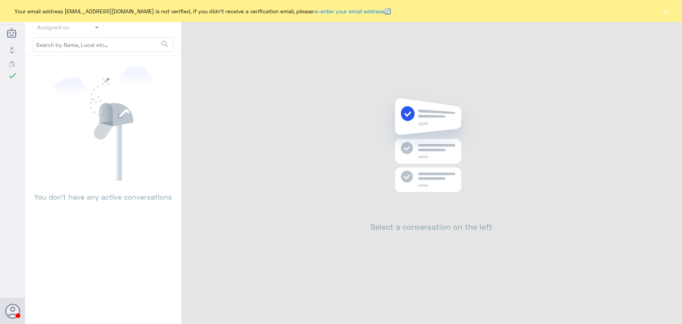
click at [670, 10] on div "Your email address [EMAIL_ADDRESS][DOMAIN_NAME] is not verified, if you didn't …" at bounding box center [341, 11] width 682 height 22
click at [669, 11] on button "×" at bounding box center [666, 11] width 8 height 8
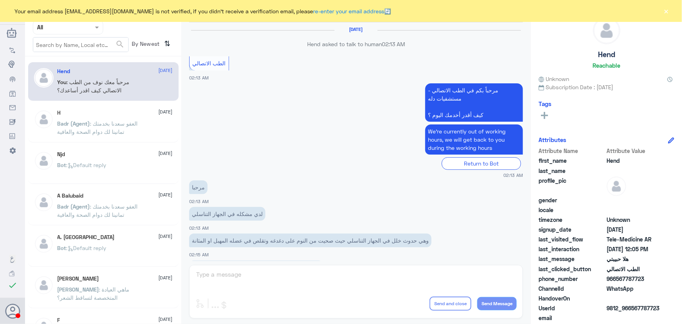
scroll to position [355, 0]
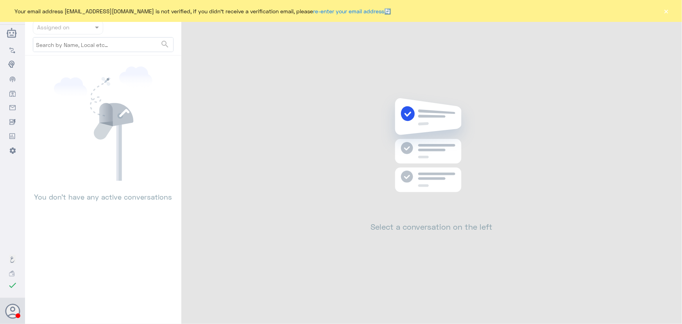
click at [661, 11] on div "Your email address [EMAIL_ADDRESS][DOMAIN_NAME] is not verified, if you didn't …" at bounding box center [341, 11] width 682 height 22
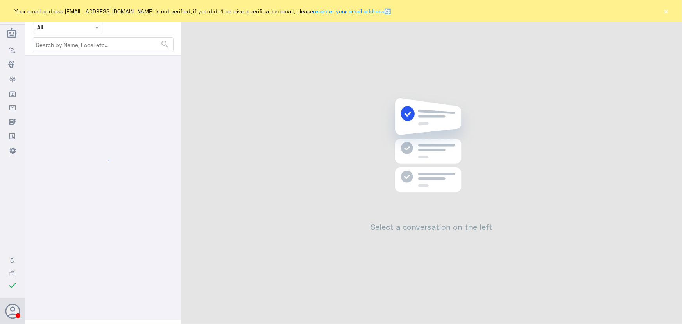
click at [666, 12] on button "×" at bounding box center [666, 11] width 8 height 8
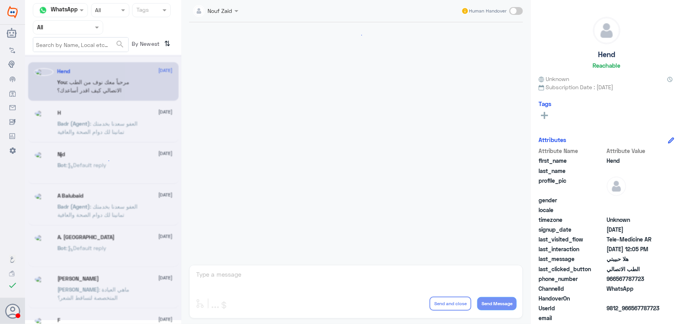
scroll to position [355, 0]
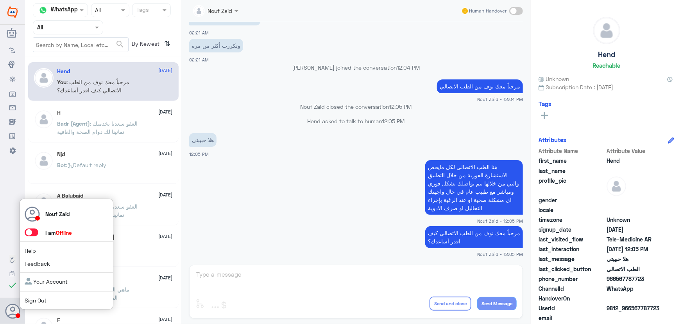
drag, startPoint x: 21, startPoint y: 303, endPoint x: 11, endPoint y: 310, distance: 12.4
click at [11, 310] on use at bounding box center [12, 310] width 15 height 15
click at [34, 235] on span at bounding box center [32, 232] width 14 height 8
click at [0, 0] on input "checkbox" at bounding box center [0, 0] width 0 height 0
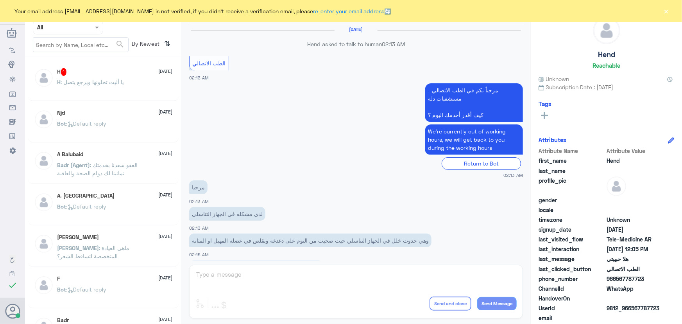
scroll to position [355, 0]
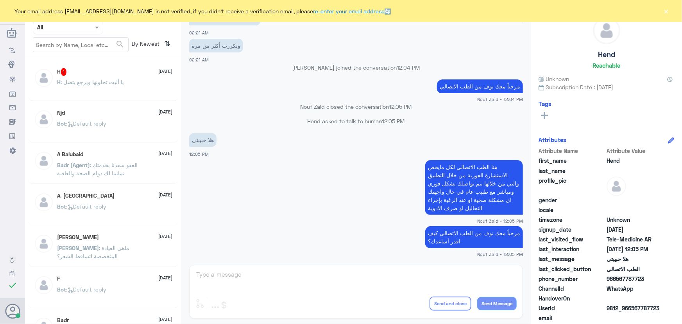
click at [127, 84] on div "H : يا أليت تحلونها ويرجع يتصل" at bounding box center [114, 89] width 115 height 18
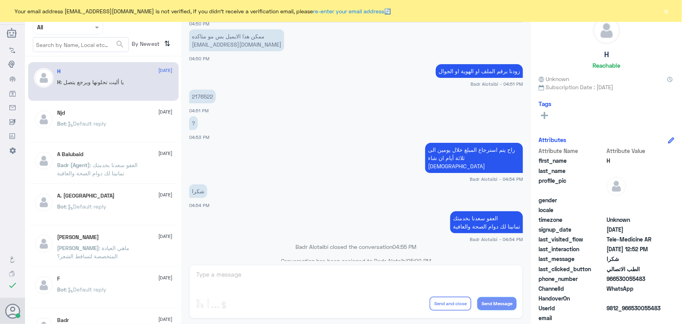
scroll to position [337, 0]
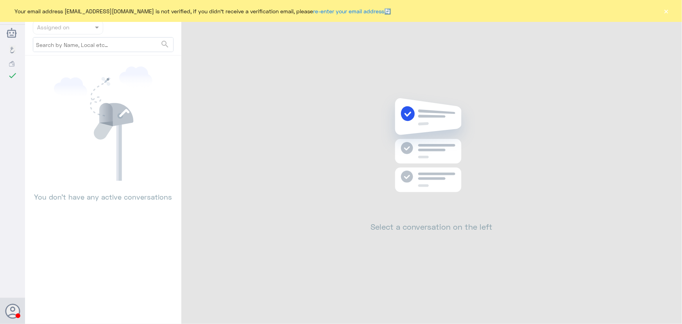
click at [676, 15] on div "Your email address [EMAIL_ADDRESS][DOMAIN_NAME] is not verified, if you didn't …" at bounding box center [341, 11] width 682 height 22
click at [672, 16] on div "Your email address [EMAIL_ADDRESS][DOMAIN_NAME] is not verified, if you didn't …" at bounding box center [341, 11] width 682 height 22
click at [670, 11] on div "Your email address [EMAIL_ADDRESS][DOMAIN_NAME] is not verified, if you didn't …" at bounding box center [341, 11] width 682 height 22
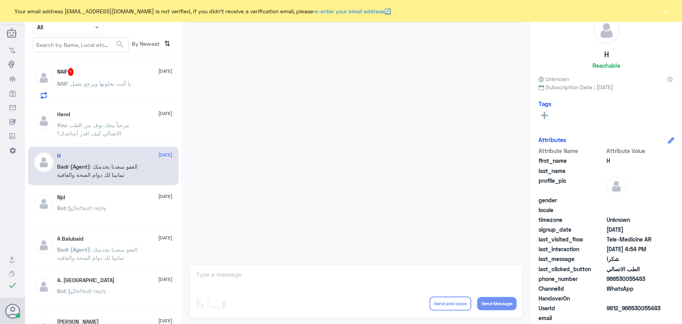
click at [134, 95] on div "NAIF : يا أليت تحلونها ويرجع يتصل" at bounding box center [114, 90] width 115 height 18
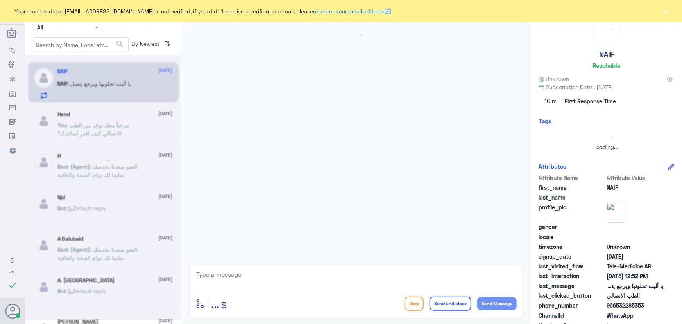
scroll to position [88, 0]
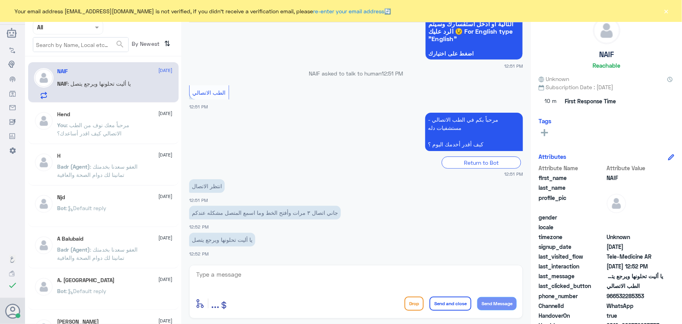
click at [266, 272] on div "enter flow name ... Drop Send and close Send Message" at bounding box center [356, 292] width 334 height 54
click at [265, 272] on textarea at bounding box center [355, 278] width 321 height 19
click at [661, 12] on div "Your email address [EMAIL_ADDRESS][DOMAIN_NAME] is not verified, if you didn't …" at bounding box center [341, 11] width 682 height 22
click at [352, 281] on textarea at bounding box center [355, 278] width 321 height 19
paste textarea "مرحباً معك نوف من الطب الاتصالي"
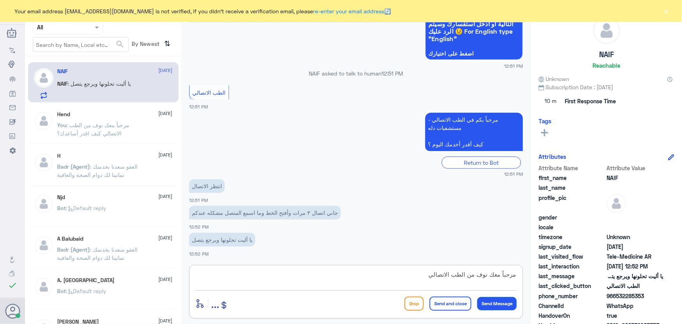
type textarea "مرحباً معك نوف من الطب الاتصالي"
click at [514, 303] on button "Send Message" at bounding box center [496, 303] width 39 height 13
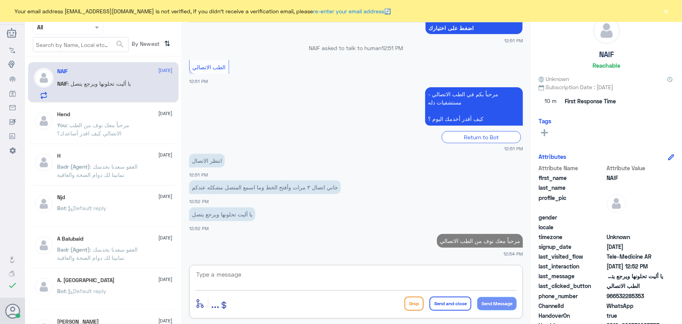
click at [482, 279] on textarea at bounding box center [355, 278] width 321 height 19
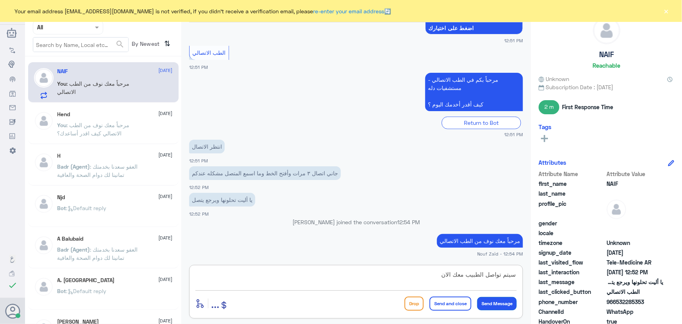
type textarea "سيتم تواصل الطبيب معك الان"
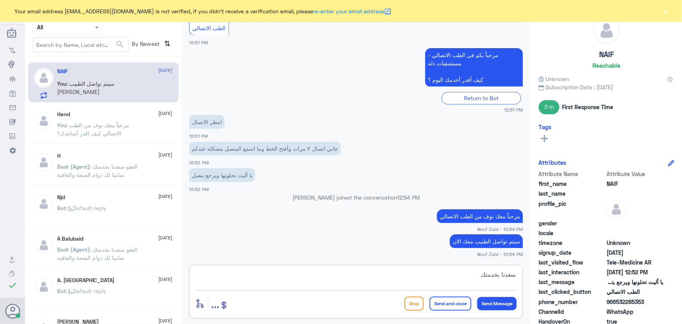
type textarea "سعدنا بخدمتك"
click at [437, 303] on button "Send and close" at bounding box center [451, 303] width 42 height 14
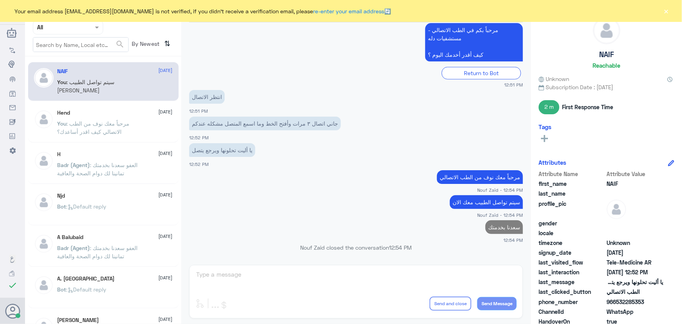
click at [668, 11] on button "×" at bounding box center [666, 11] width 8 height 8
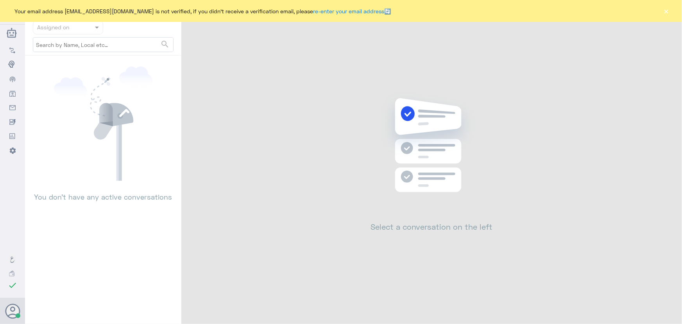
click at [668, 12] on button "×" at bounding box center [666, 11] width 8 height 8
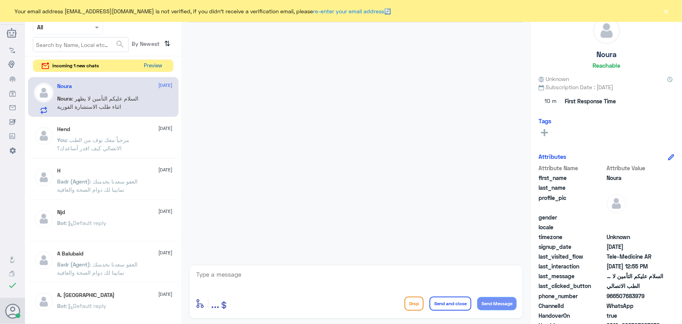
click at [159, 71] on button "Preview" at bounding box center [153, 66] width 24 height 12
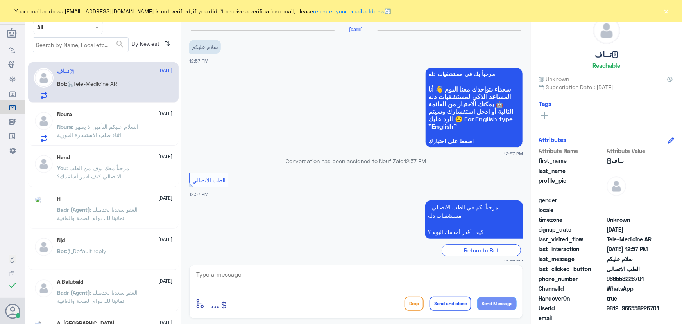
scroll to position [8, 0]
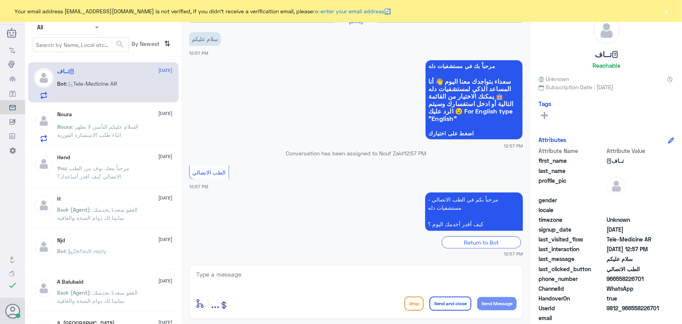
click at [133, 93] on div "Bot : Tele-Medicine AR" at bounding box center [114, 90] width 115 height 18
click at [329, 285] on textarea at bounding box center [355, 278] width 321 height 19
paste textarea "مرحباً معك نوف من الطب الاتصالي كيف اقدر أساعدك؟"
type textarea "مرحباً معك نوف من الطب الاتصالي كيف اقدر أساعدك؟"
click at [501, 301] on button "Send Message" at bounding box center [496, 303] width 39 height 13
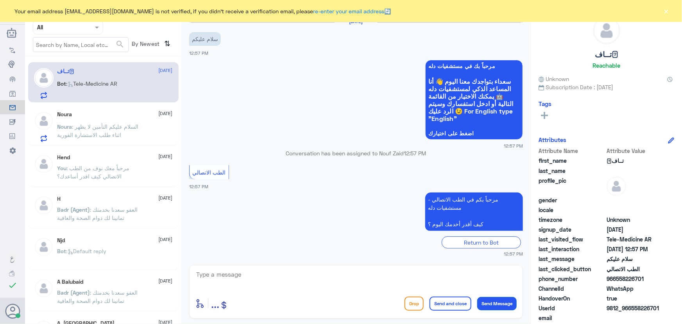
scroll to position [41, 0]
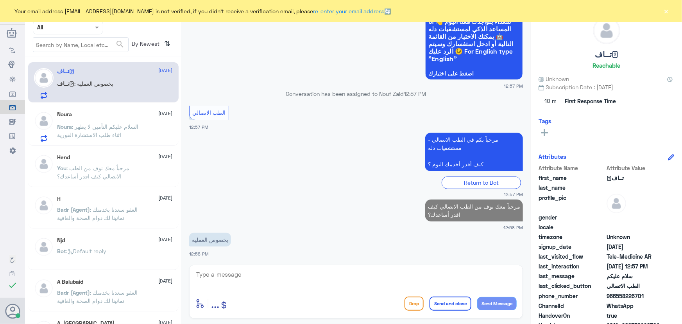
click at [152, 127] on div "Noura : السلام عليكم التأمين لا يظهر اثناء طلب الاستشارة الفورية" at bounding box center [114, 133] width 115 height 18
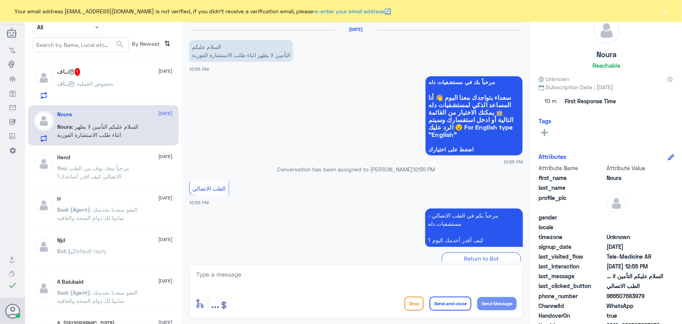
scroll to position [51, 0]
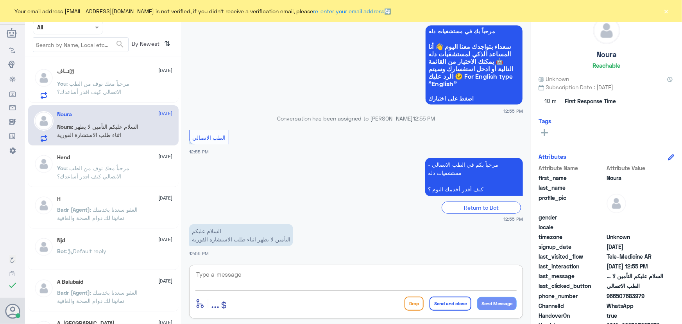
click at [262, 280] on textarea at bounding box center [355, 278] width 321 height 19
paste textarea "مرحباً معك نوف من الطب الاتصالي"
type textarea "مرحباً معك نوف من الطب الاتصالي"
click at [492, 303] on button "Send Message" at bounding box center [496, 303] width 39 height 13
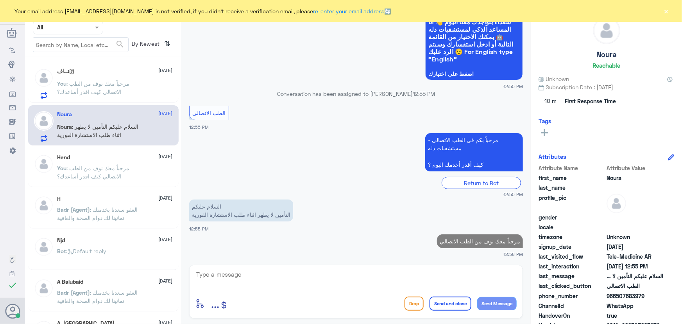
click at [446, 270] on textarea at bounding box center [355, 278] width 321 height 19
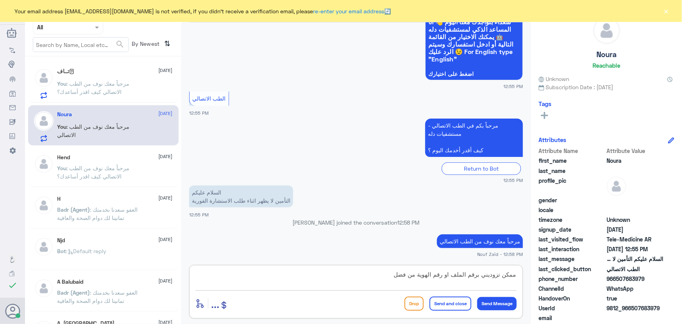
type textarea "ممكن تزوديني برقم الملف او رقم الهوية من فضلك"
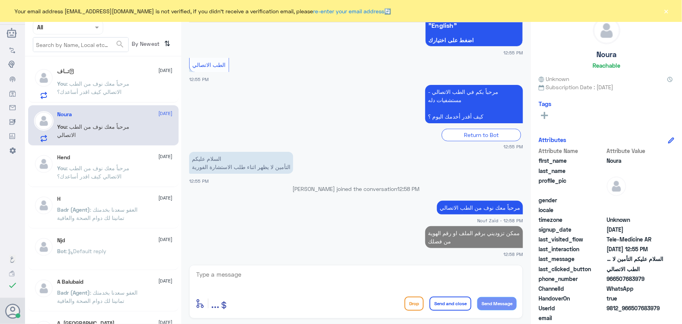
click at [110, 84] on span ": مرحباً معك نوف من الطب الاتصالي كيف اقدر أساعدك؟" at bounding box center [93, 87] width 72 height 15
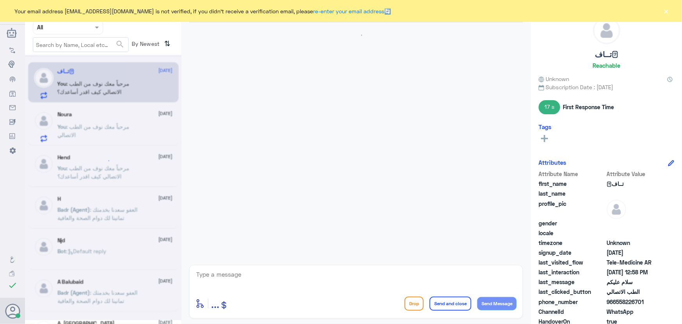
scroll to position [82, 0]
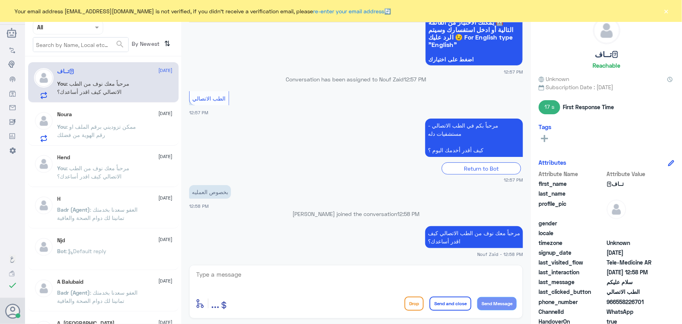
click at [290, 282] on textarea at bounding box center [355, 278] width 321 height 19
click at [366, 287] on textarea at bounding box center [355, 278] width 321 height 19
click at [279, 284] on textarea at bounding box center [355, 278] width 321 height 19
click at [664, 11] on button "×" at bounding box center [666, 11] width 8 height 8
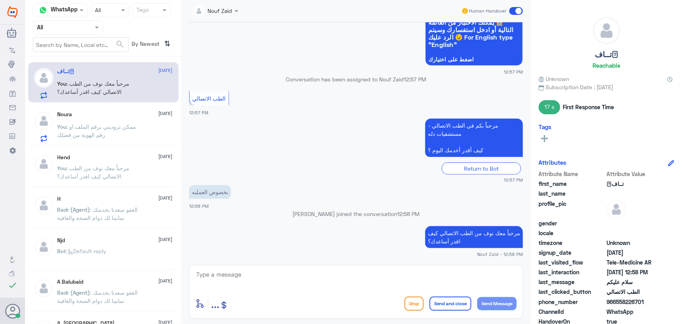
drag, startPoint x: 331, startPoint y: 268, endPoint x: 320, endPoint y: 270, distance: 10.7
click at [329, 269] on div "enter flow name ... Drop Send and close Send Message" at bounding box center [356, 292] width 334 height 54
click at [295, 277] on textarea at bounding box center [355, 278] width 321 height 19
paste textarea "هنا الطب الاتصالي لكل مايخص الاستشارة الفورية من خلال التطبيق، يمكنك حجز الموعد…"
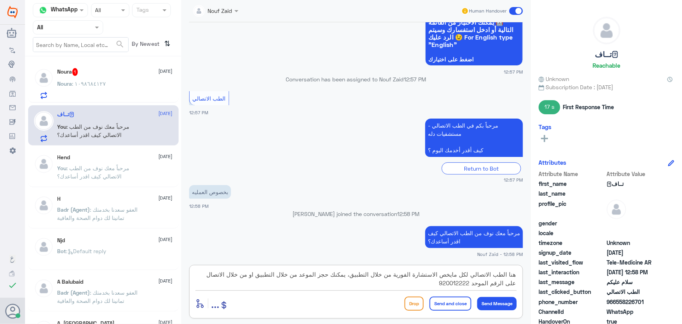
type textarea "هنا الطب الاتصالي لكل مايخص الاستشارة الفورية من خلال التطبيق، يمكنك حجز الموعد…"
click at [97, 80] on span ": ١٠٩٨٦٨٤١٢٧" at bounding box center [89, 83] width 34 height 7
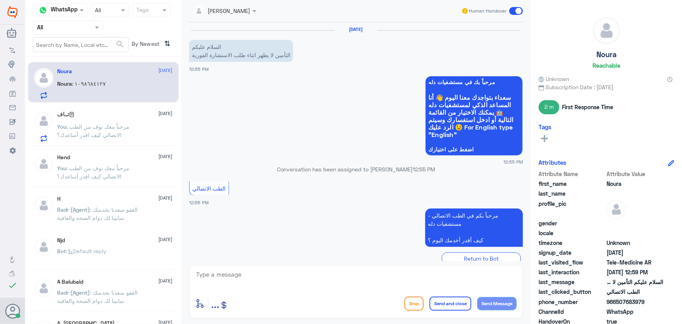
scroll to position [150, 0]
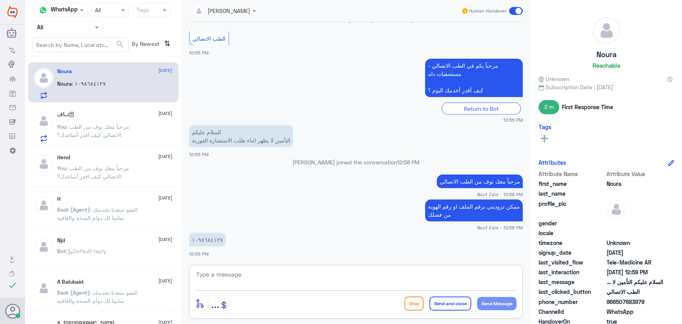
click at [216, 273] on textarea at bounding box center [355, 278] width 321 height 19
type textarea "1098684127"
drag, startPoint x: 244, startPoint y: 276, endPoint x: 138, endPoint y: 274, distance: 106.0
click at [138, 274] on div "Channel WhatsApp Status × All Tags Agent Filter All search By Newest ⇅ Noura 13…" at bounding box center [353, 163] width 657 height 326
click at [129, 109] on div "تــاف🫩 13 October You : مرحباً معك نوف من الطب الاتصالي كيف اقدر أساعدك؟" at bounding box center [103, 125] width 150 height 40
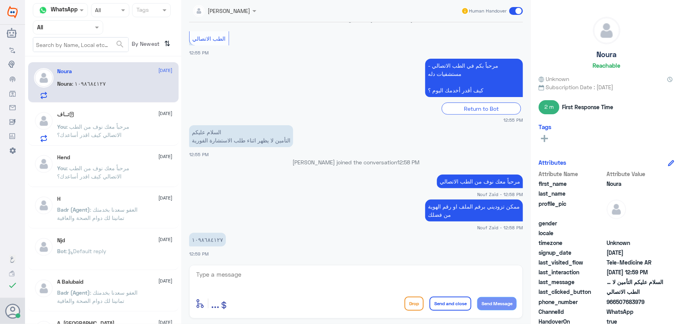
click at [130, 120] on div "تــاف🫩 13 October You : مرحباً معك نوف من الطب الاتصالي كيف اقدر أساعدك؟" at bounding box center [114, 126] width 115 height 31
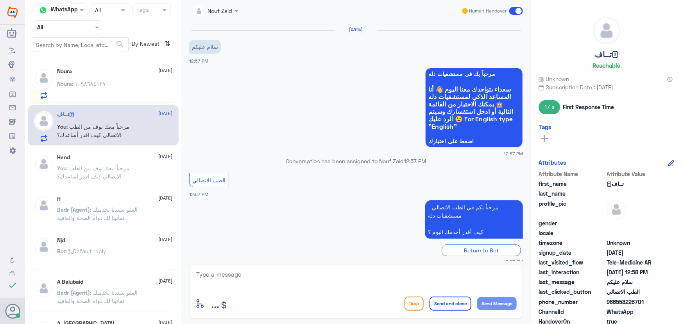
scroll to position [82, 0]
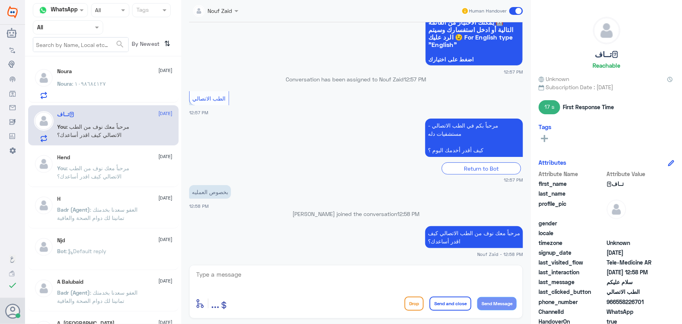
click at [113, 83] on div "Noura : ١٠٩٨٦٨٤١٢٧" at bounding box center [114, 90] width 115 height 18
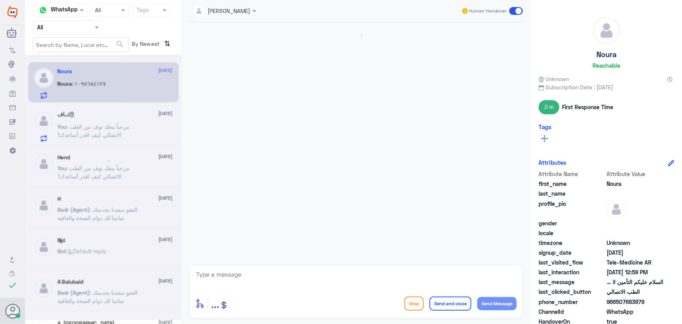
scroll to position [150, 0]
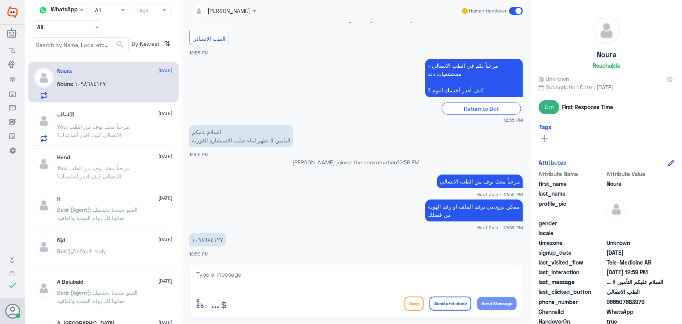
click at [131, 103] on div "Noura 13 October Noura : ١٠٩٨٦٨٤١٢٧ تــاف🫩 13 October You : مرحباً معك نوف من ا…" at bounding box center [103, 192] width 156 height 267
click at [255, 278] on textarea at bounding box center [355, 278] width 321 height 19
type textarea "تم تحديث التأمين الخاص بك يمكنك الان الاستفادة من الخدمة"
click at [457, 299] on button "Send and close" at bounding box center [451, 303] width 42 height 14
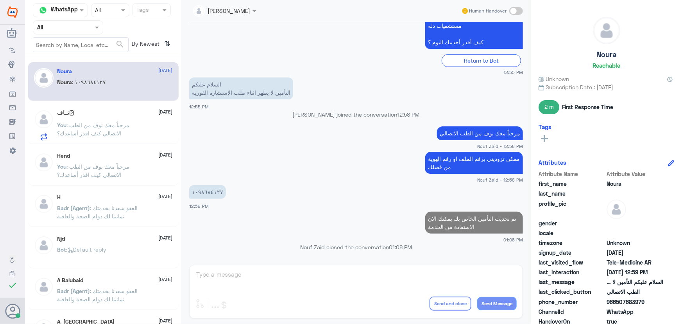
click at [129, 126] on p "You : مرحباً معك نوف من الطب الاتصالي كيف اقدر أساعدك؟" at bounding box center [101, 131] width 88 height 20
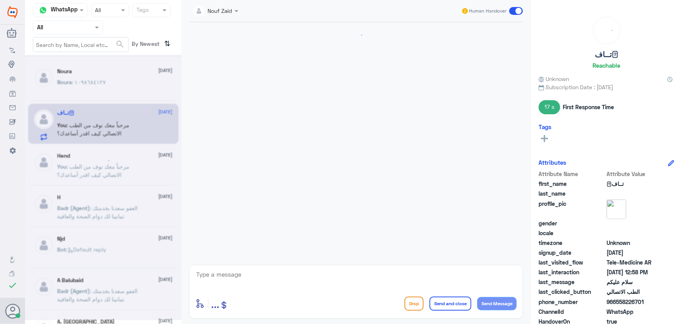
scroll to position [82, 0]
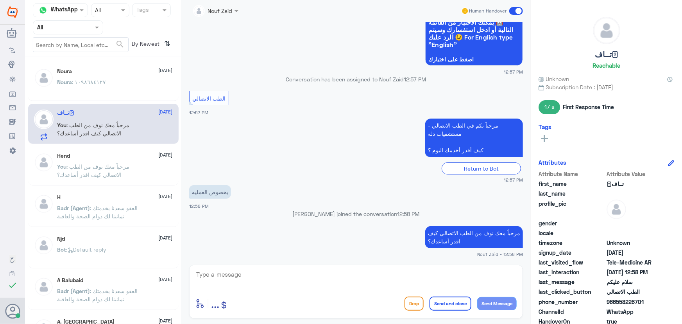
drag, startPoint x: 280, startPoint y: 281, endPoint x: 277, endPoint y: 273, distance: 8.7
click at [277, 275] on textarea at bounding box center [355, 278] width 321 height 19
click at [277, 273] on textarea at bounding box center [355, 278] width 321 height 19
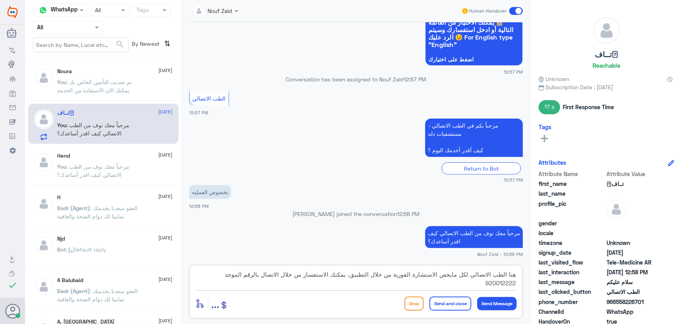
type textarea "هنا الطب الاتصالي لكل مايخص الاستشارة الفورية من خلال التطبيق، يمكنك الاستفسار …"
click at [457, 301] on button "Send and close" at bounding box center [451, 303] width 42 height 14
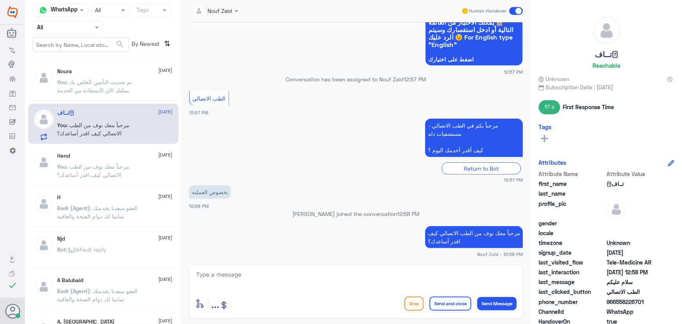
scroll to position [131, 0]
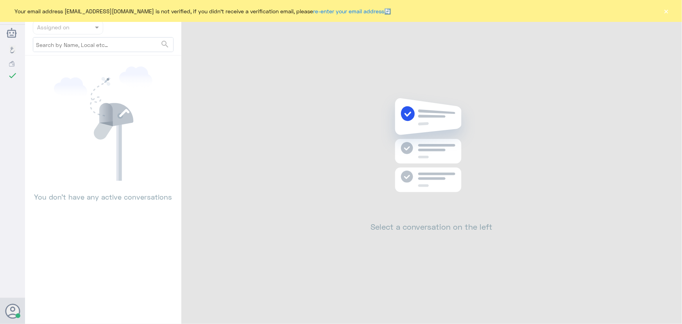
click at [671, 9] on div "Your email address [EMAIL_ADDRESS][DOMAIN_NAME] is not verified, if you didn't …" at bounding box center [341, 11] width 682 height 22
click at [671, 15] on div "Your email address [EMAIL_ADDRESS][DOMAIN_NAME] is not verified, if you didn't …" at bounding box center [341, 11] width 682 height 22
click at [671, 13] on div "Your email address [EMAIL_ADDRESS][DOMAIN_NAME] is not verified, if you didn't …" at bounding box center [341, 11] width 682 height 22
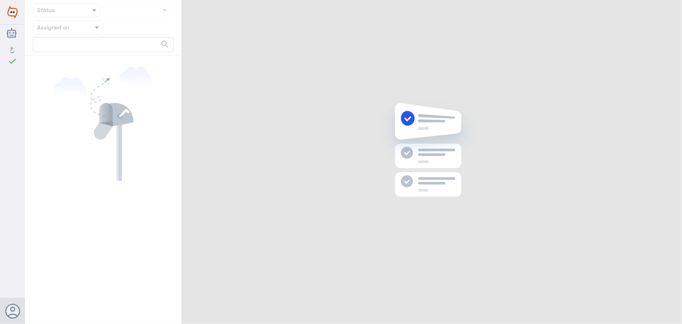
click at [667, 7] on div "Dallah Hospitals check Nouf Zaid Status Assigned on search" at bounding box center [341, 162] width 682 height 324
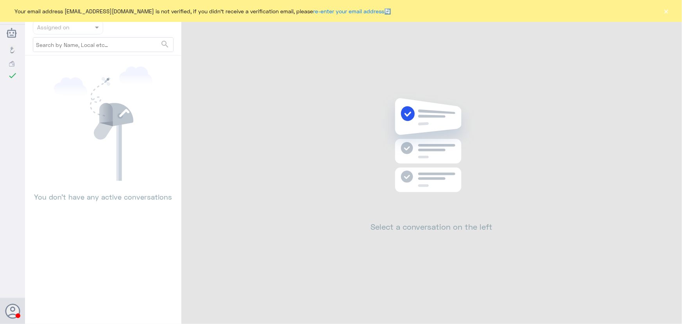
click at [667, 7] on button "×" at bounding box center [666, 11] width 8 height 8
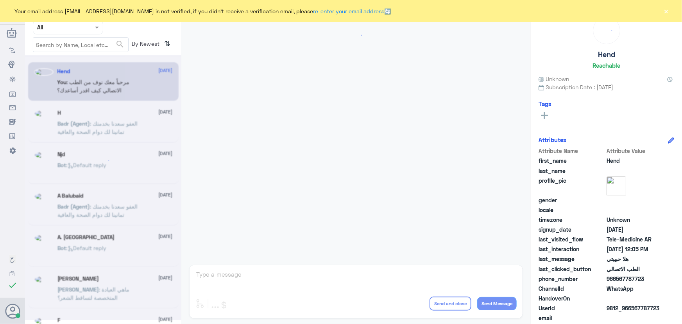
scroll to position [355, 0]
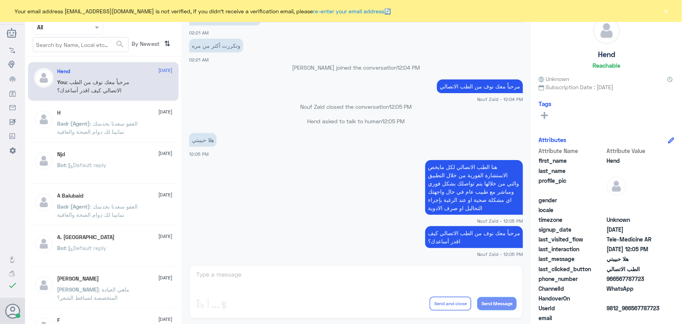
click at [668, 11] on button "×" at bounding box center [666, 11] width 8 height 8
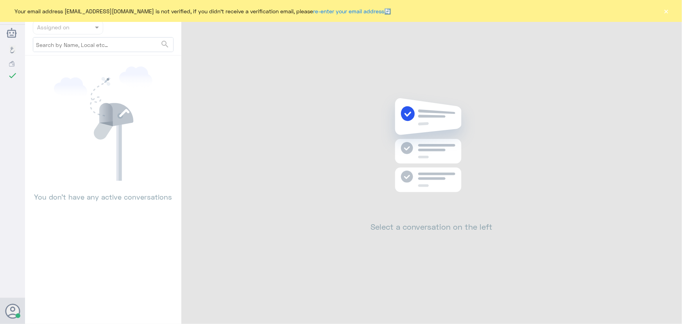
click at [666, 13] on button "×" at bounding box center [666, 11] width 8 height 8
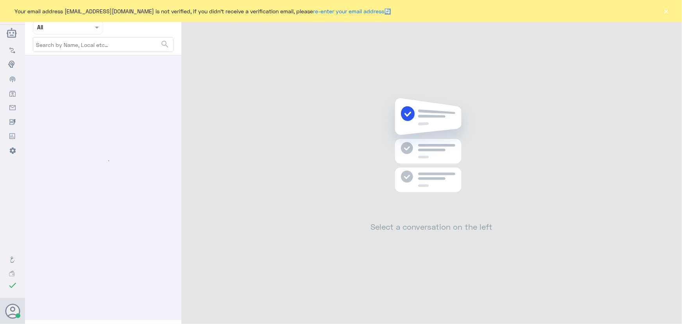
click at [679, 7] on div "Your email address [EMAIL_ADDRESS][DOMAIN_NAME] is not verified, if you didn't …" at bounding box center [341, 11] width 682 height 22
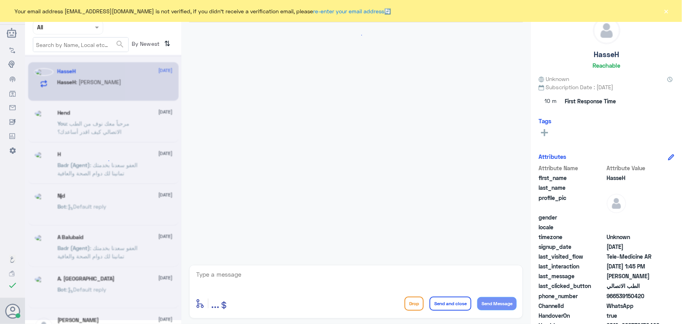
scroll to position [34, 0]
click at [663, 13] on button "×" at bounding box center [666, 11] width 8 height 8
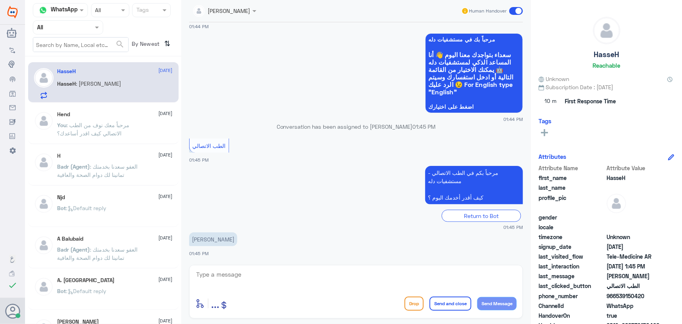
click at [281, 277] on textarea at bounding box center [355, 278] width 321 height 19
paste textarea "مرحباً معك نوف من الطب الاتصالي"
type textarea "مرحباً معك نوف من الطب الاتصالي"
drag, startPoint x: 514, startPoint y: 301, endPoint x: 485, endPoint y: 300, distance: 28.5
click at [514, 301] on button "Send Message" at bounding box center [496, 303] width 39 height 13
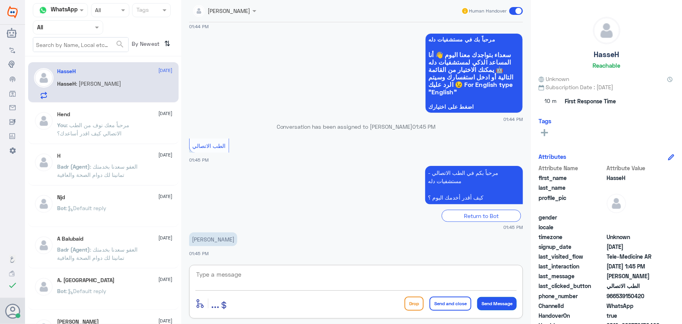
scroll to position [59, 0]
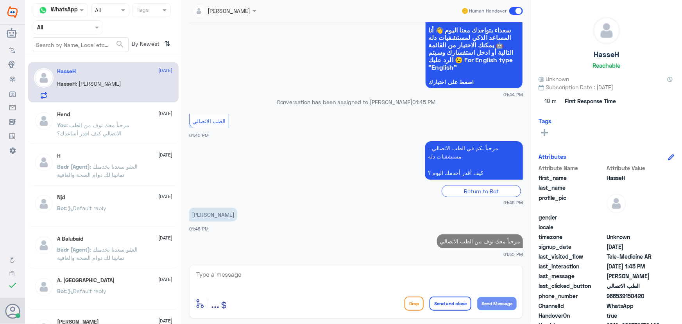
click at [450, 281] on textarea at bounding box center [355, 278] width 321 height 19
type textarea "ه"
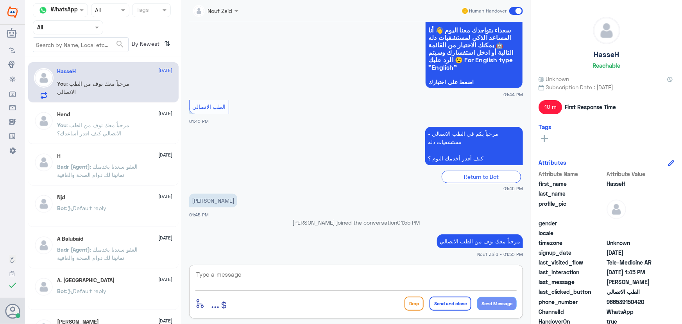
drag, startPoint x: 277, startPoint y: 286, endPoint x: 277, endPoint y: 280, distance: 6.3
click at [277, 280] on textarea at bounding box center [355, 278] width 321 height 19
paste textarea "هنا الطب الاتصالي لكل مايخص الاستشارة الفورية من خلال التطبيق، يمكنك حجز الموعد…"
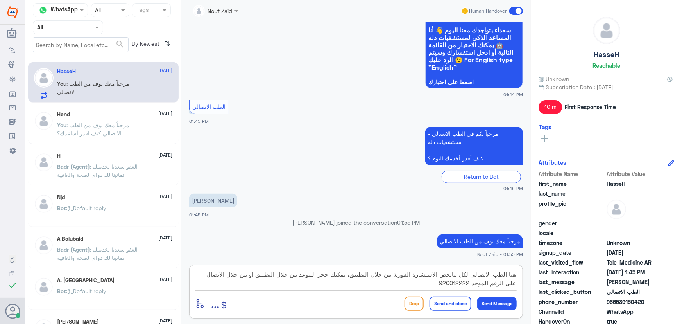
type textarea "هنا الطب الاتصالي لكل مايخص الاستشارة الفورية من خلال التطبيق، يمكنك حجز الموعد…"
click at [457, 305] on button "Send and close" at bounding box center [451, 303] width 42 height 14
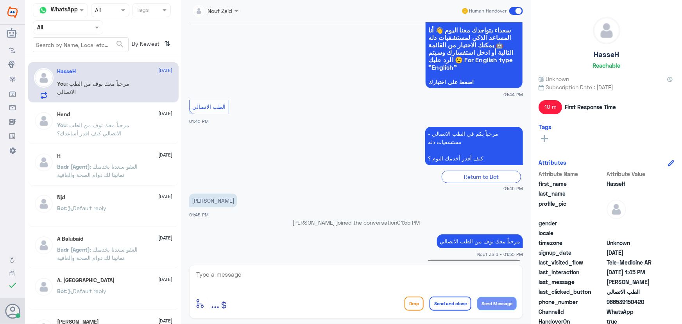
scroll to position [117, 0]
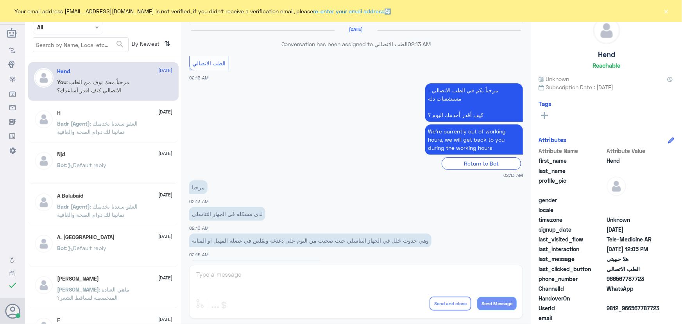
scroll to position [355, 0]
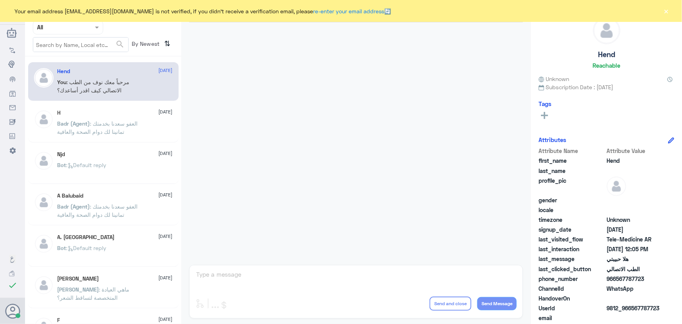
click at [82, 23] on div at bounding box center [68, 27] width 70 height 9
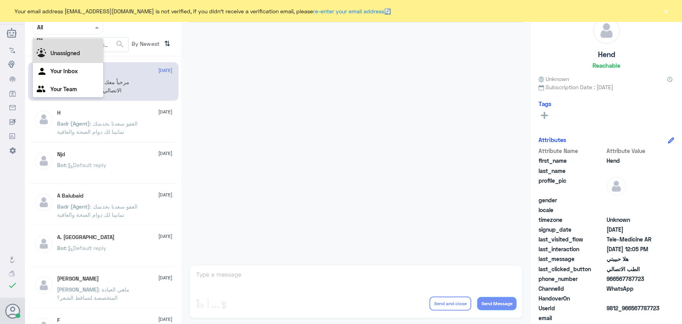
scroll to position [10, 0]
click at [70, 70] on Inbox "Your Inbox" at bounding box center [63, 69] width 27 height 7
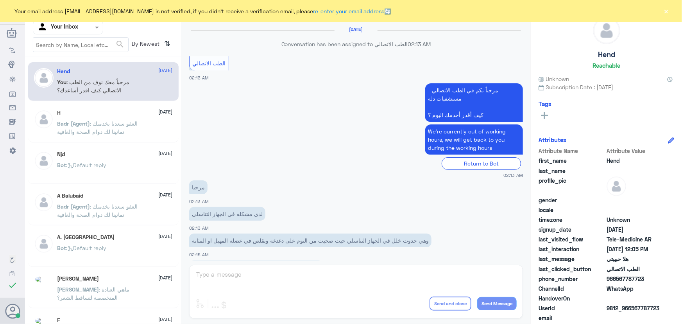
scroll to position [355, 0]
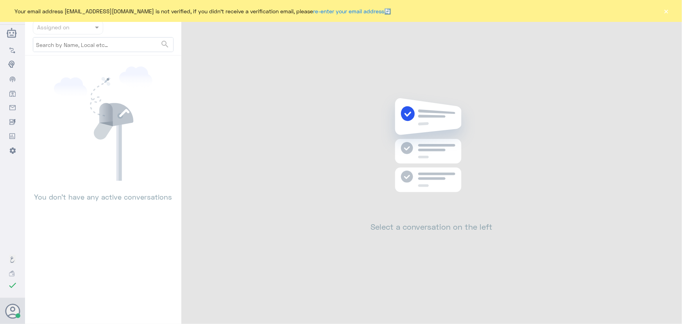
click at [675, 15] on div "Your email address [EMAIL_ADDRESS][DOMAIN_NAME] is not verified, if you didn't …" at bounding box center [341, 11] width 682 height 22
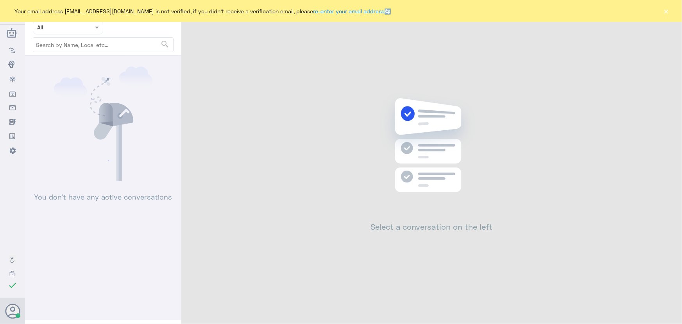
click at [666, 14] on button "×" at bounding box center [666, 11] width 8 height 8
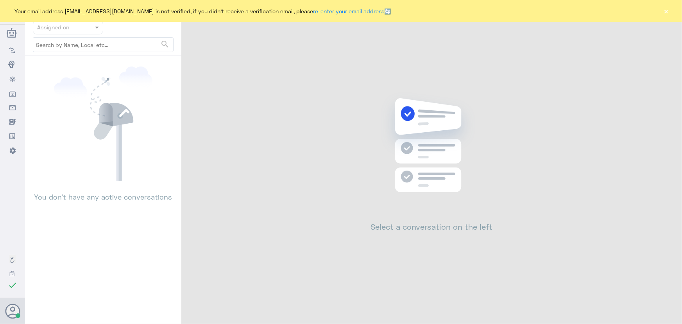
click at [668, 11] on button "×" at bounding box center [666, 11] width 8 height 8
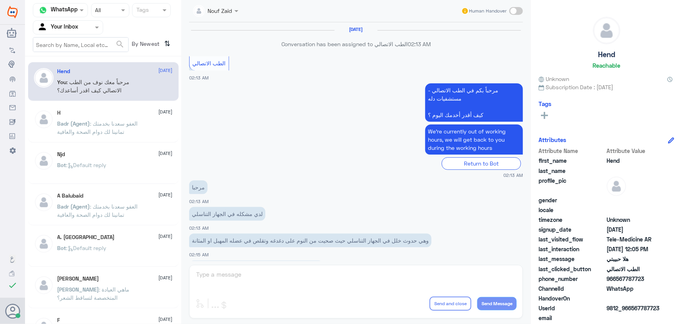
scroll to position [355, 0]
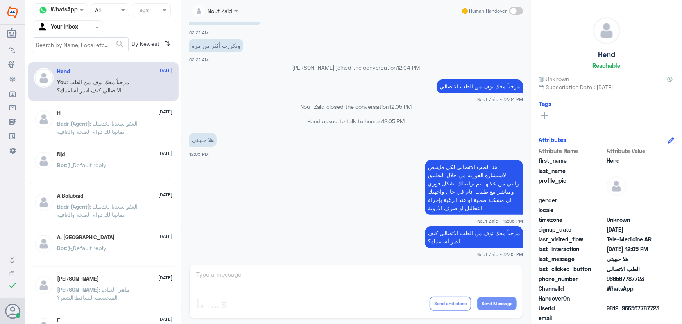
click at [78, 29] on input "text" at bounding box center [58, 27] width 43 height 9
click at [59, 91] on div "Your Team" at bounding box center [68, 98] width 70 height 18
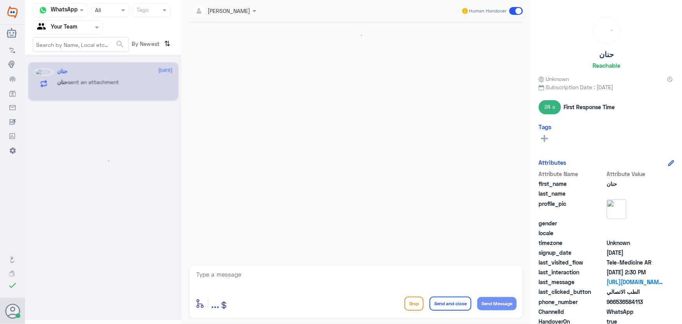
scroll to position [612, 0]
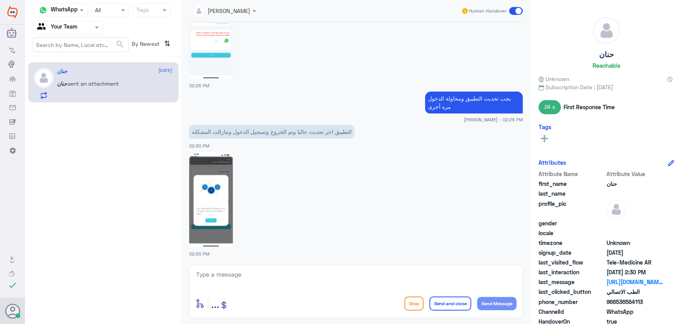
click at [110, 86] on p "حنان sent an attachment" at bounding box center [88, 89] width 62 height 20
click at [227, 179] on img at bounding box center [211, 199] width 44 height 95
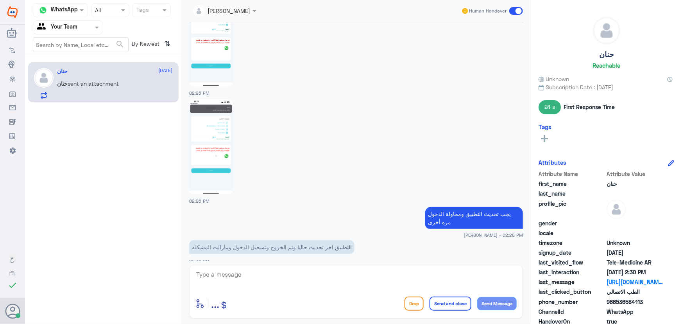
scroll to position [399, 0]
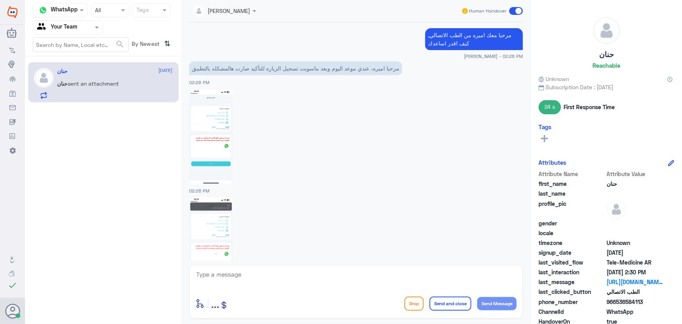
click at [222, 141] on img at bounding box center [211, 136] width 44 height 95
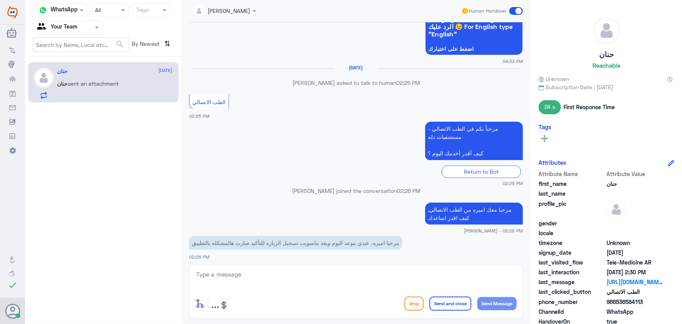
scroll to position [221, 0]
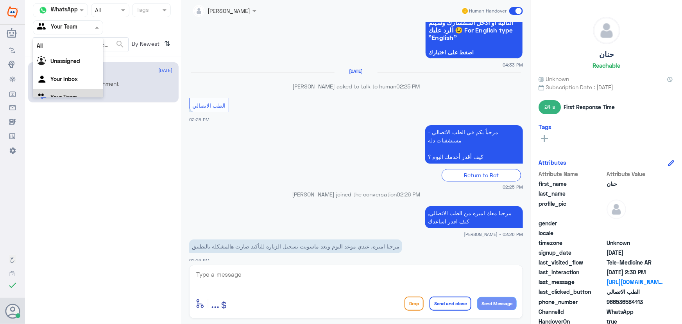
click at [84, 28] on div at bounding box center [68, 27] width 70 height 9
click at [81, 75] on div "Your Inbox" at bounding box center [68, 70] width 70 height 18
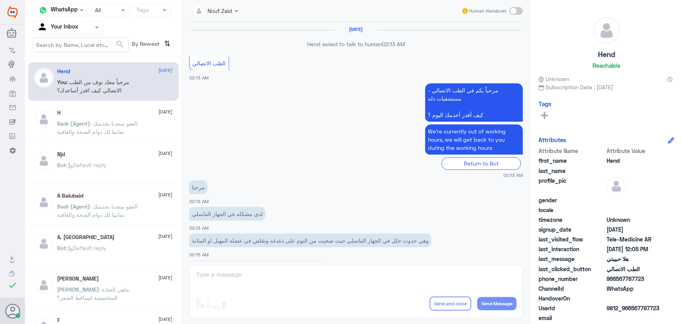
scroll to position [355, 0]
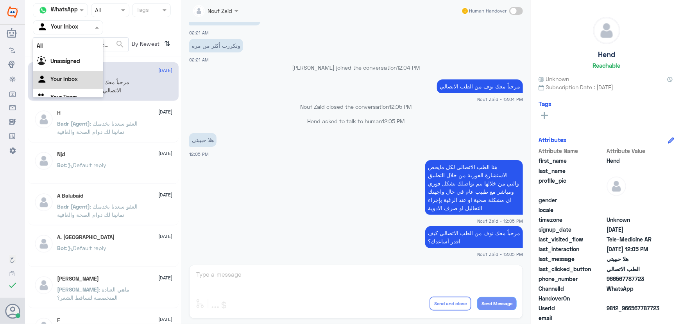
click at [55, 23] on input "text" at bounding box center [58, 27] width 43 height 9
click at [67, 81] on div "Your Team" at bounding box center [68, 88] width 70 height 18
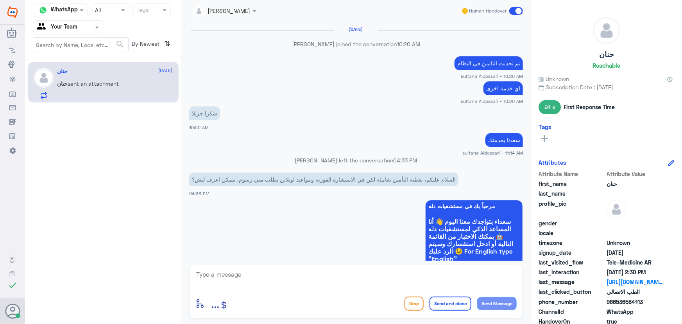
scroll to position [612, 0]
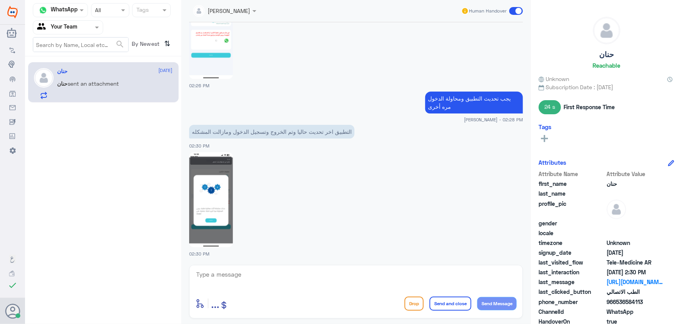
click at [102, 90] on p "حنان sent an attachment" at bounding box center [88, 89] width 62 height 20
drag, startPoint x: 618, startPoint y: 302, endPoint x: 654, endPoint y: 305, distance: 36.5
click at [654, 305] on span "966536584113" at bounding box center [635, 301] width 57 height 8
copy span "536584113"
click at [87, 25] on div at bounding box center [68, 27] width 70 height 9
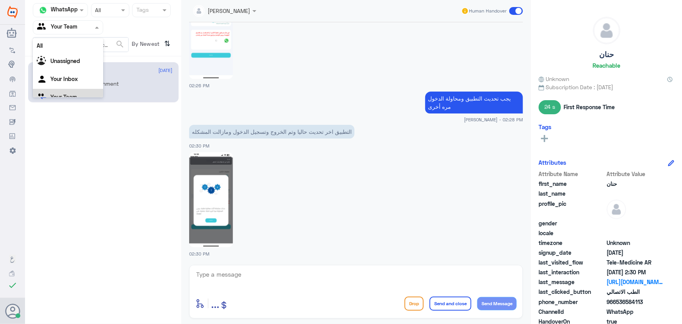
scroll to position [10, 0]
click at [82, 71] on div "Your Inbox" at bounding box center [68, 70] width 70 height 18
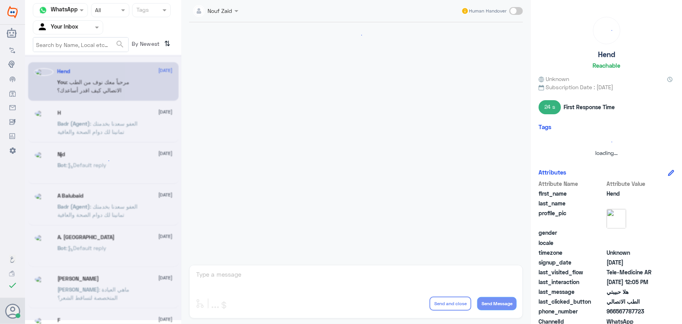
scroll to position [355, 0]
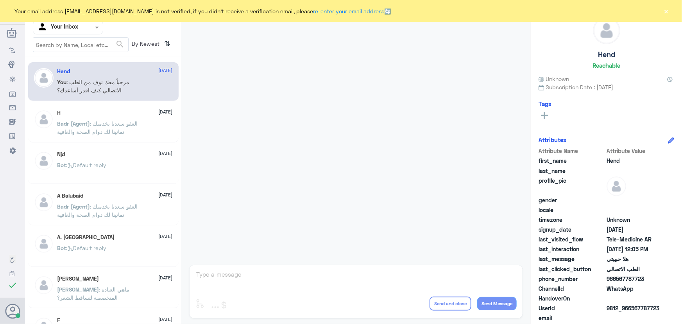
click at [666, 11] on button "×" at bounding box center [666, 11] width 8 height 8
click at [659, 11] on div "Your email address [EMAIL_ADDRESS][DOMAIN_NAME] is not verified, if you didn't …" at bounding box center [341, 11] width 682 height 22
click at [669, 13] on button "×" at bounding box center [666, 11] width 8 height 8
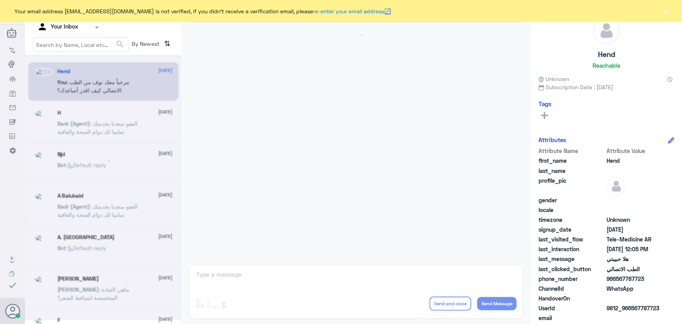
scroll to position [355, 0]
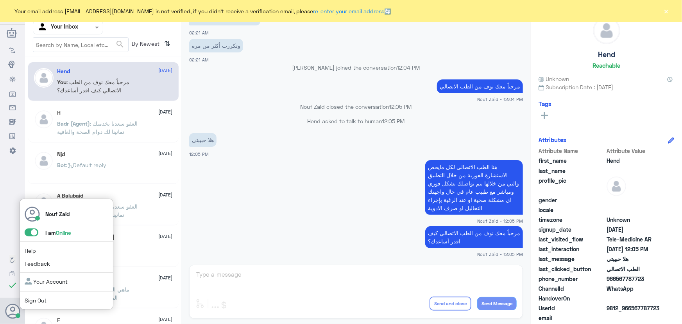
click at [31, 235] on span at bounding box center [32, 232] width 14 height 8
click at [0, 0] on input "checkbox" at bounding box center [0, 0] width 0 height 0
